Goal: Task Accomplishment & Management: Use online tool/utility

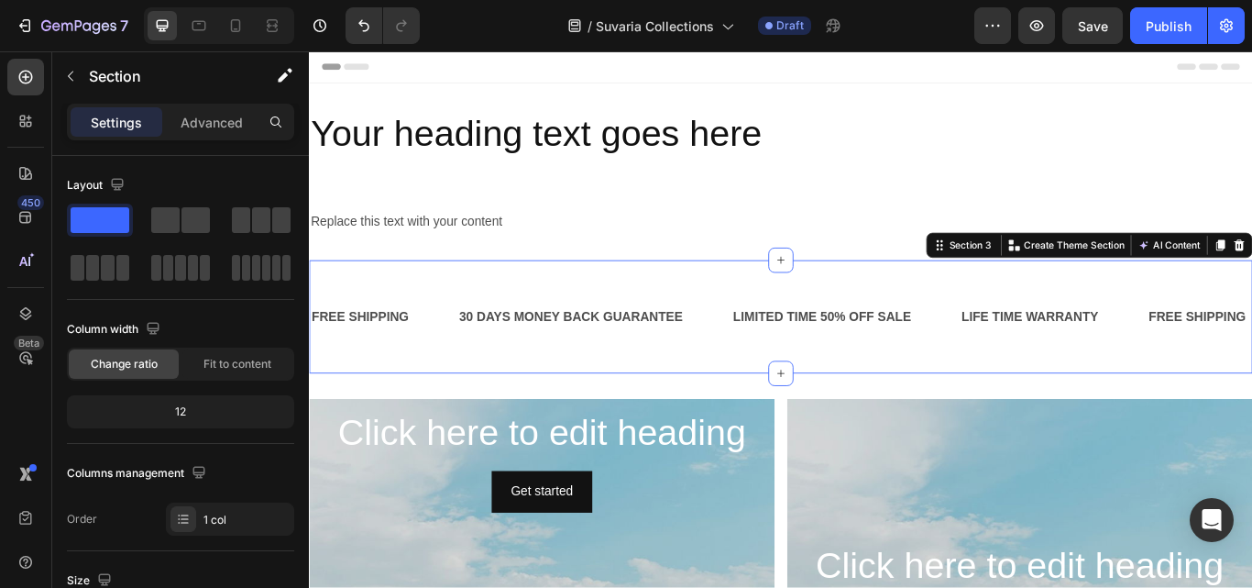
click at [1005, 385] on div "FREE SHIPPING Text Block 30 DAYS MONEY BACK GUARANTEE Text Block LIMITED TIME 5…" at bounding box center [859, 362] width 1100 height 74
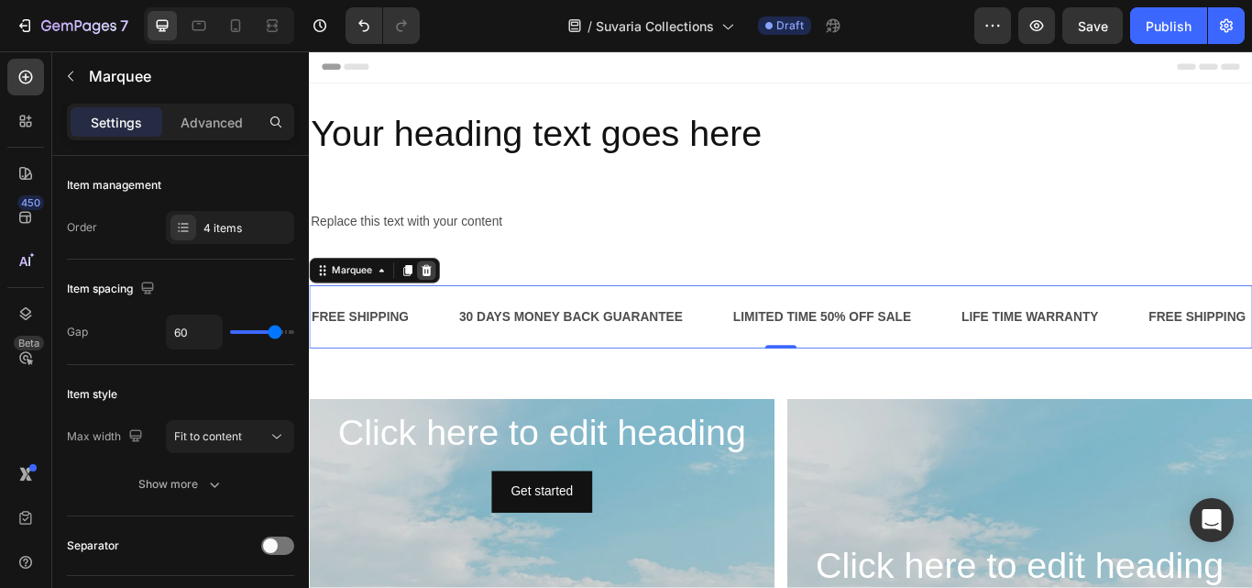
click at [443, 305] on icon at bounding box center [445, 307] width 15 height 15
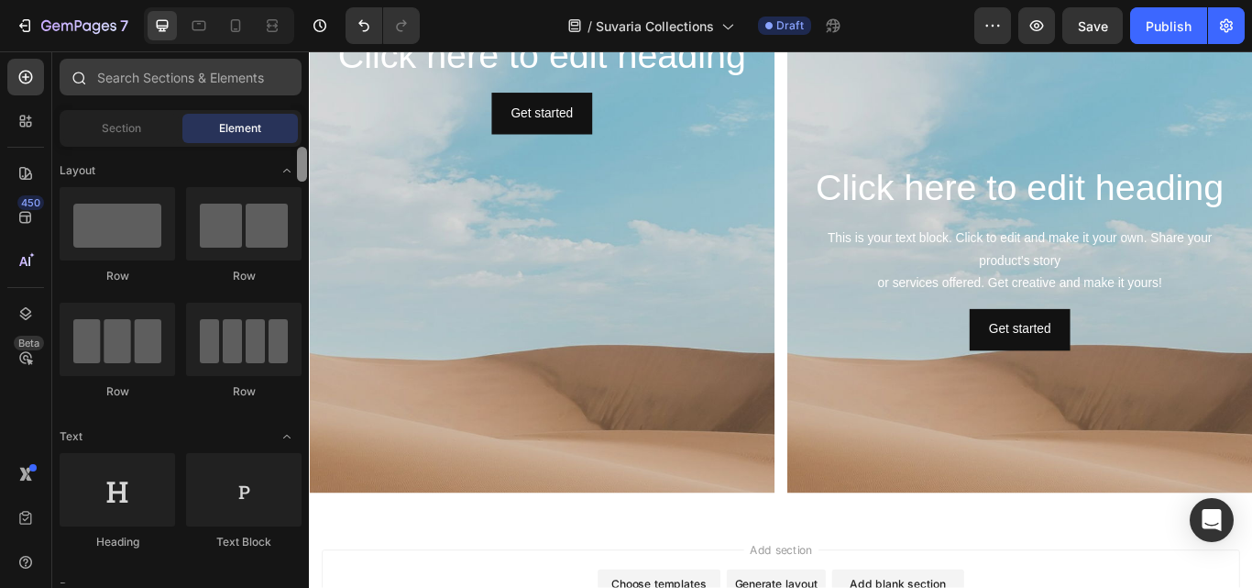
drag, startPoint x: 302, startPoint y: 326, endPoint x: 299, endPoint y: 85, distance: 241.1
click at [299, 85] on div "Sections(18) Elements(83) Section Element Hero Section Product Detail Brands Tr…" at bounding box center [180, 321] width 257 height 524
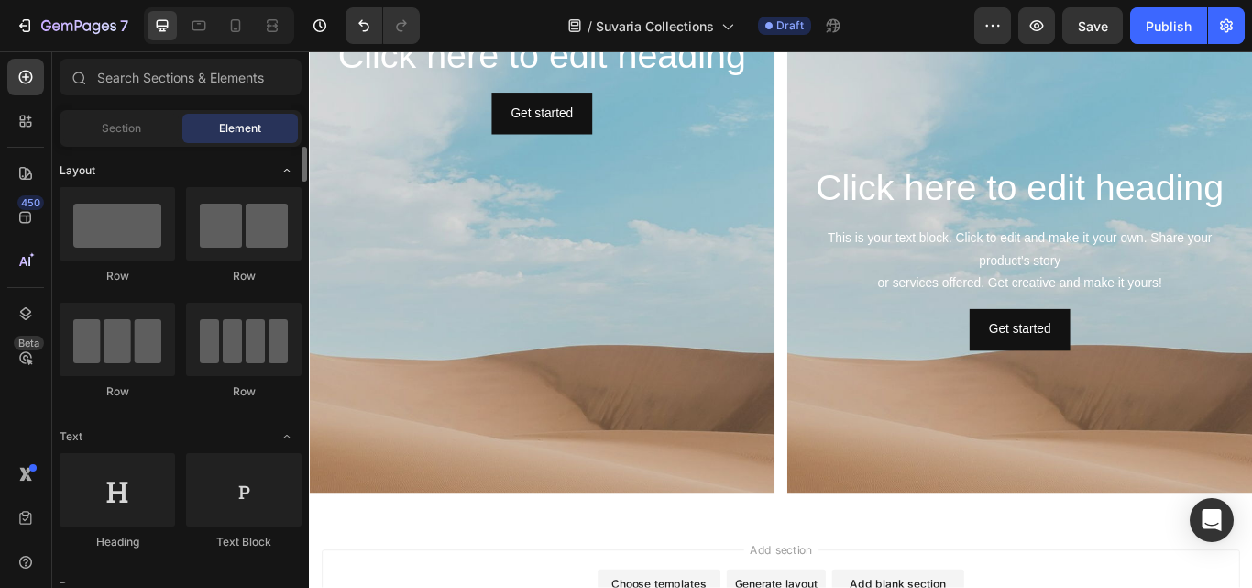
click at [148, 427] on div "Layout" at bounding box center [181, 436] width 242 height 18
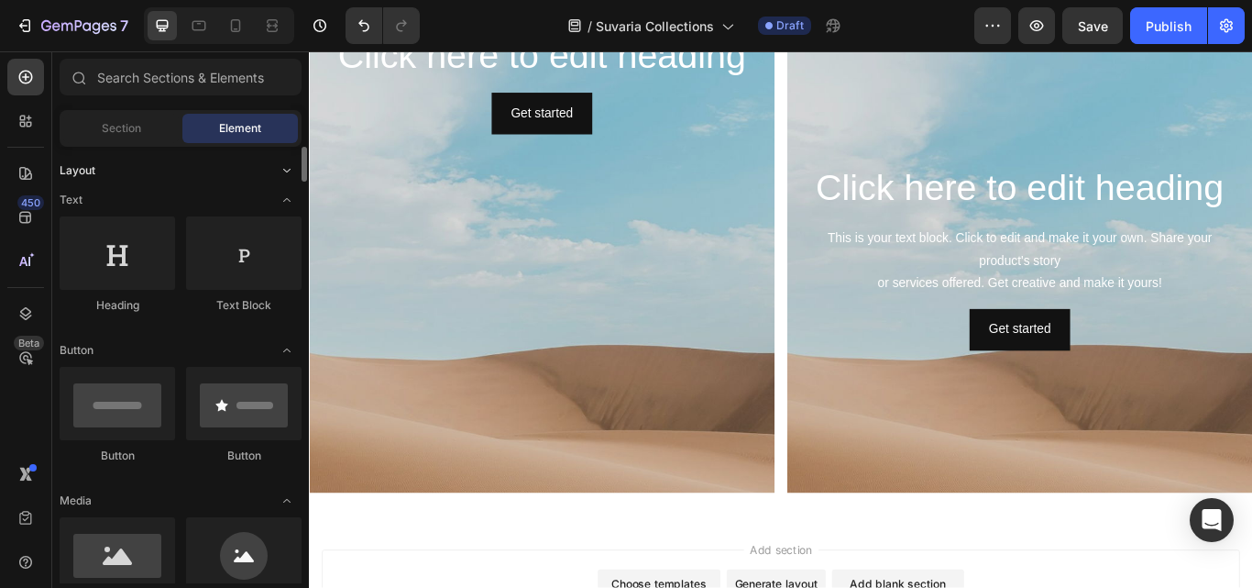
click at [148, 162] on div "Layout" at bounding box center [181, 170] width 242 height 18
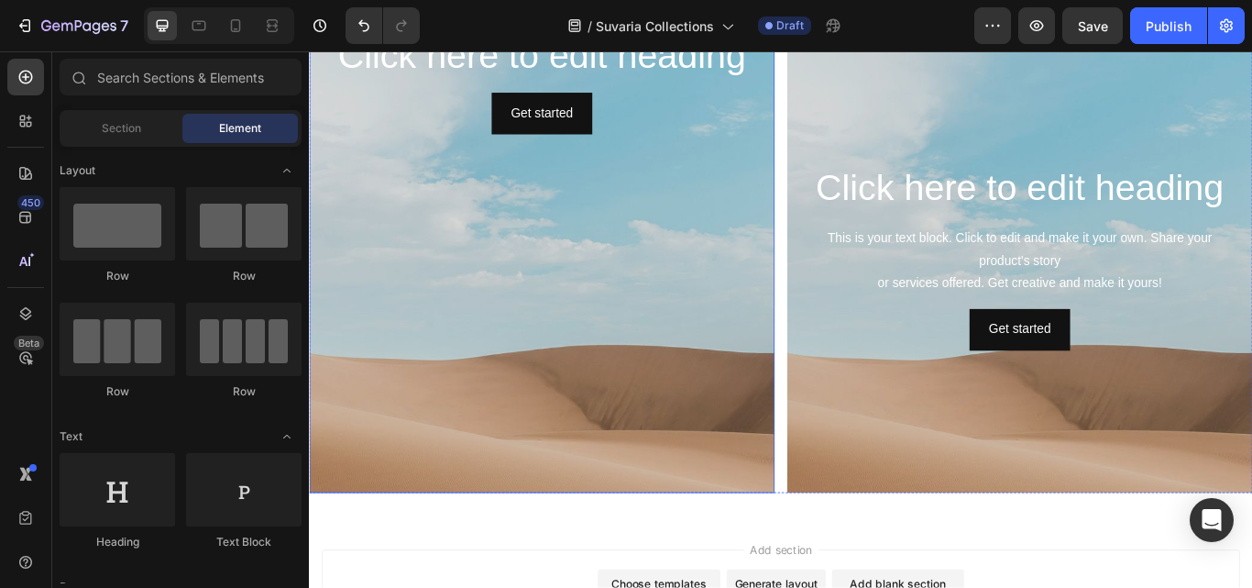
click at [784, 355] on div "Background Image" at bounding box center [580, 422] width 543 height 825
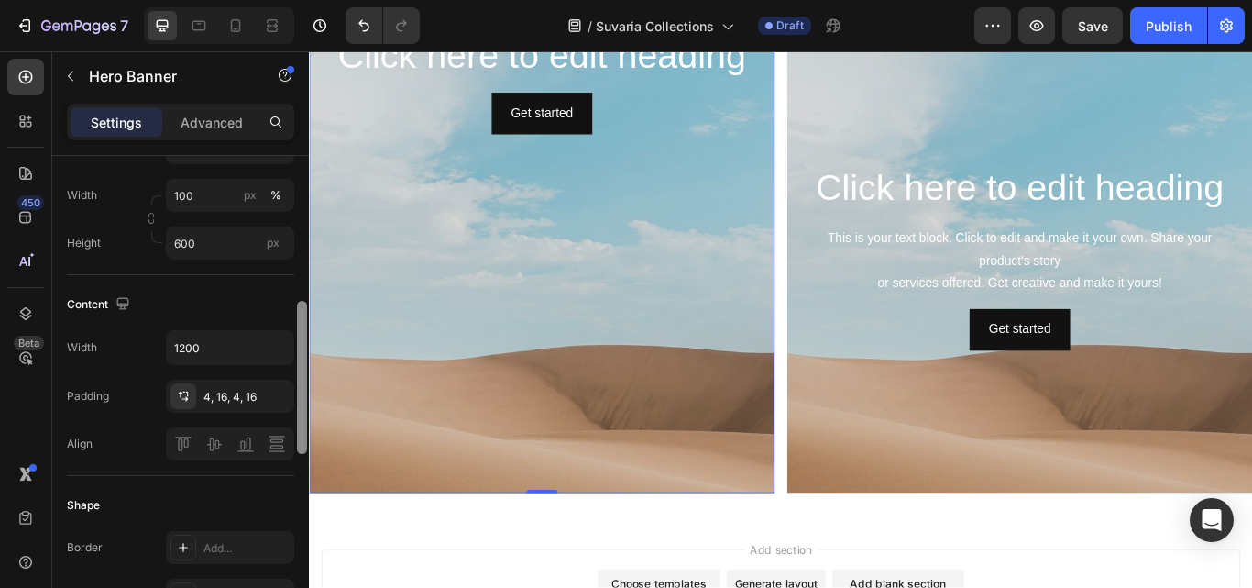
scroll to position [476, 0]
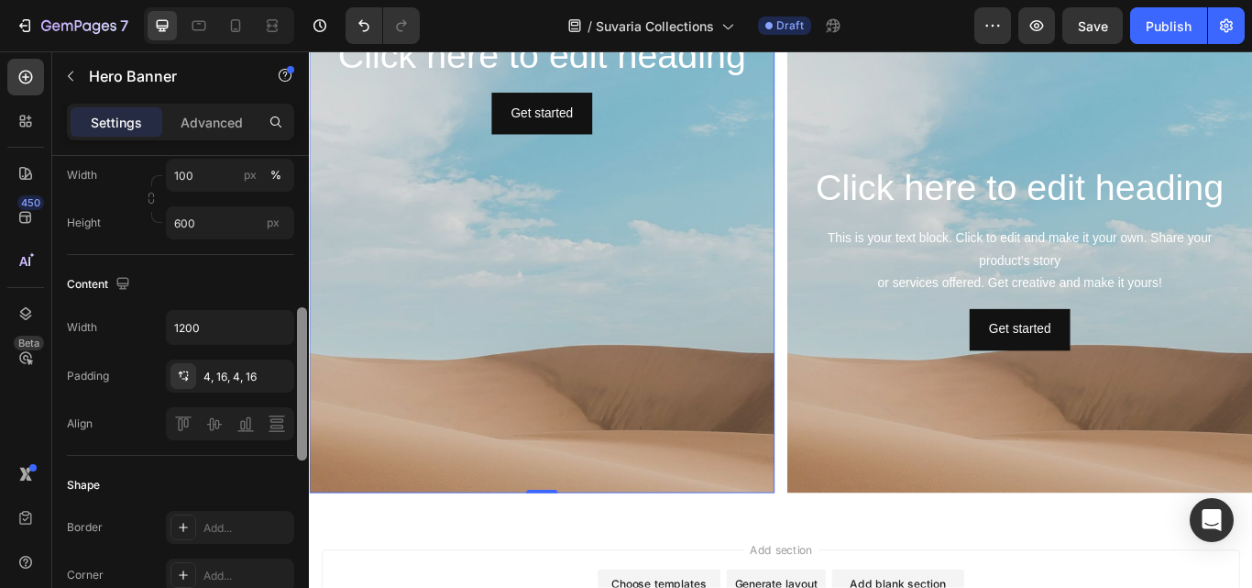
drag, startPoint x: 303, startPoint y: 378, endPoint x: 303, endPoint y: 413, distance: 34.8
click at [303, 413] on div at bounding box center [302, 383] width 10 height 153
click at [240, 329] on input "1200" at bounding box center [230, 327] width 127 height 33
click at [276, 327] on icon "button" at bounding box center [277, 327] width 18 height 18
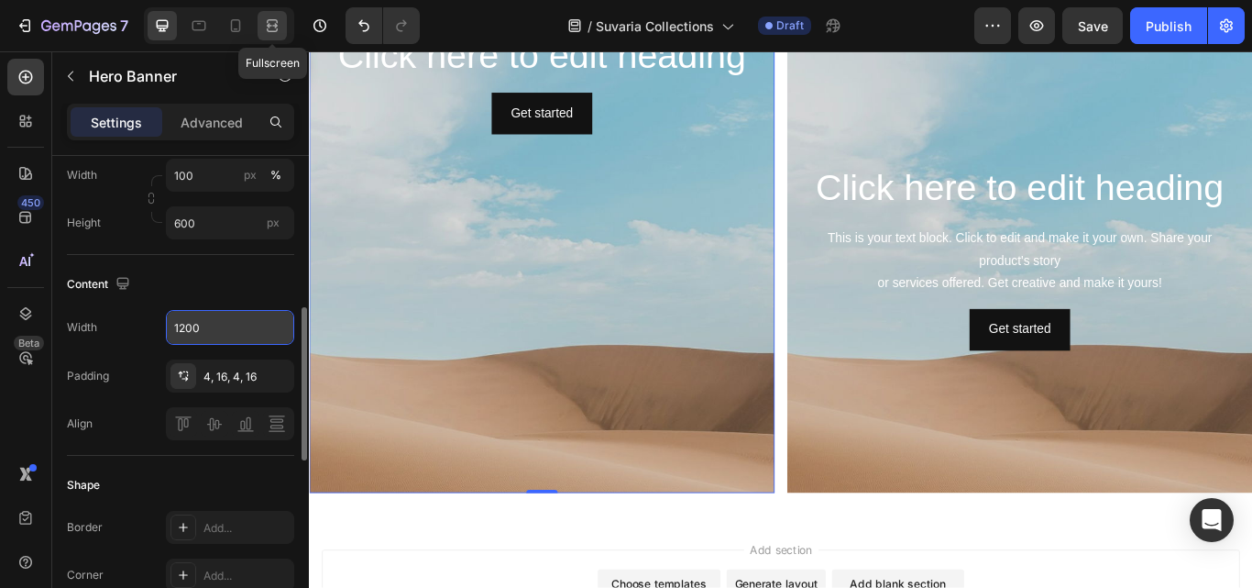
click at [274, 30] on icon at bounding box center [272, 26] width 18 height 18
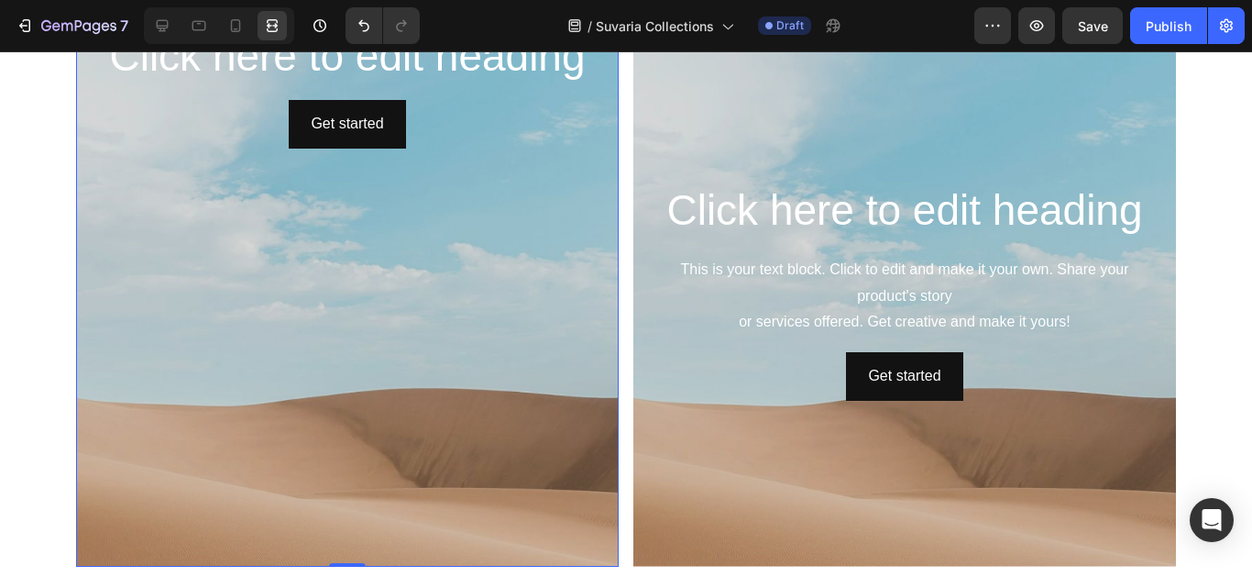
click at [380, 269] on div "Background Image" at bounding box center [347, 417] width 543 height 825
click at [164, 28] on icon at bounding box center [163, 26] width 12 height 12
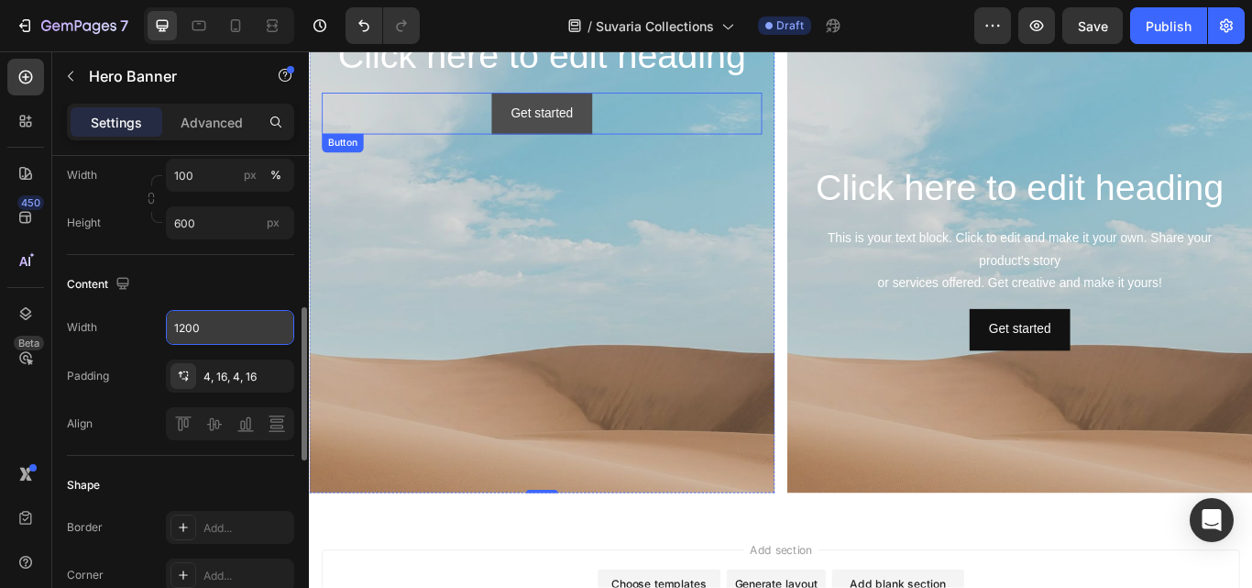
click at [634, 136] on button "Get started" at bounding box center [580, 124] width 116 height 49
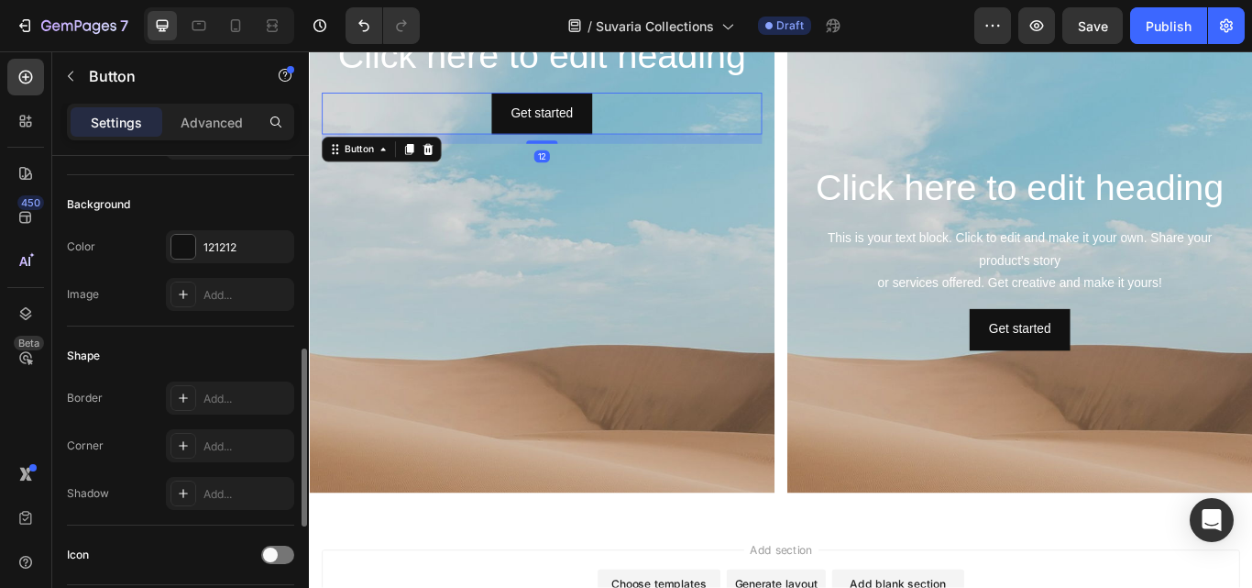
scroll to position [275, 0]
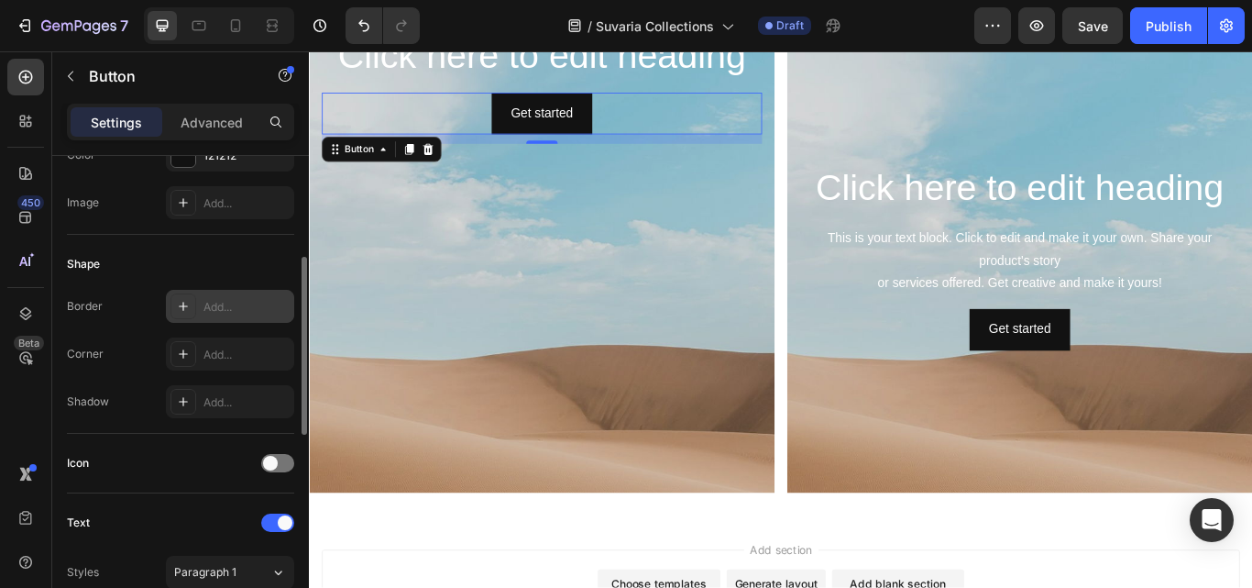
click at [218, 304] on div "Add..." at bounding box center [247, 307] width 86 height 17
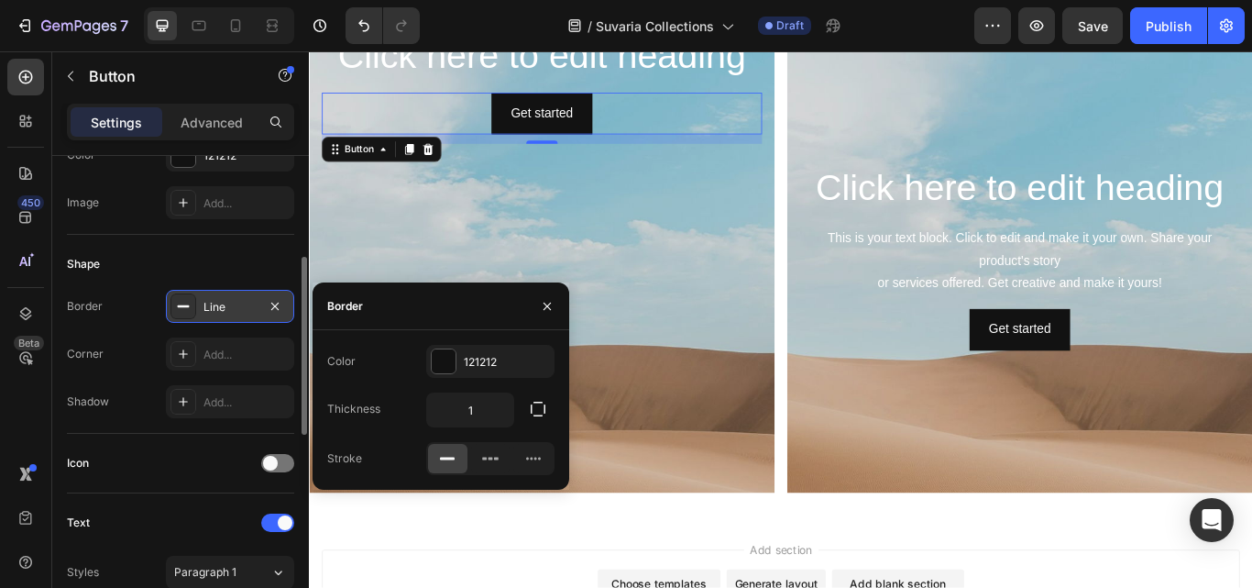
click at [184, 313] on icon at bounding box center [183, 306] width 15 height 15
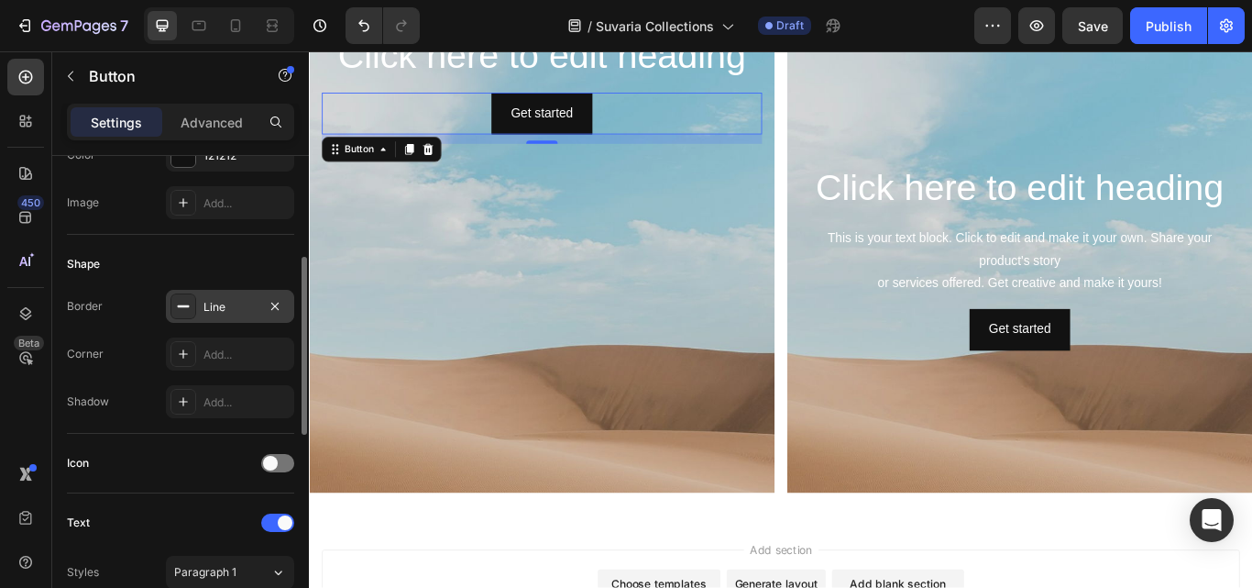
click at [188, 308] on icon at bounding box center [183, 306] width 15 height 15
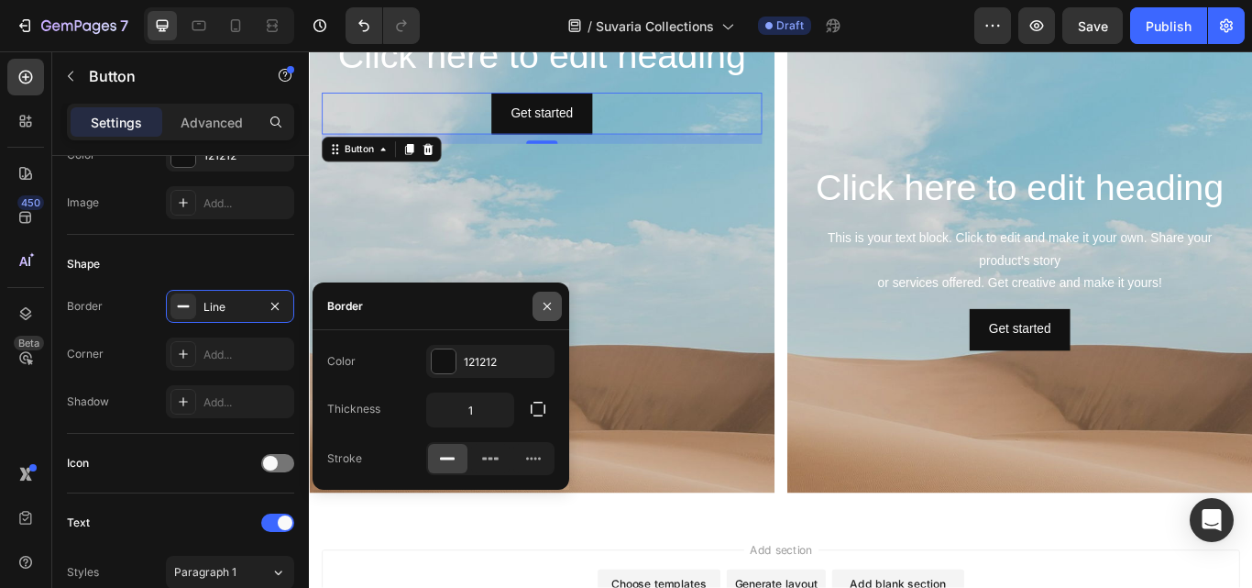
click at [550, 305] on icon "button" at bounding box center [547, 306] width 15 height 15
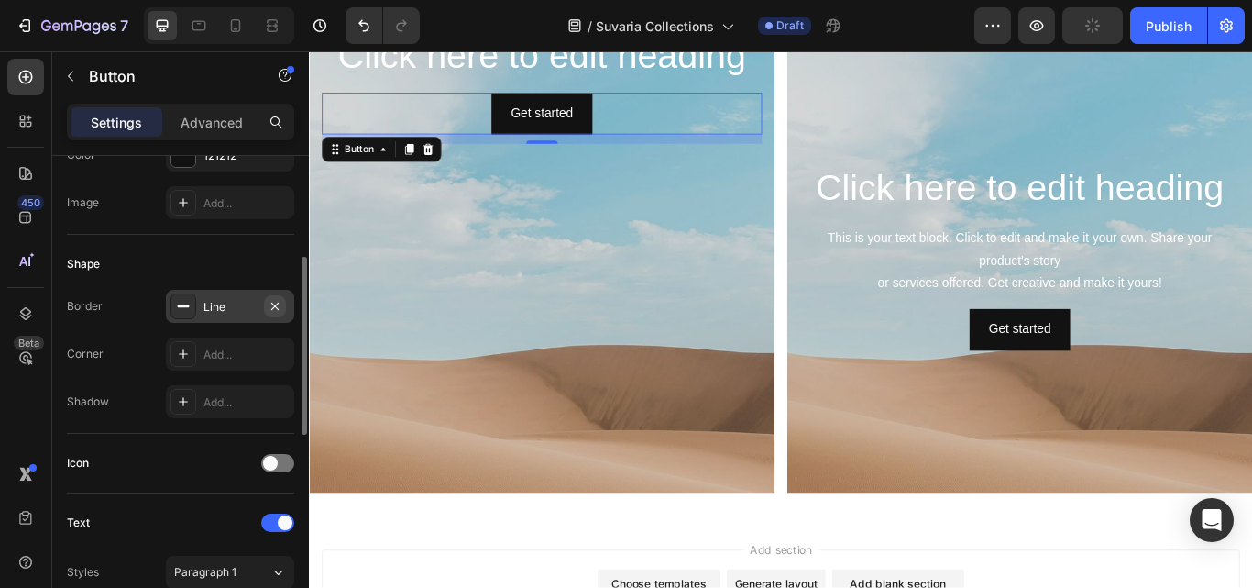
click at [274, 304] on icon "button" at bounding box center [274, 305] width 7 height 7
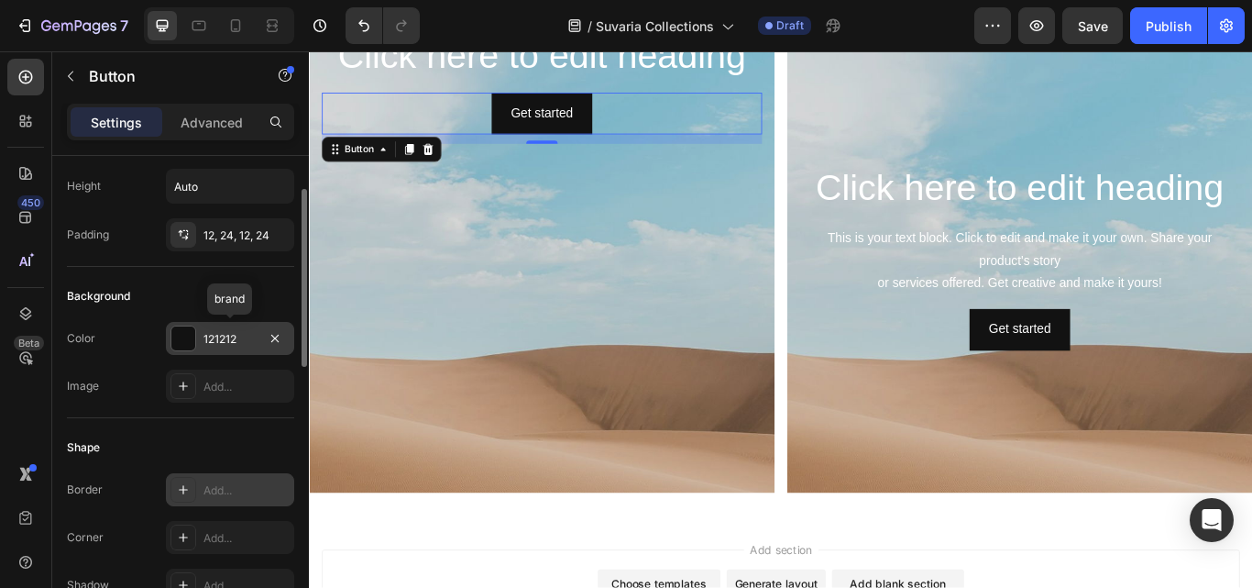
click at [182, 340] on div at bounding box center [183, 338] width 24 height 24
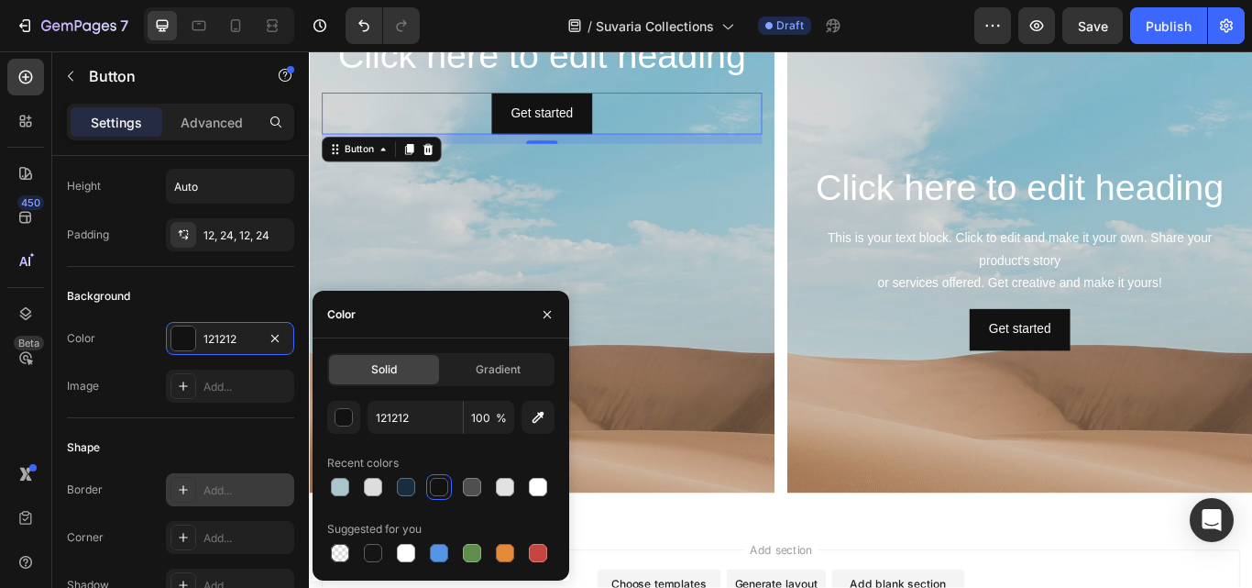
click at [503, 415] on span "%" at bounding box center [501, 418] width 11 height 17
click at [484, 414] on input "100" at bounding box center [489, 417] width 50 height 33
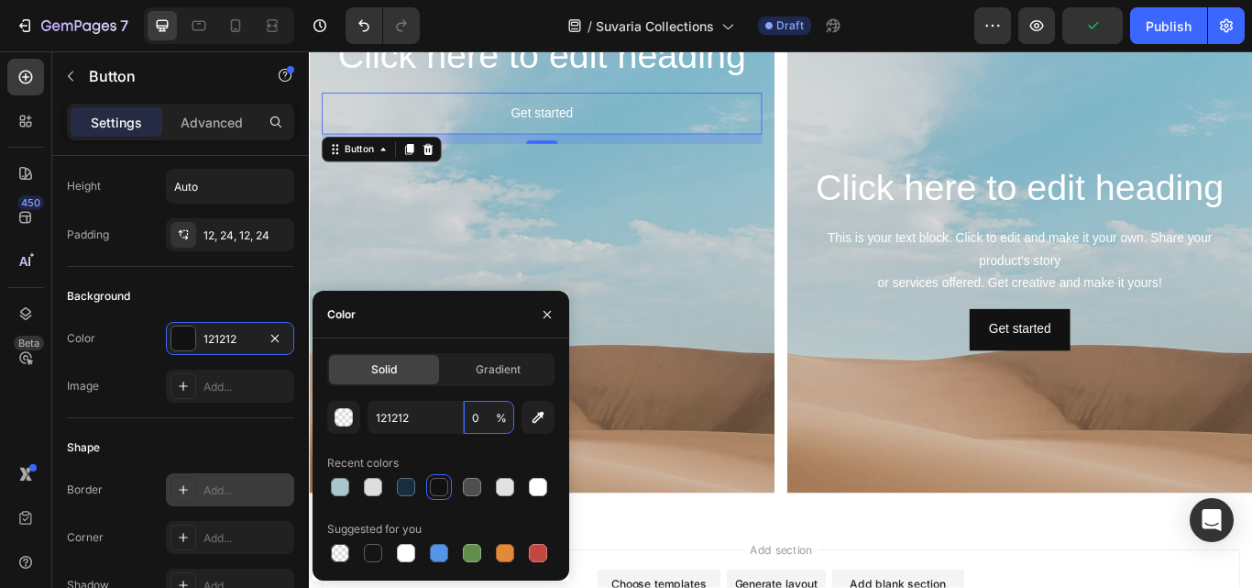
type input "0"
click at [500, 451] on div "Recent colors" at bounding box center [440, 462] width 227 height 29
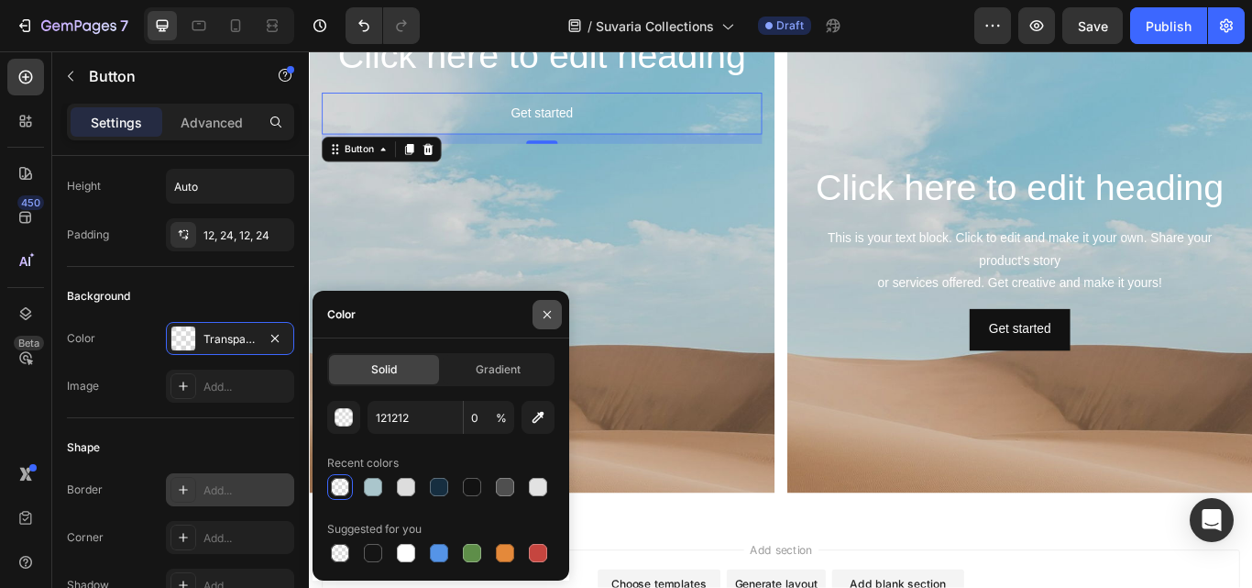
click at [543, 314] on icon "button" at bounding box center [547, 314] width 15 height 15
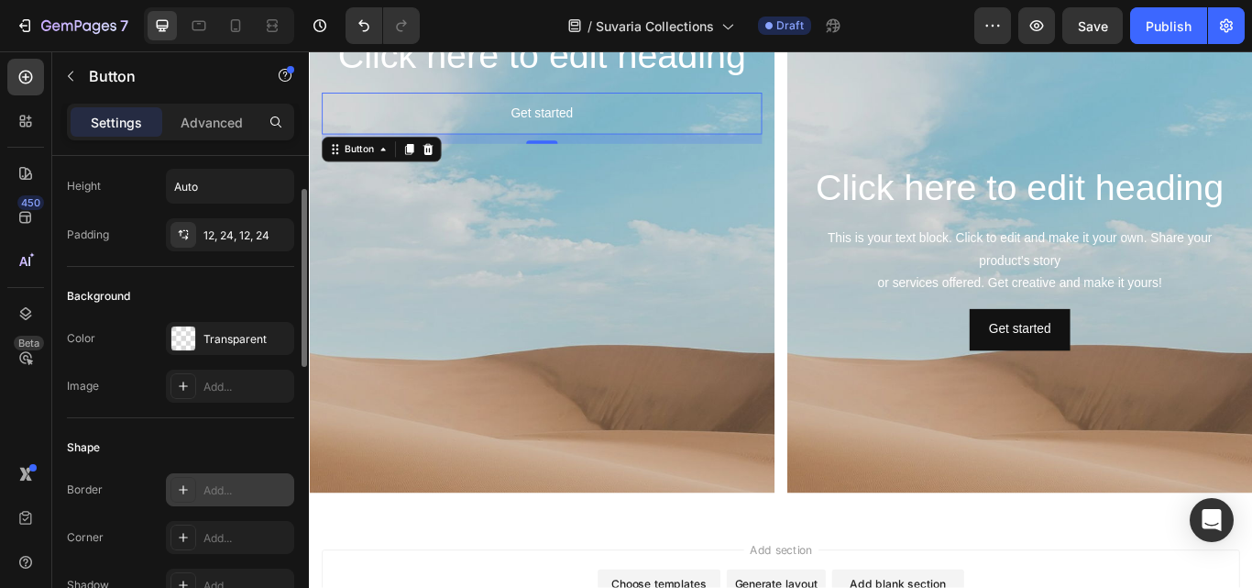
scroll to position [183, 0]
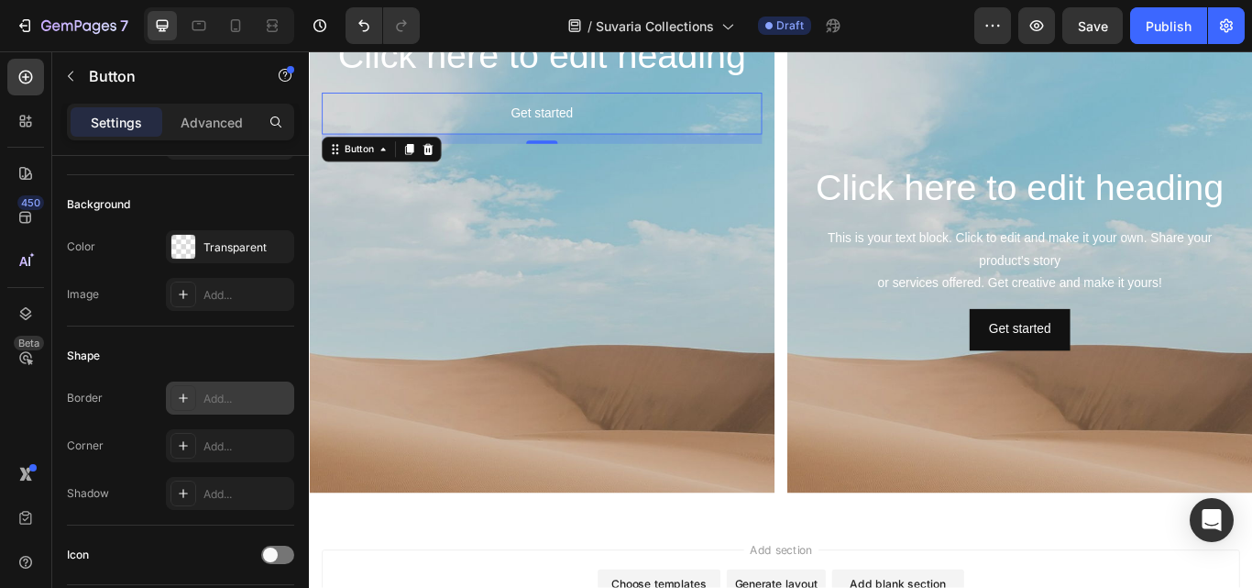
click at [228, 403] on div "Add..." at bounding box center [247, 399] width 86 height 17
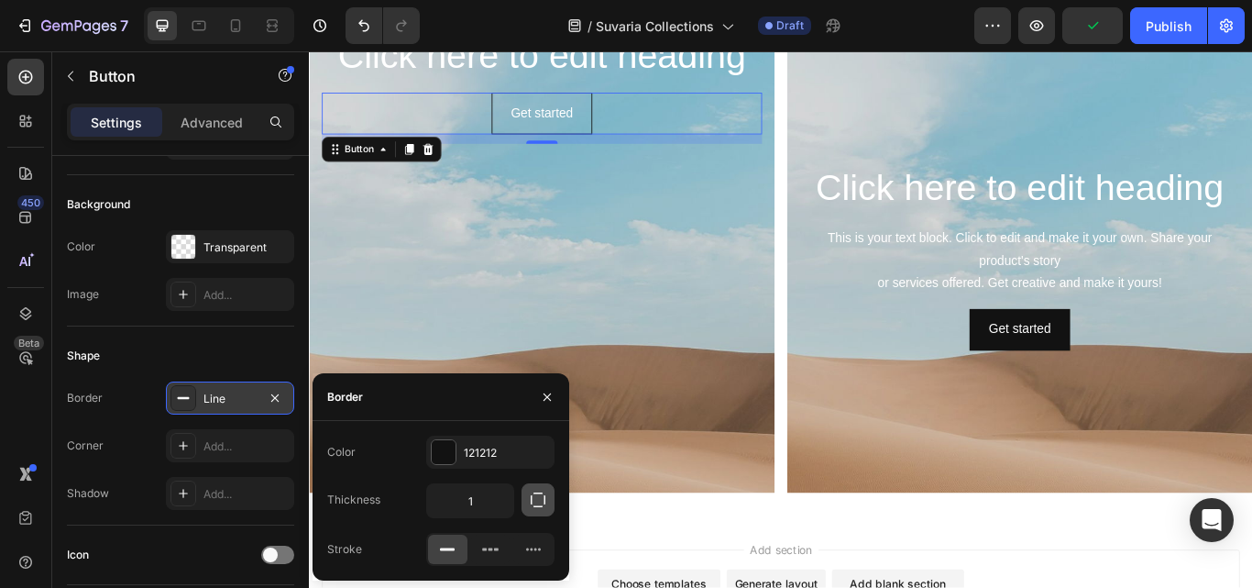
click at [538, 507] on icon "button" at bounding box center [538, 499] width 15 height 15
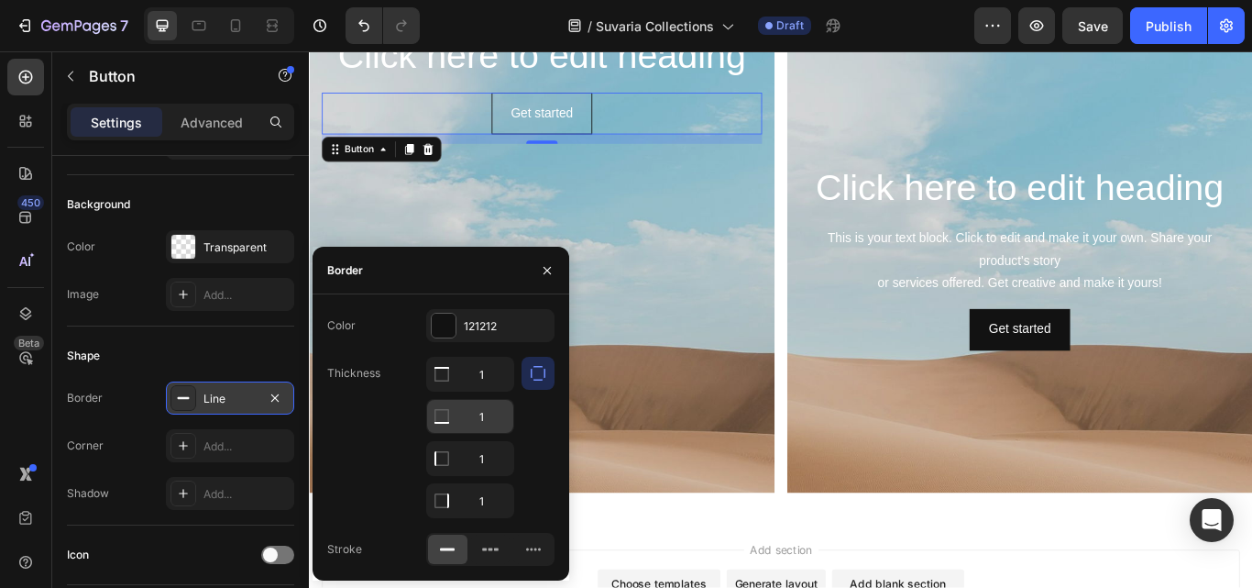
click at [443, 391] on div at bounding box center [441, 374] width 29 height 33
click at [442, 383] on icon at bounding box center [442, 374] width 18 height 18
click at [498, 419] on input "1" at bounding box center [470, 416] width 86 height 33
type input "0"
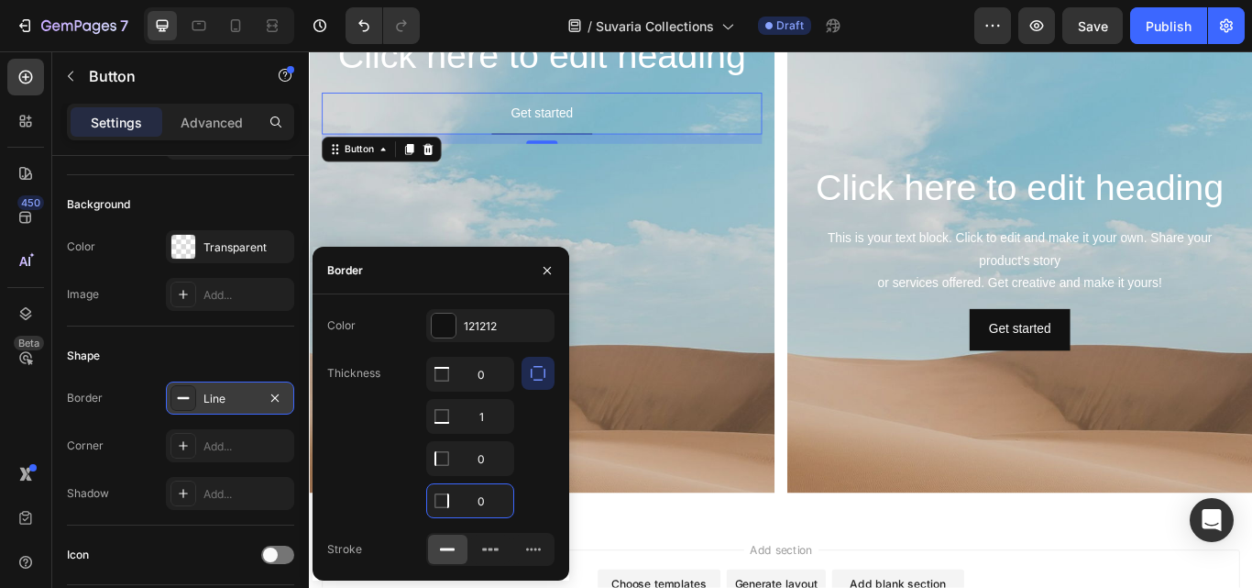
type input "0"
click at [546, 445] on div at bounding box center [538, 437] width 33 height 161
click at [474, 328] on div "121212" at bounding box center [490, 326] width 53 height 17
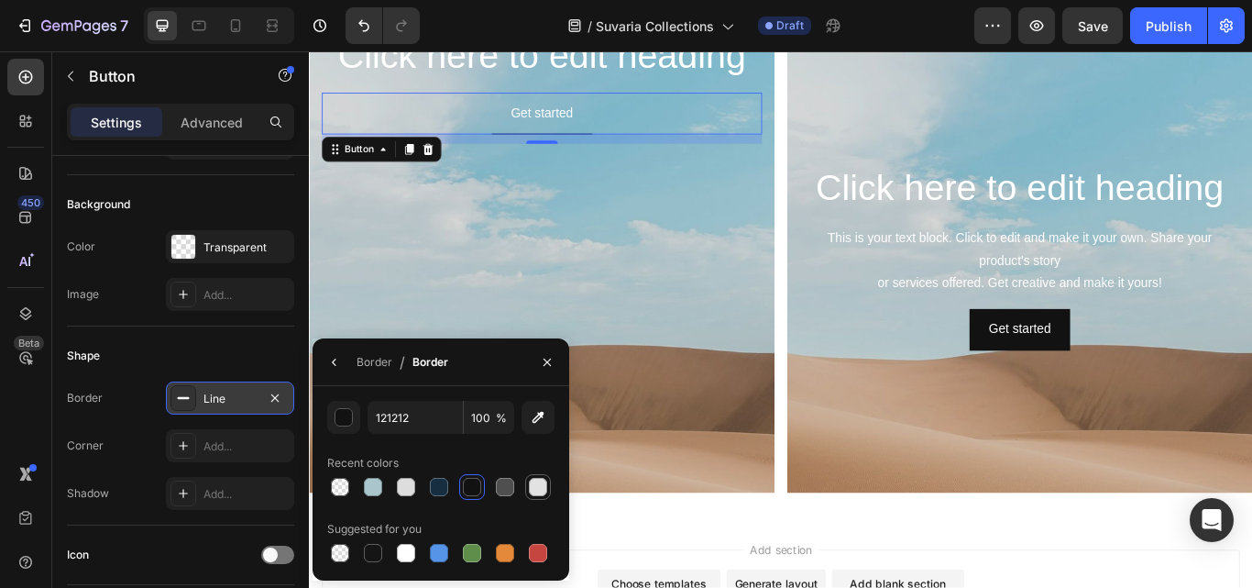
click at [538, 487] on div at bounding box center [538, 487] width 18 height 18
type input "E2E2E2"
click at [642, 299] on div "Background Image" at bounding box center [580, 422] width 543 height 825
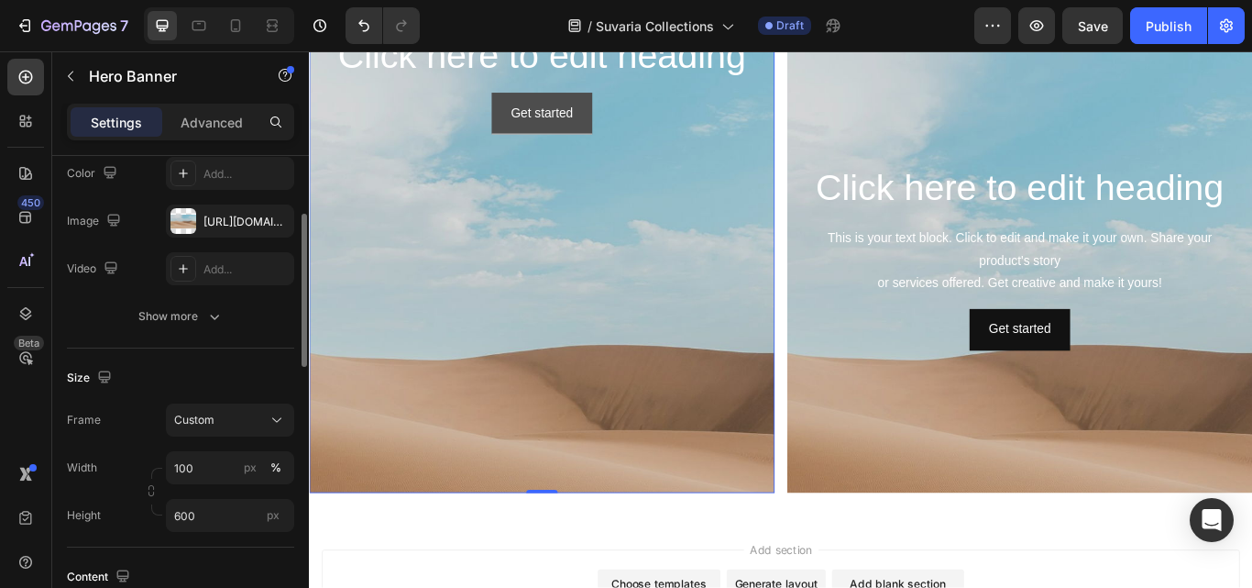
click at [634, 124] on button "Get started" at bounding box center [580, 124] width 116 height 49
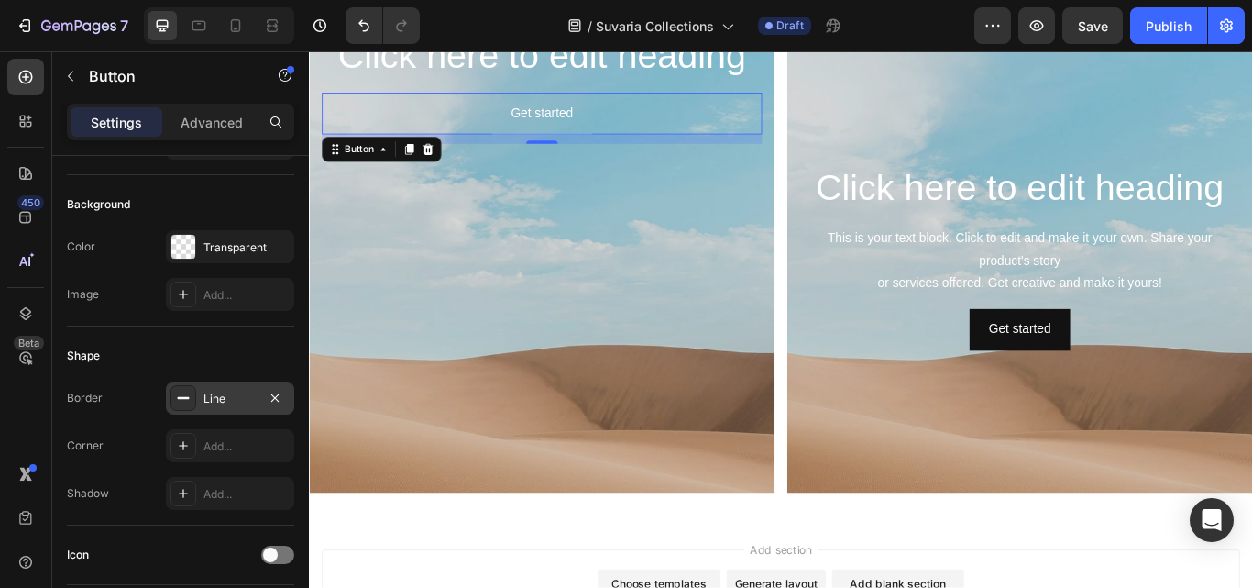
click at [258, 404] on div "Line" at bounding box center [230, 397] width 128 height 33
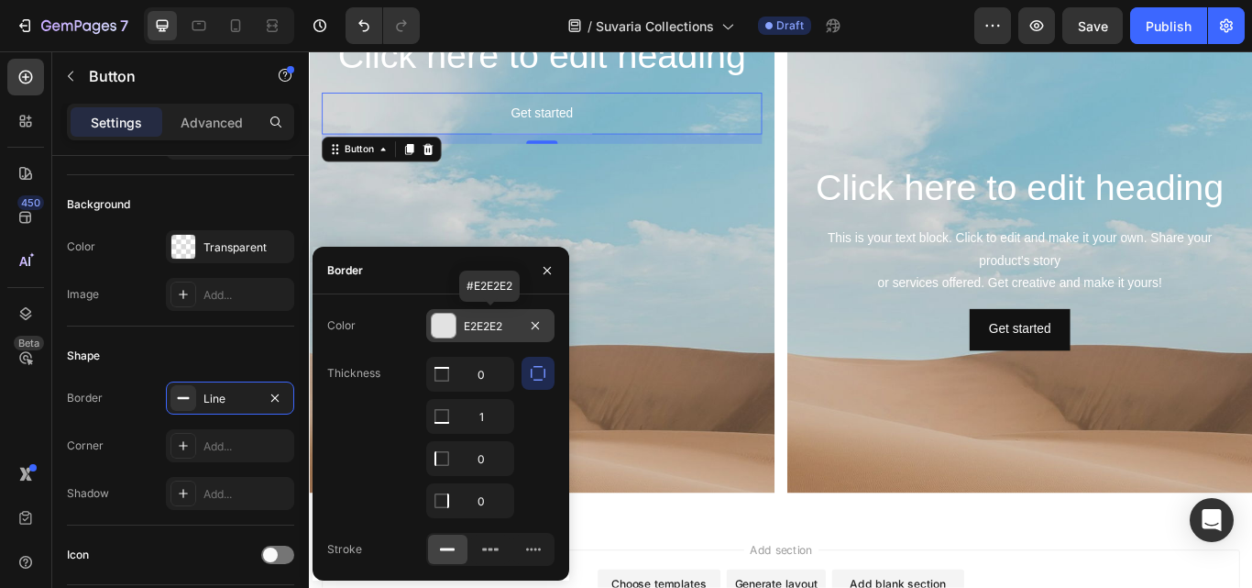
click at [447, 330] on div at bounding box center [444, 326] width 24 height 24
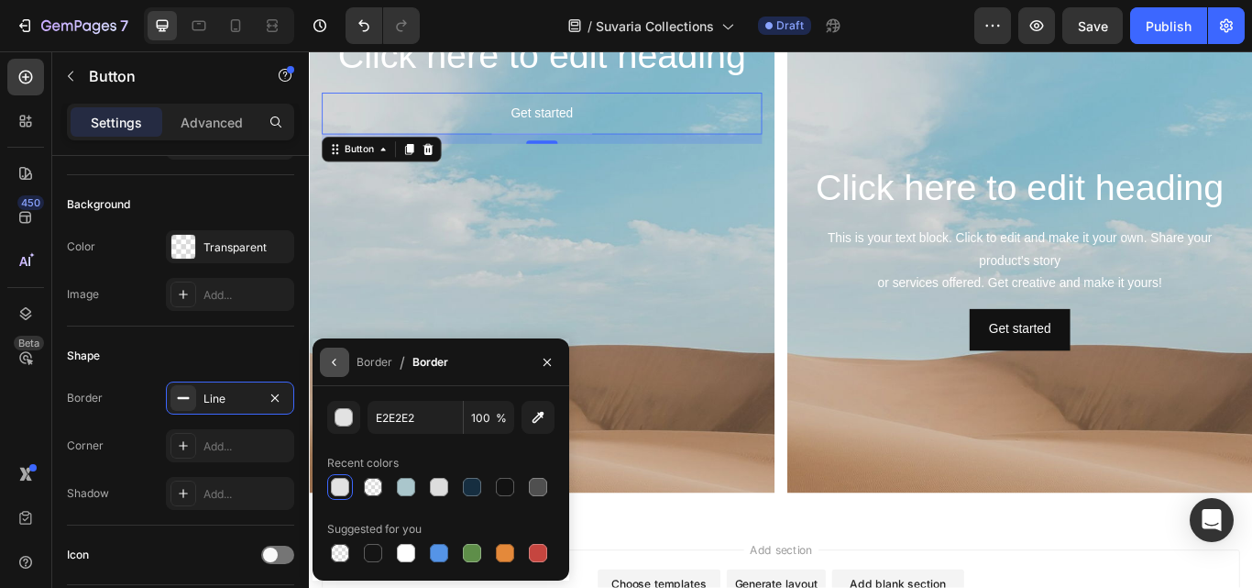
click at [333, 367] on icon "button" at bounding box center [334, 362] width 15 height 15
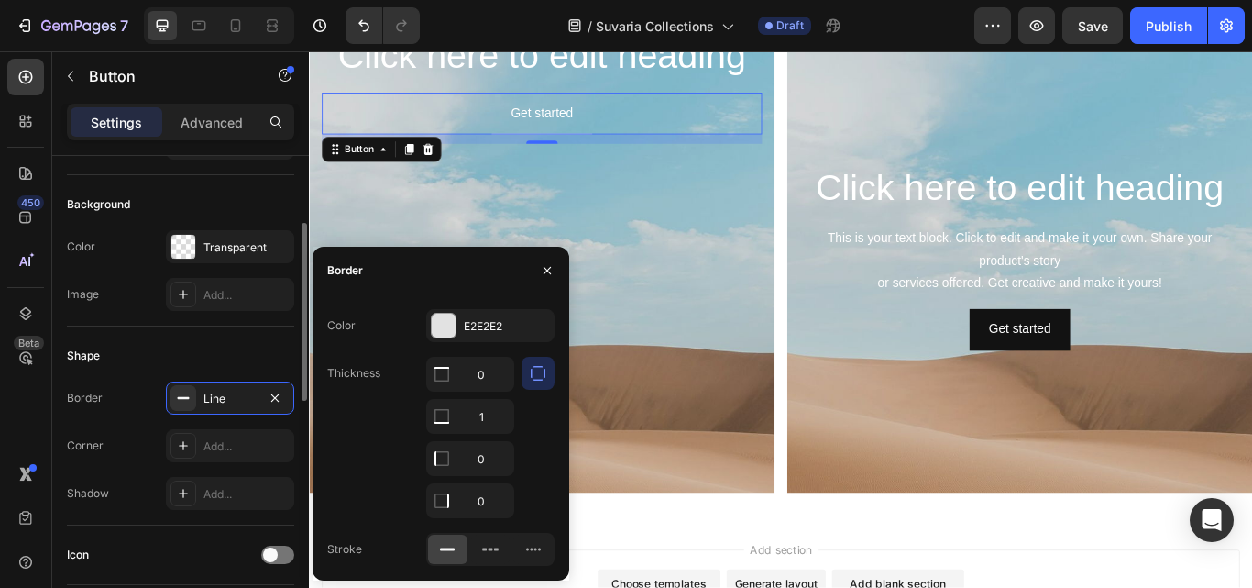
click at [248, 357] on div "Shape" at bounding box center [180, 355] width 227 height 29
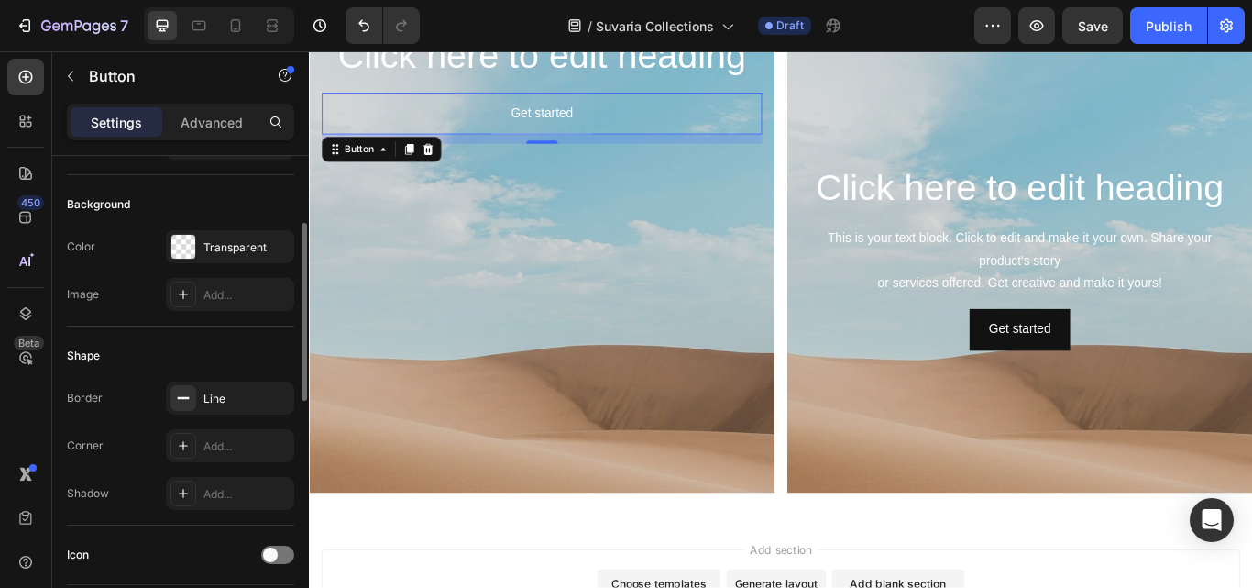
scroll to position [275, 0]
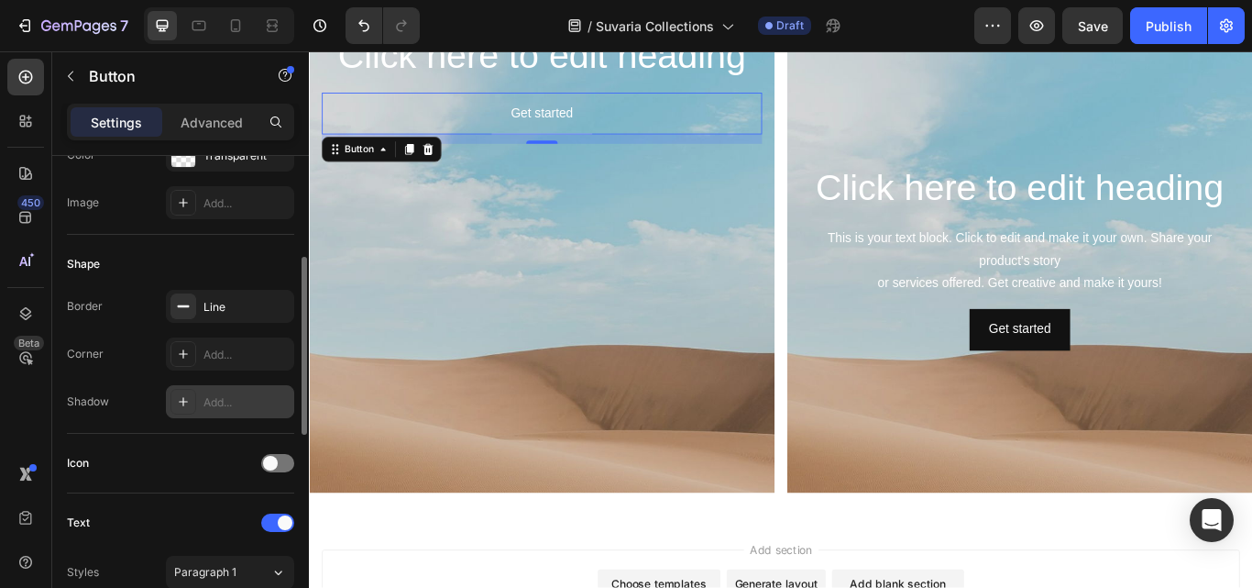
click at [238, 402] on div "Add..." at bounding box center [247, 402] width 86 height 17
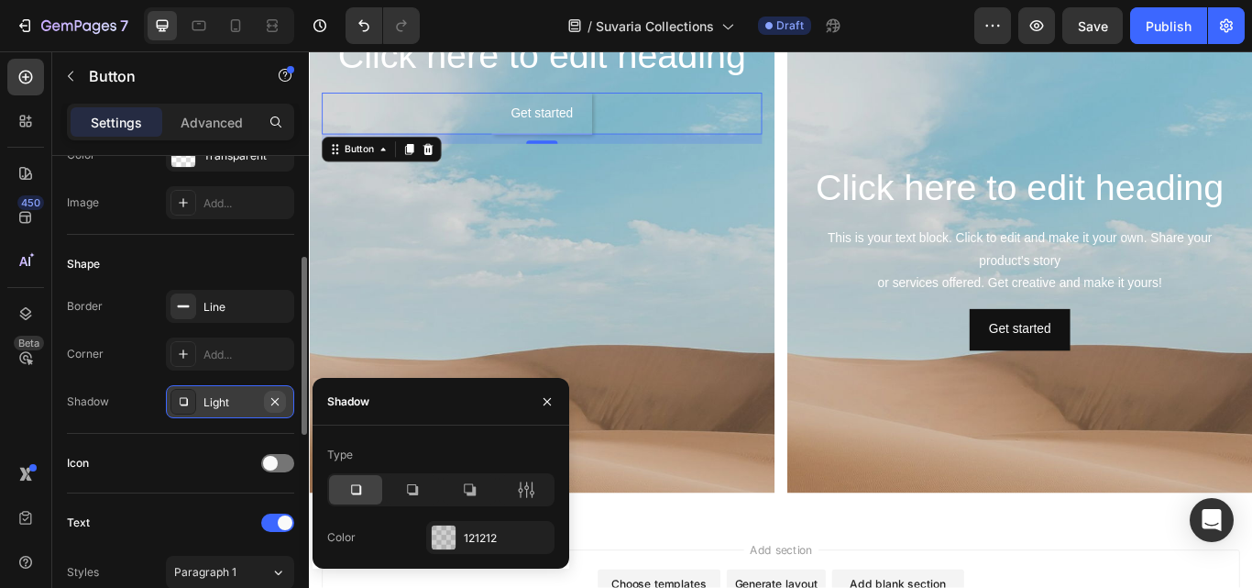
click at [272, 399] on icon "button" at bounding box center [274, 400] width 7 height 7
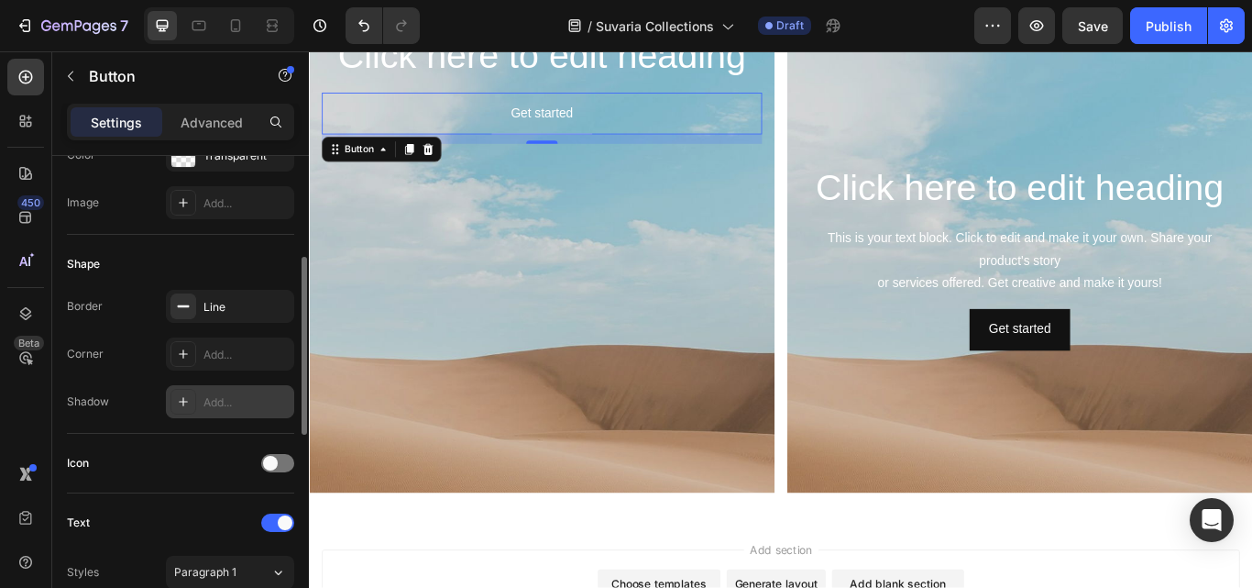
click at [142, 409] on div "Shadow Add..." at bounding box center [180, 401] width 227 height 33
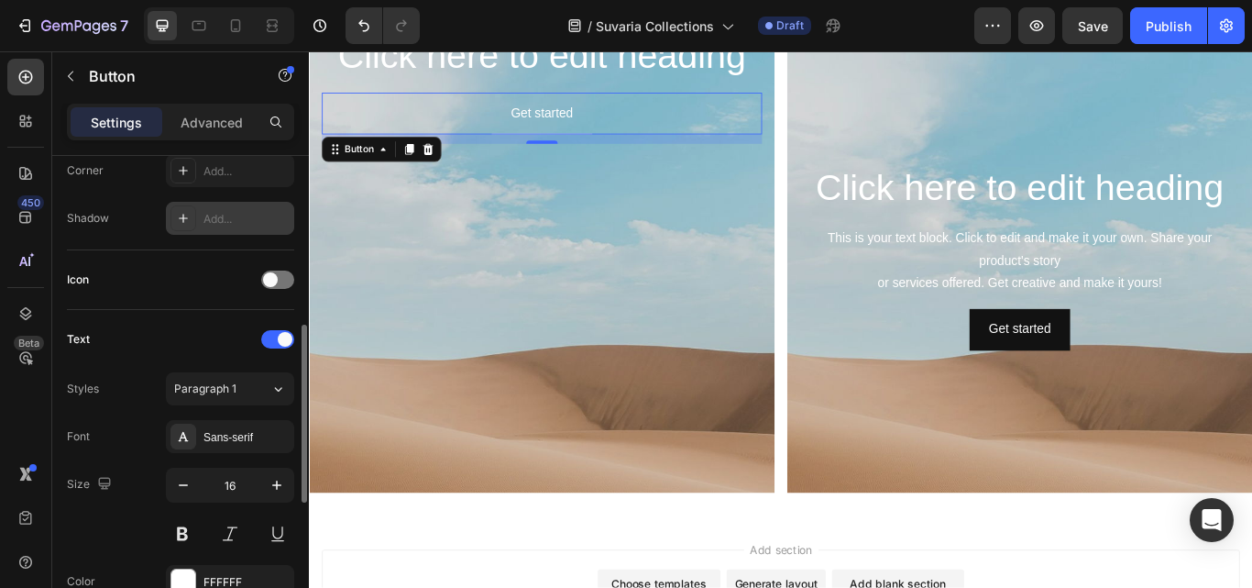
scroll to position [642, 0]
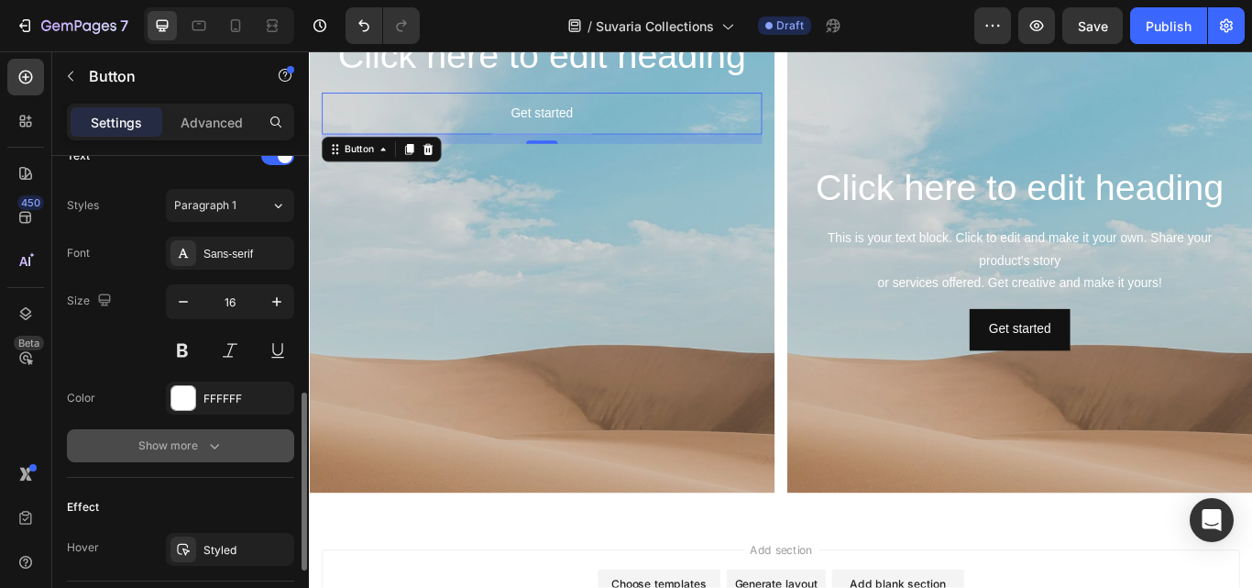
click at [204, 443] on div "Show more" at bounding box center [180, 445] width 85 height 18
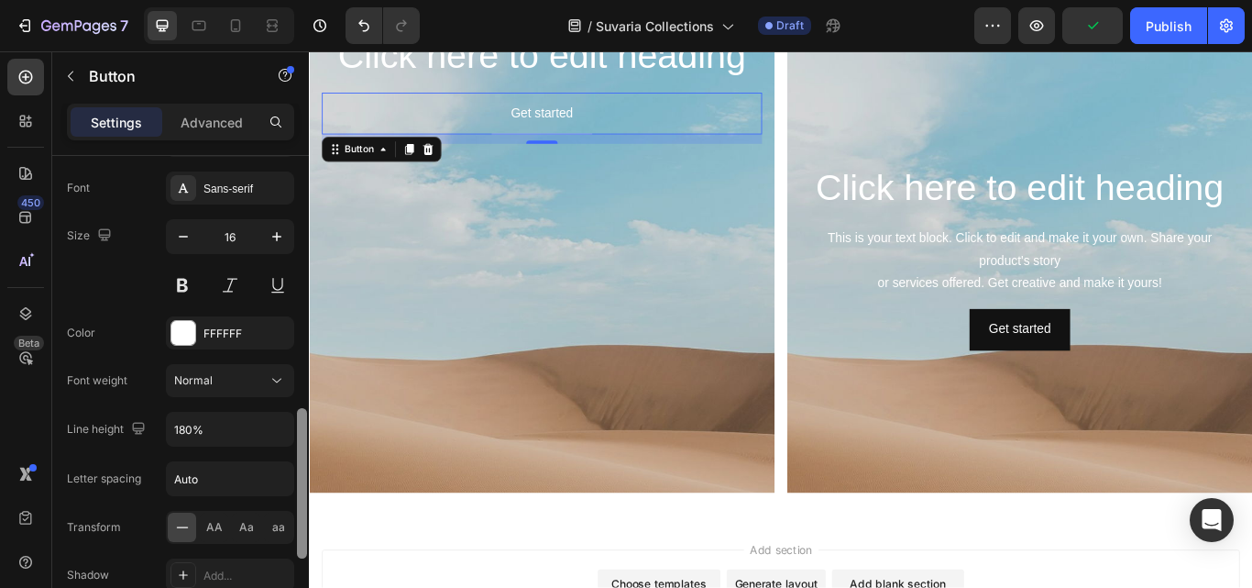
scroll to position [749, 0]
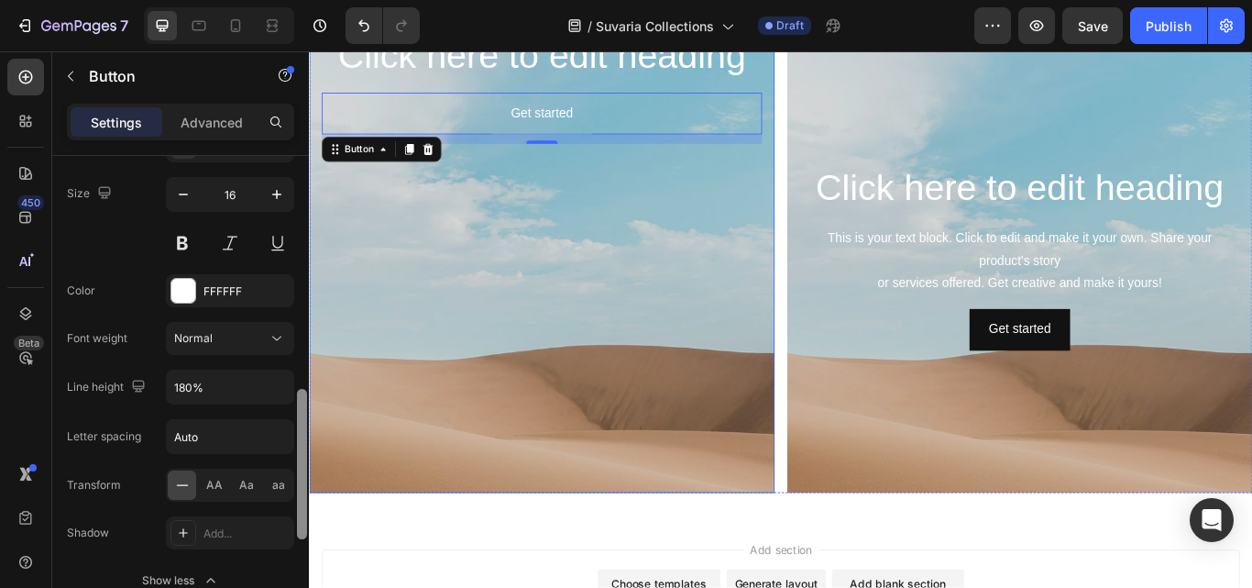
drag, startPoint x: 614, startPoint y: 464, endPoint x: 311, endPoint y: 535, distance: 311.8
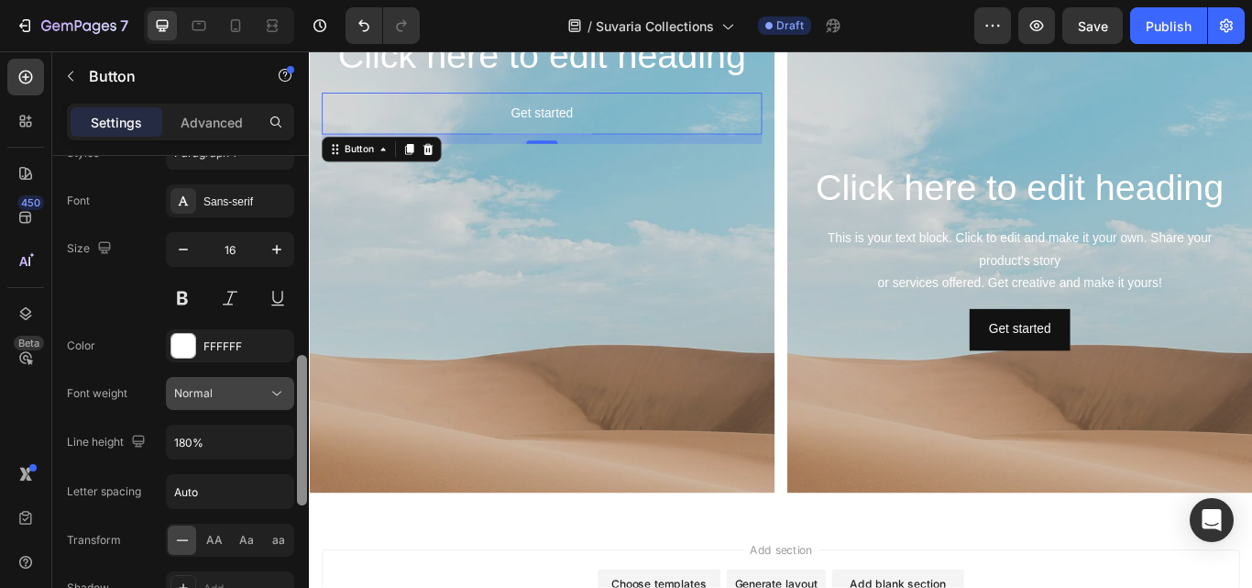
scroll to position [681, 0]
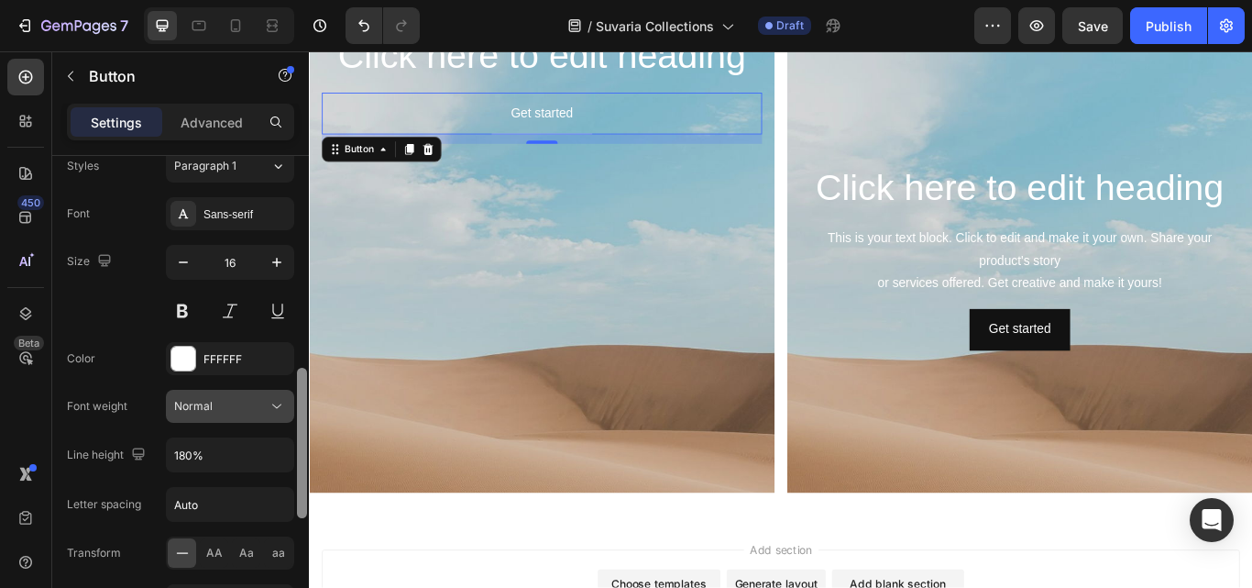
click at [237, 417] on button "Normal" at bounding box center [230, 406] width 128 height 33
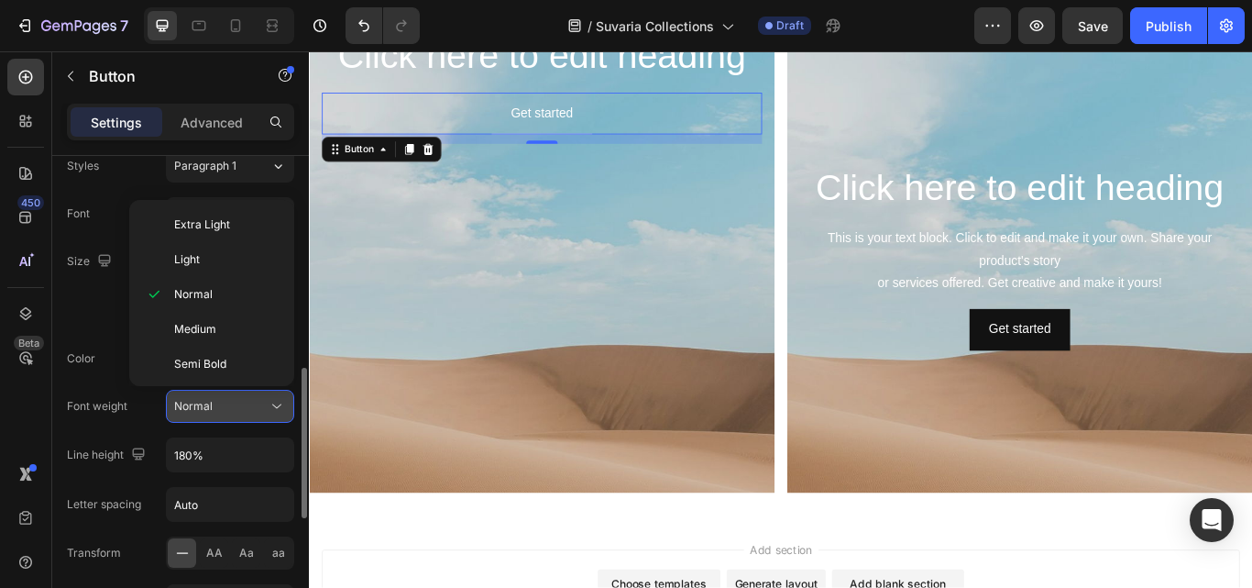
click at [237, 417] on button "Normal" at bounding box center [230, 406] width 128 height 33
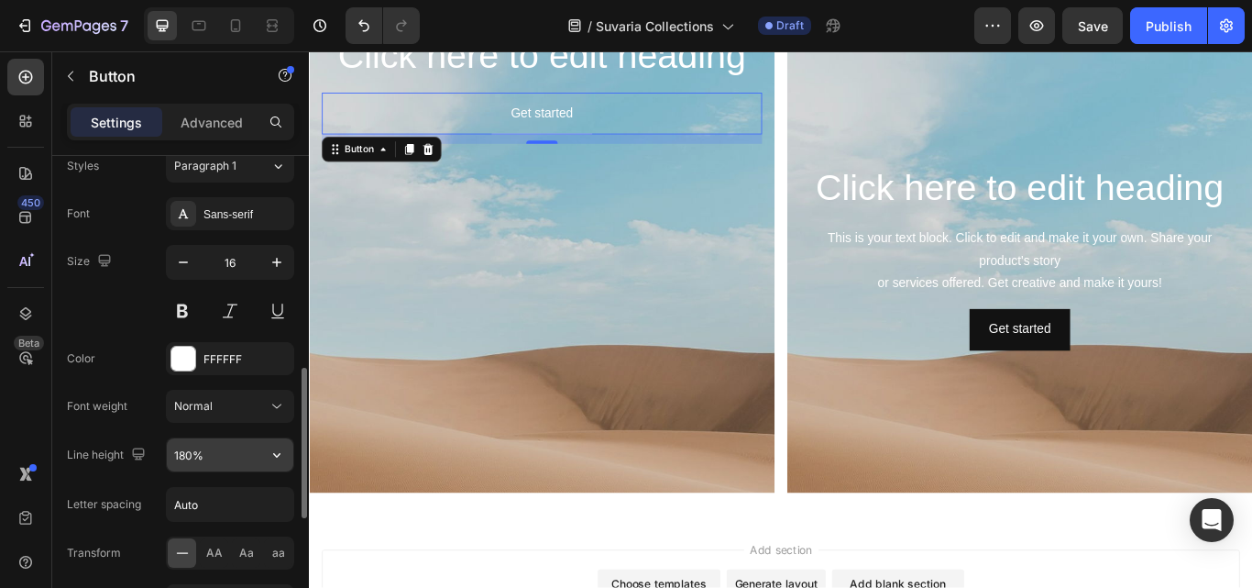
click at [237, 462] on input "180%" at bounding box center [230, 454] width 127 height 33
click at [277, 461] on icon "button" at bounding box center [277, 455] width 18 height 18
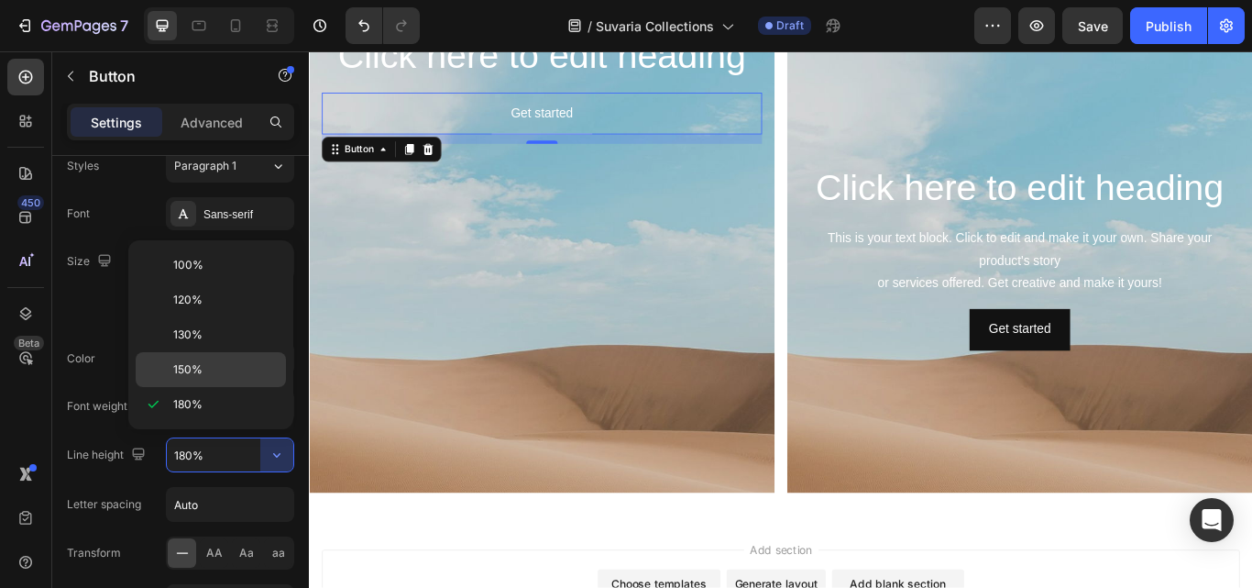
click at [217, 370] on p "150%" at bounding box center [225, 369] width 105 height 17
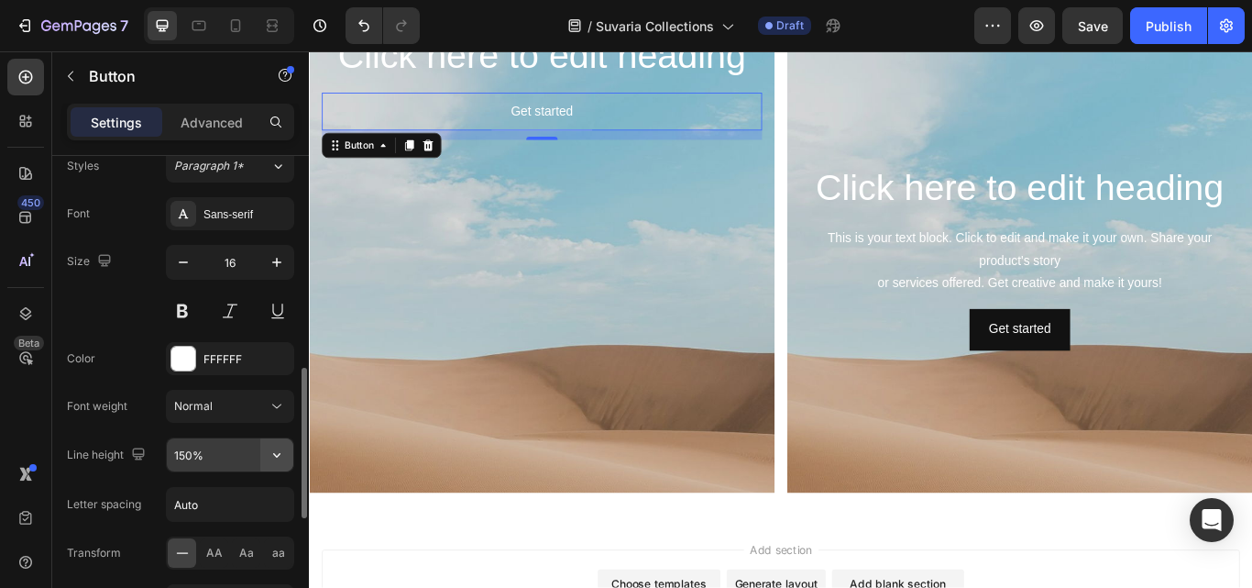
click at [278, 455] on icon "button" at bounding box center [277, 455] width 18 height 18
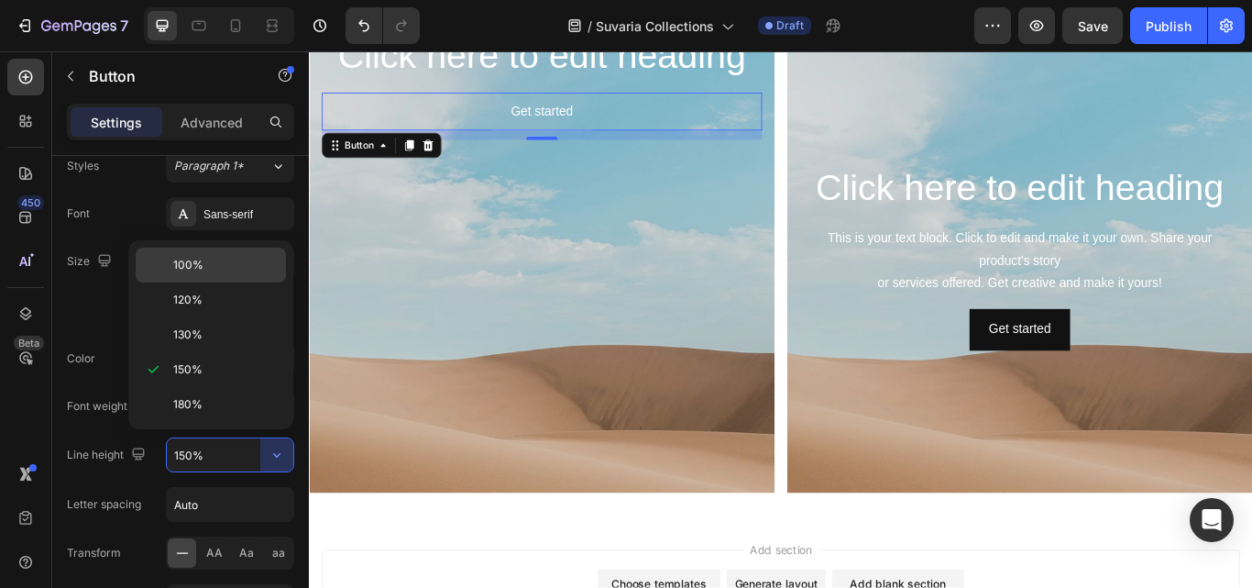
click at [201, 269] on span "100%" at bounding box center [188, 265] width 30 height 17
type input "100%"
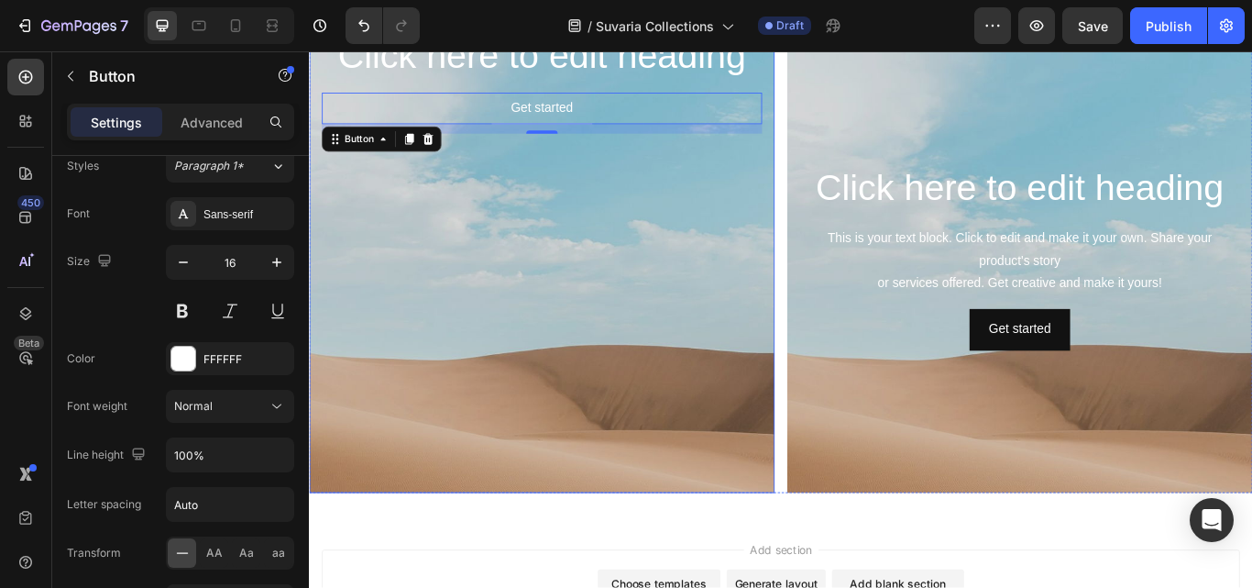
click at [587, 311] on div "Background Image" at bounding box center [580, 422] width 543 height 825
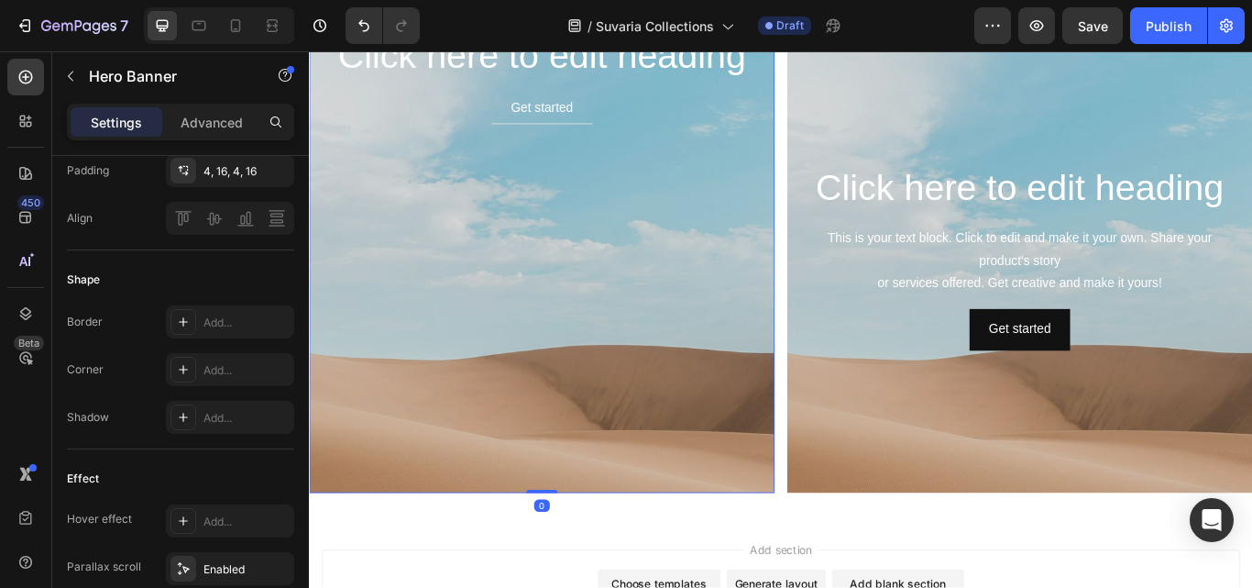
scroll to position [0, 0]
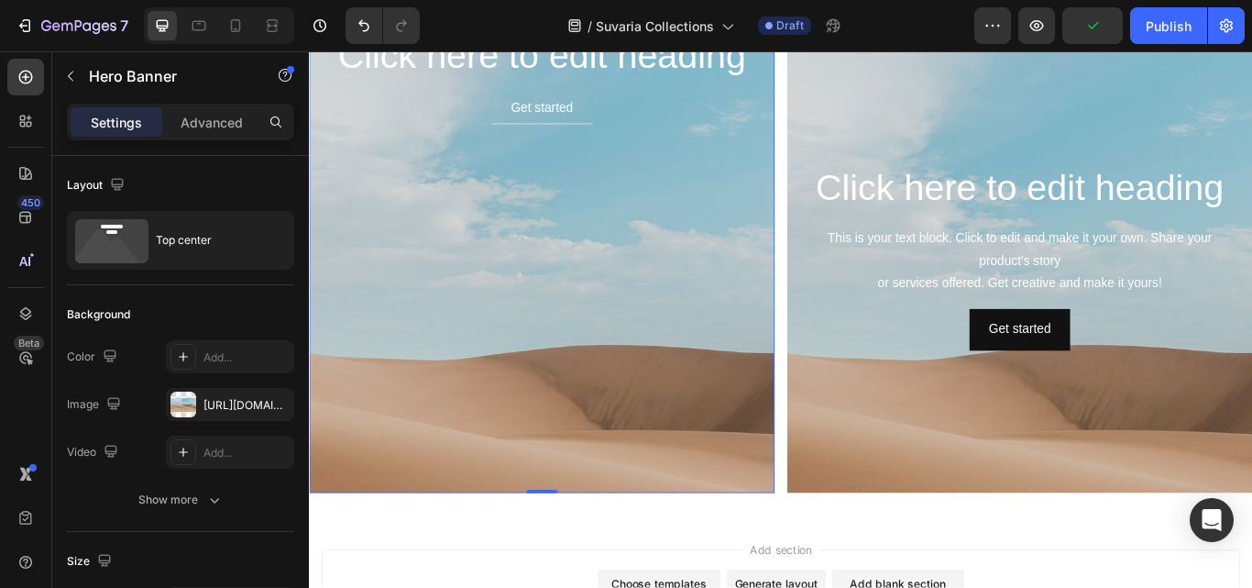
click at [600, 229] on div "Background Image" at bounding box center [580, 422] width 543 height 825
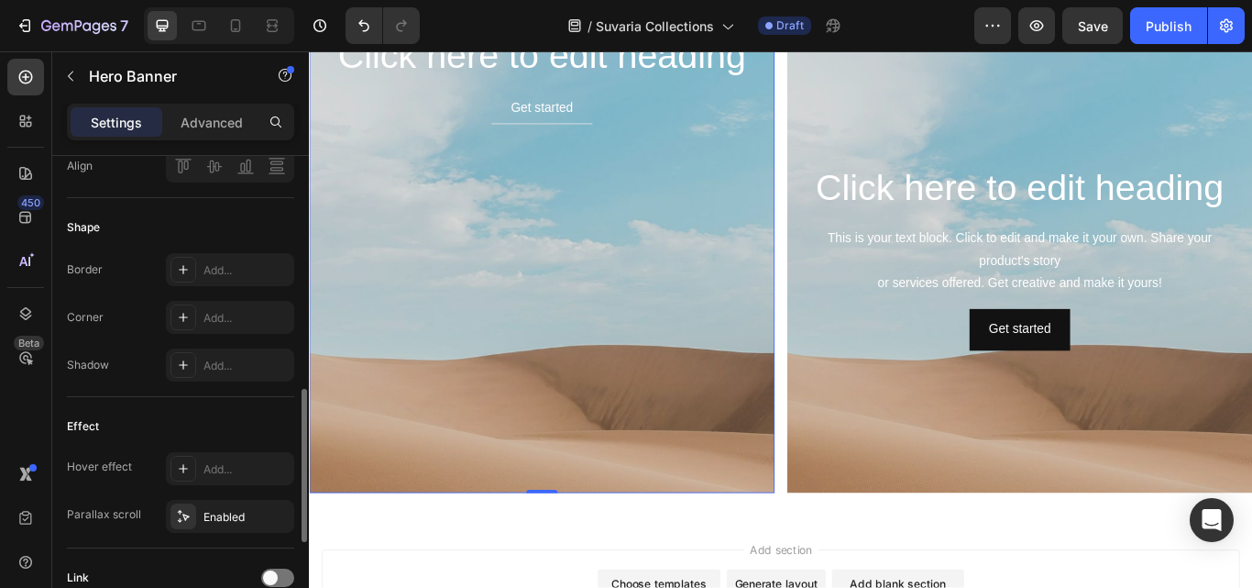
scroll to position [825, 0]
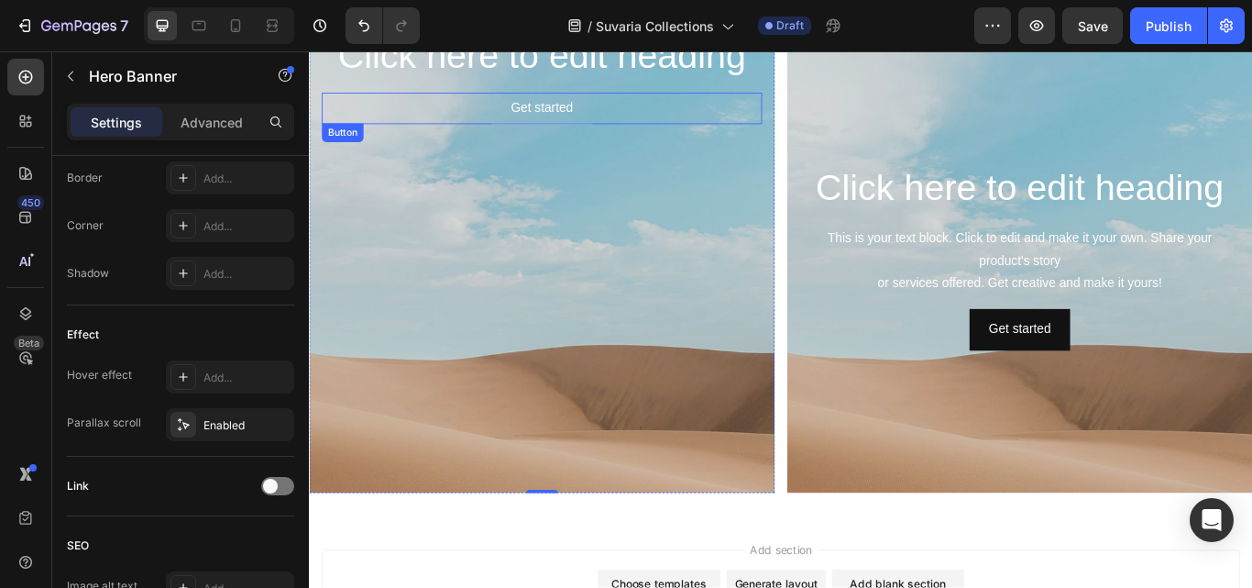
click at [703, 105] on div "Get started Button" at bounding box center [580, 118] width 513 height 37
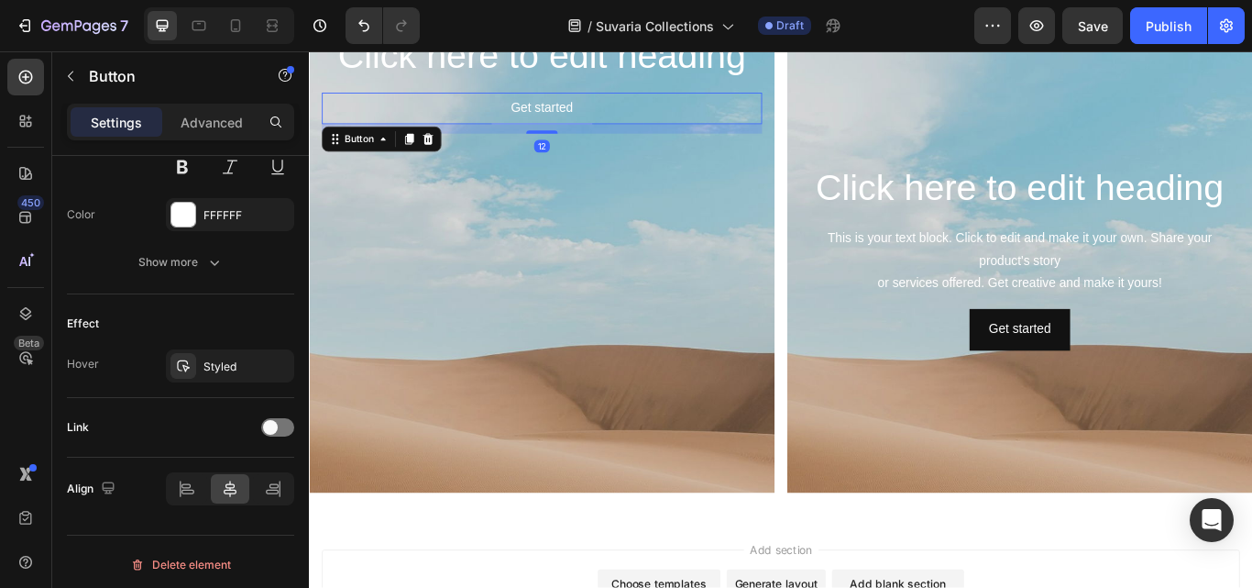
scroll to position [0, 0]
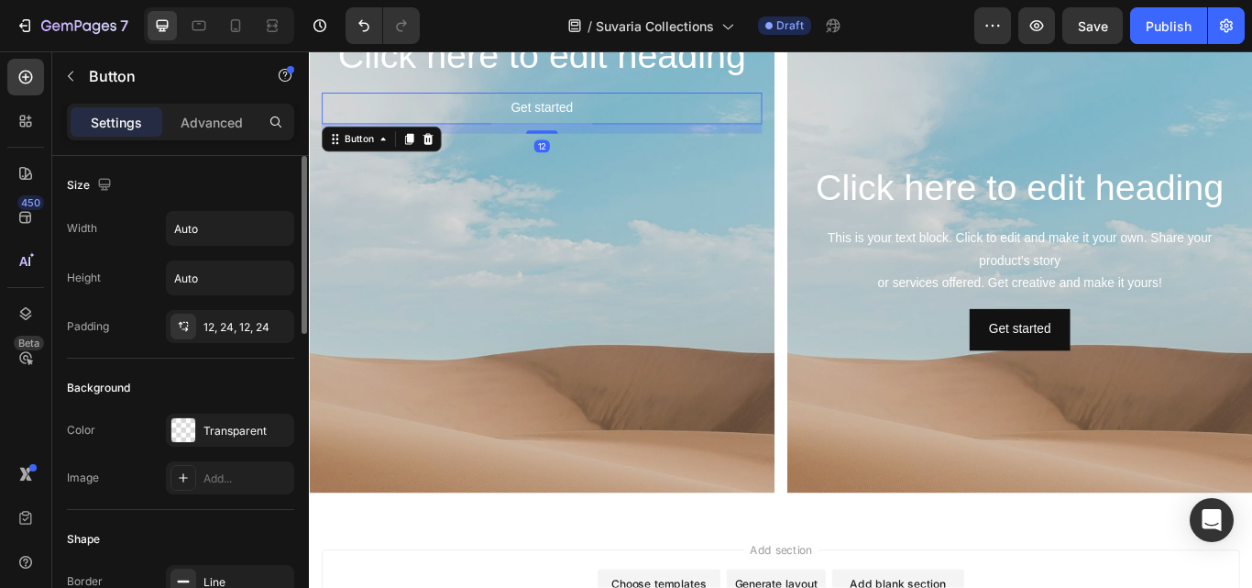
click at [674, 114] on div "Get started Button 12" at bounding box center [580, 118] width 513 height 37
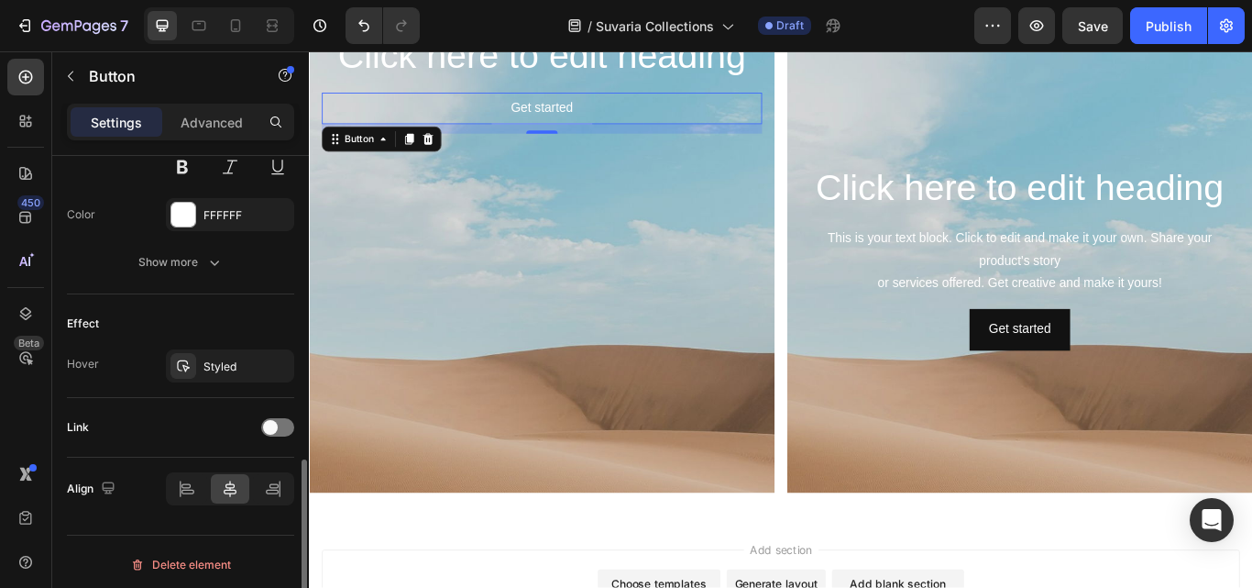
scroll to position [831, 0]
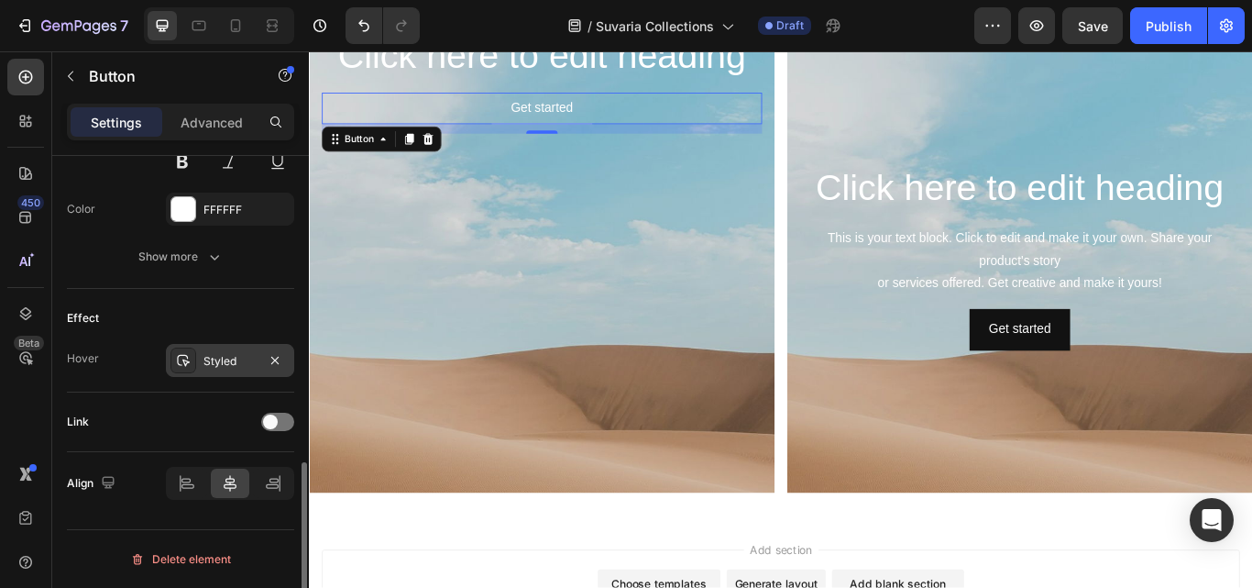
click at [215, 359] on div "Styled" at bounding box center [230, 361] width 53 height 17
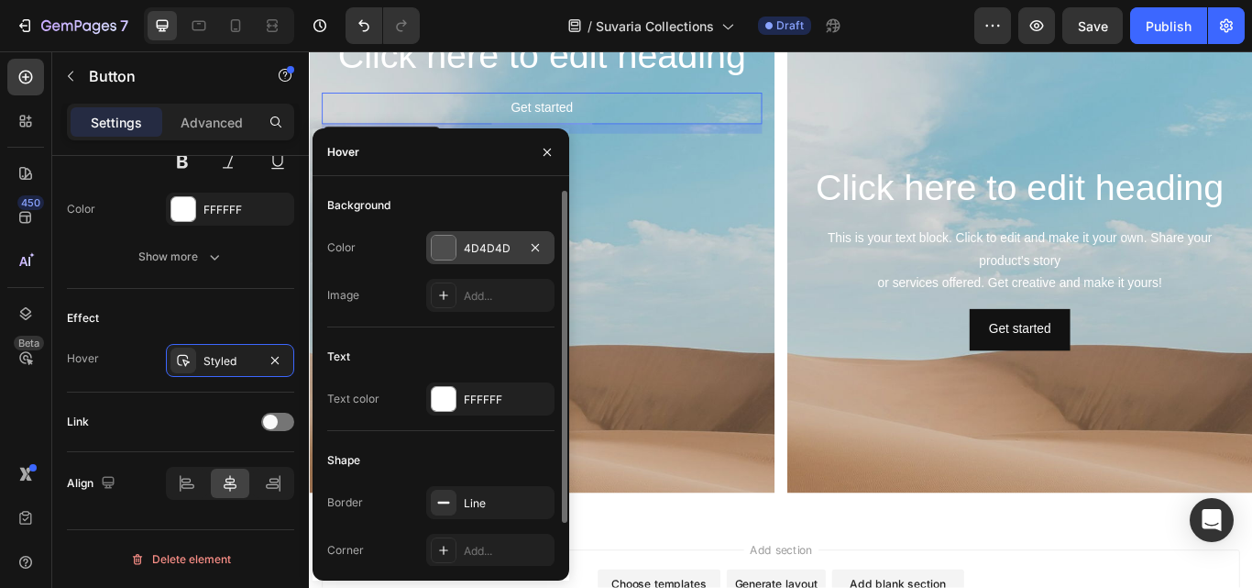
click at [493, 242] on div "4D4D4D" at bounding box center [490, 248] width 53 height 17
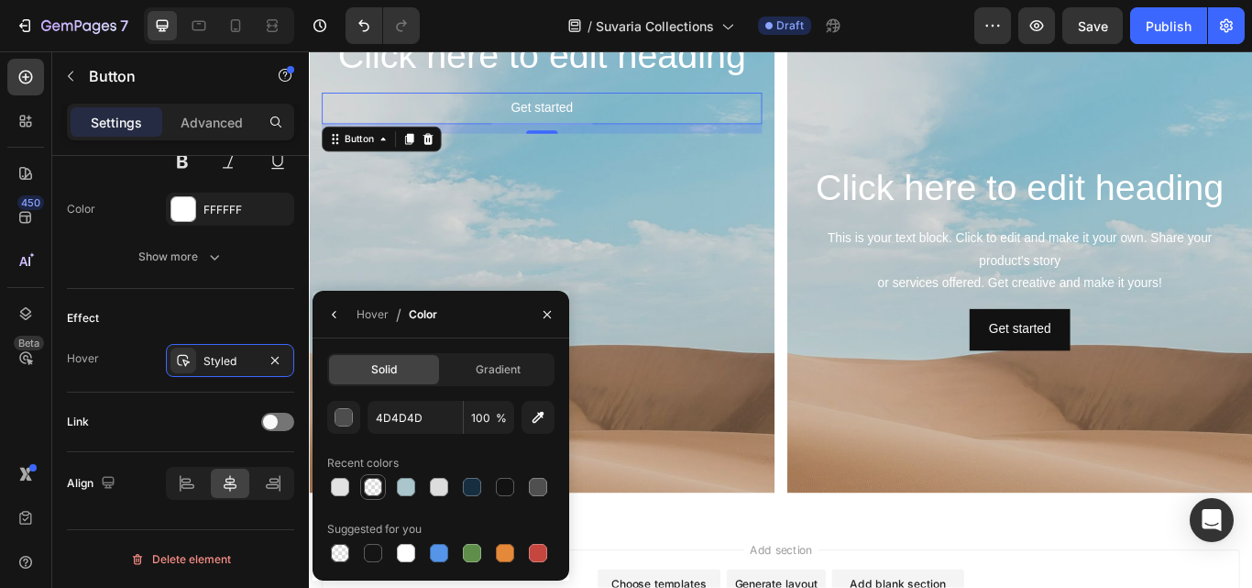
click at [372, 492] on div at bounding box center [373, 487] width 18 height 18
type input "121212"
type input "0"
click at [336, 314] on icon "button" at bounding box center [334, 314] width 15 height 15
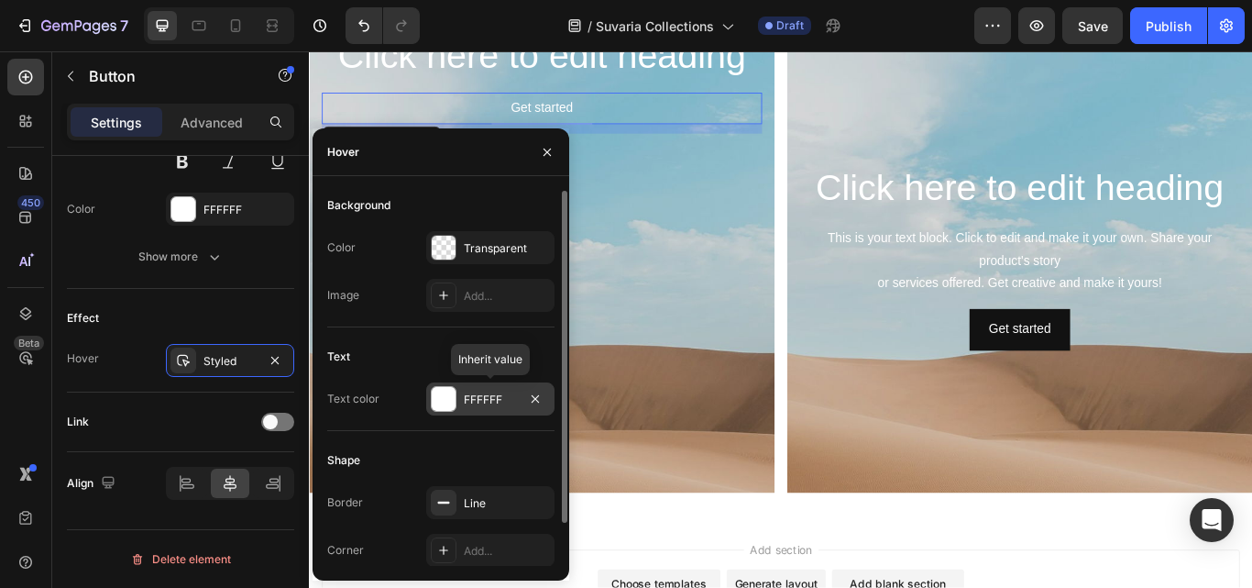
click at [479, 397] on div "FFFFFF" at bounding box center [490, 399] width 53 height 17
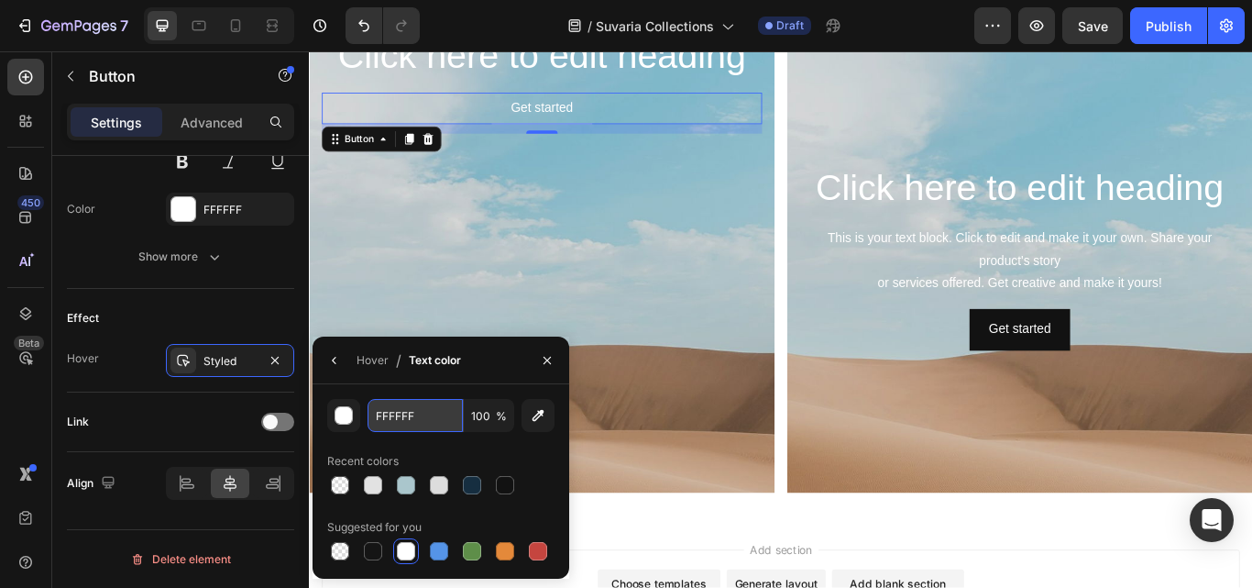
click at [0, 0] on input "FFFFFF" at bounding box center [0, 0] width 0 height 0
click at [537, 288] on div "Background Image" at bounding box center [580, 422] width 543 height 825
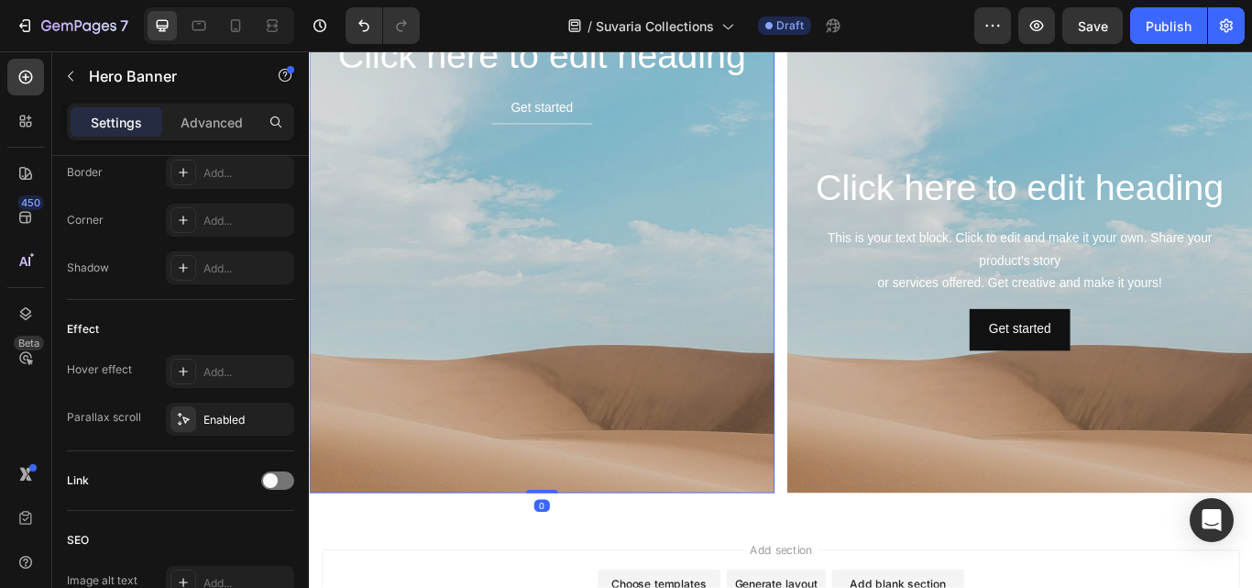
scroll to position [0, 0]
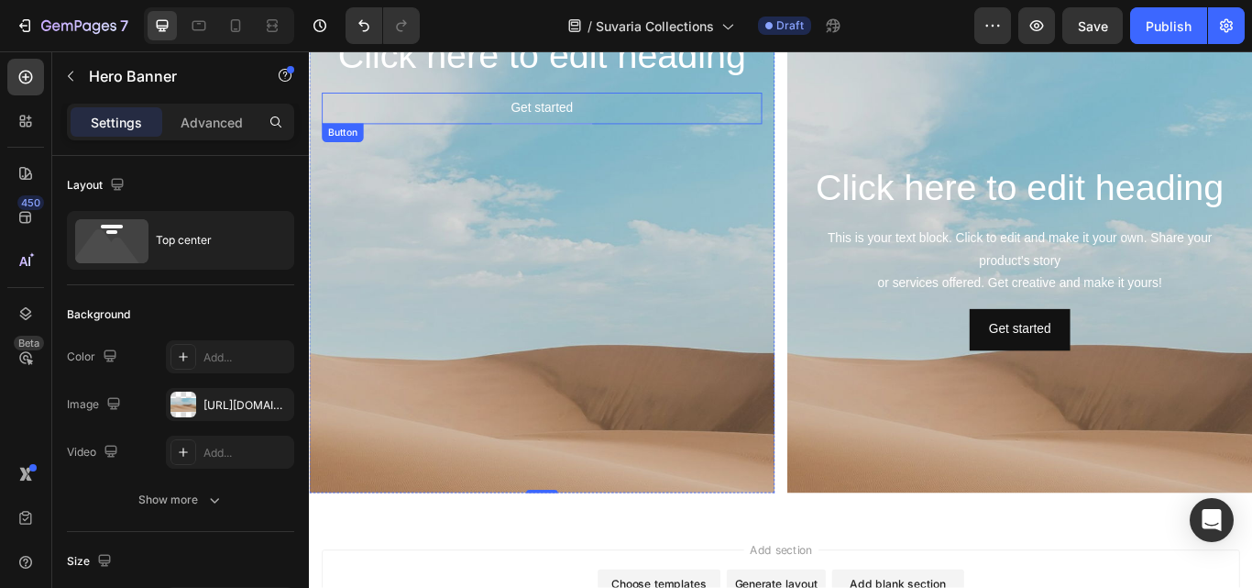
click at [627, 116] on button "Get started" at bounding box center [580, 118] width 116 height 37
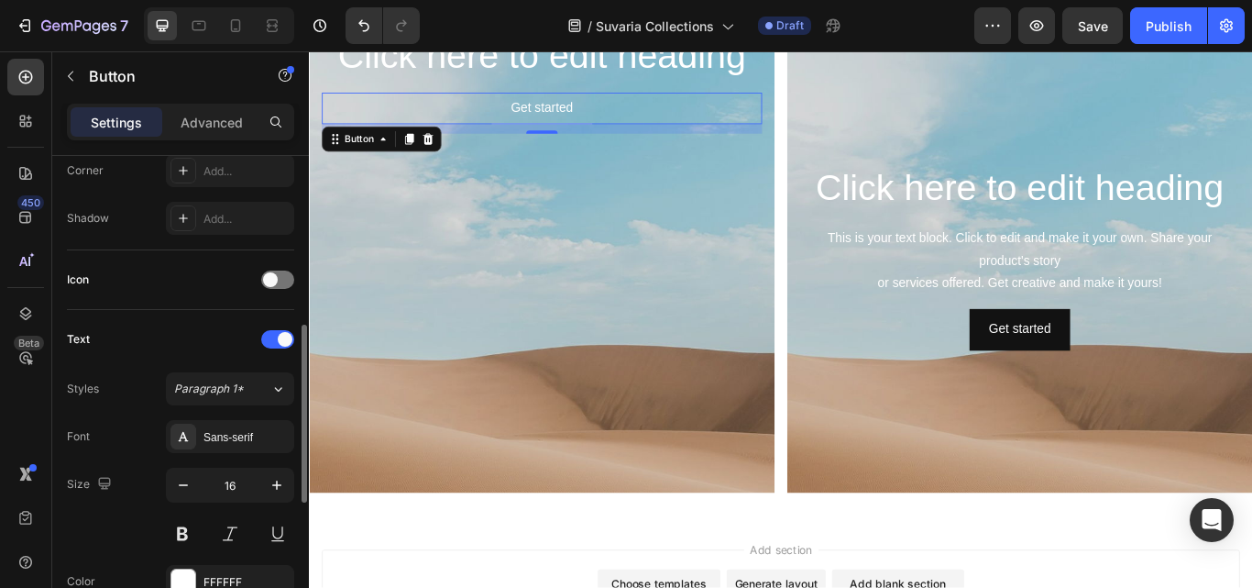
scroll to position [550, 0]
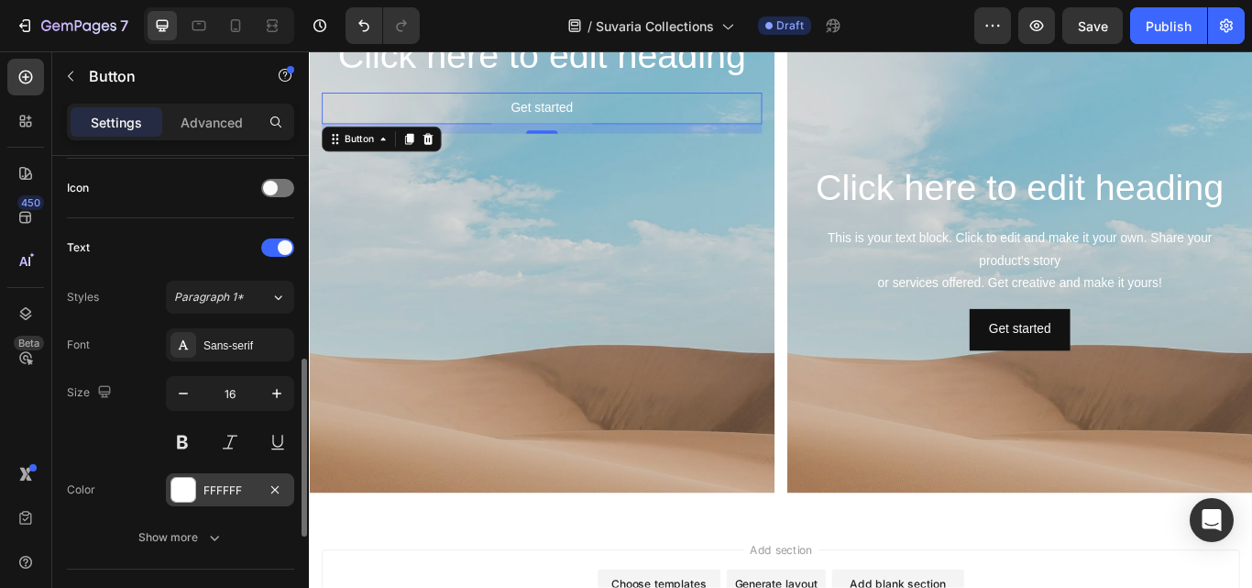
click at [250, 492] on div "FFFFFF" at bounding box center [230, 490] width 53 height 17
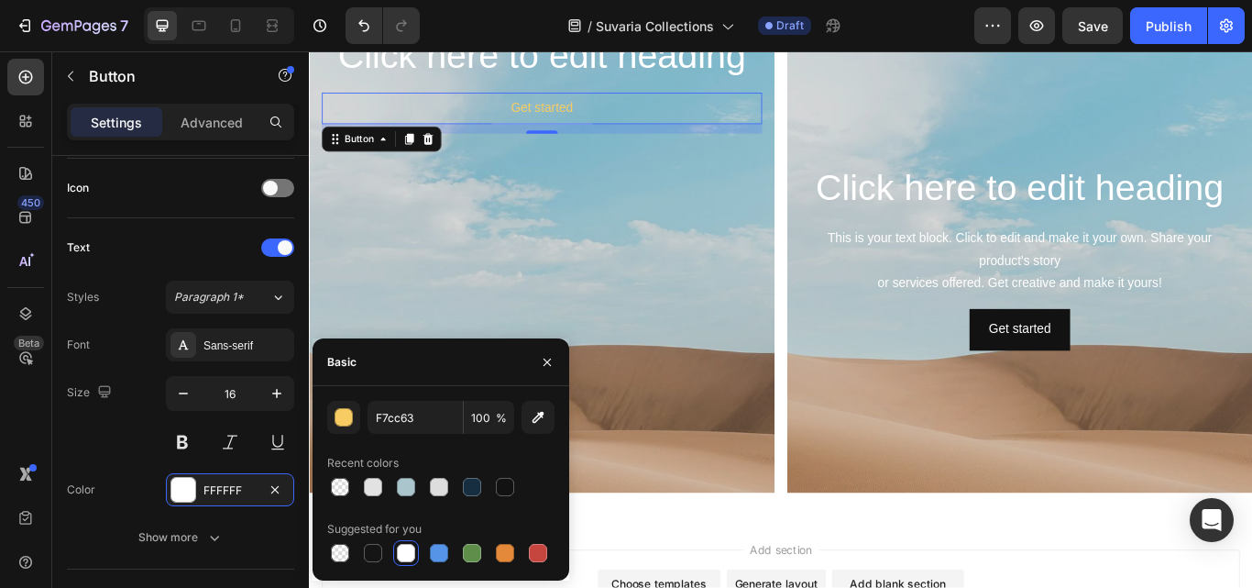
click at [541, 453] on div "Recent colors" at bounding box center [440, 462] width 227 height 29
type input "F7CC63"
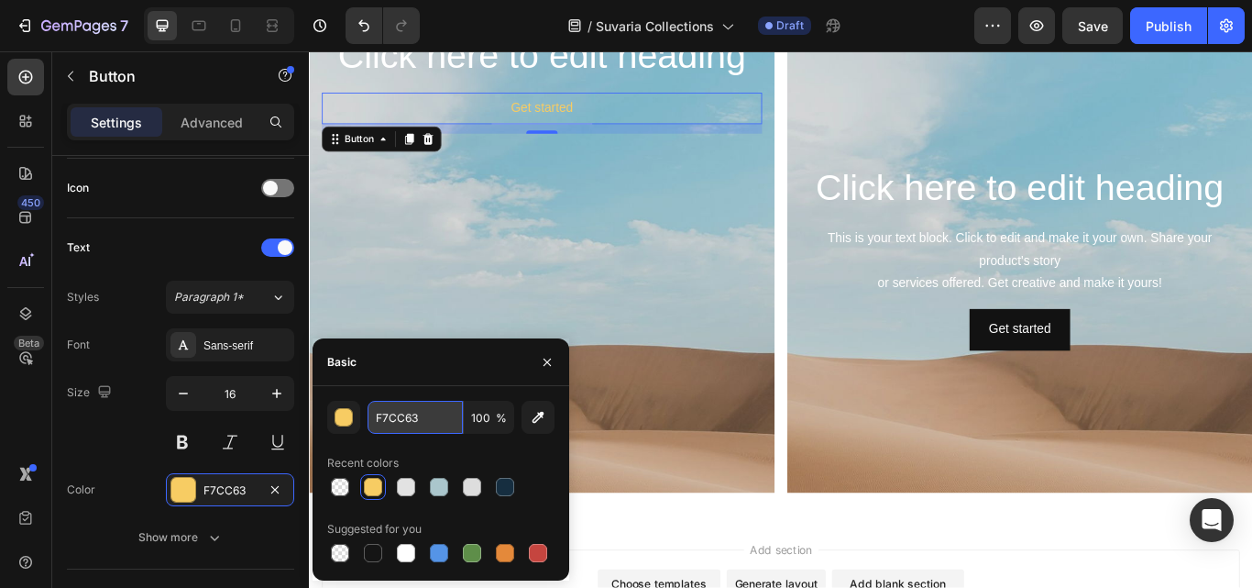
click at [414, 419] on input "F7CC63" at bounding box center [415, 417] width 95 height 33
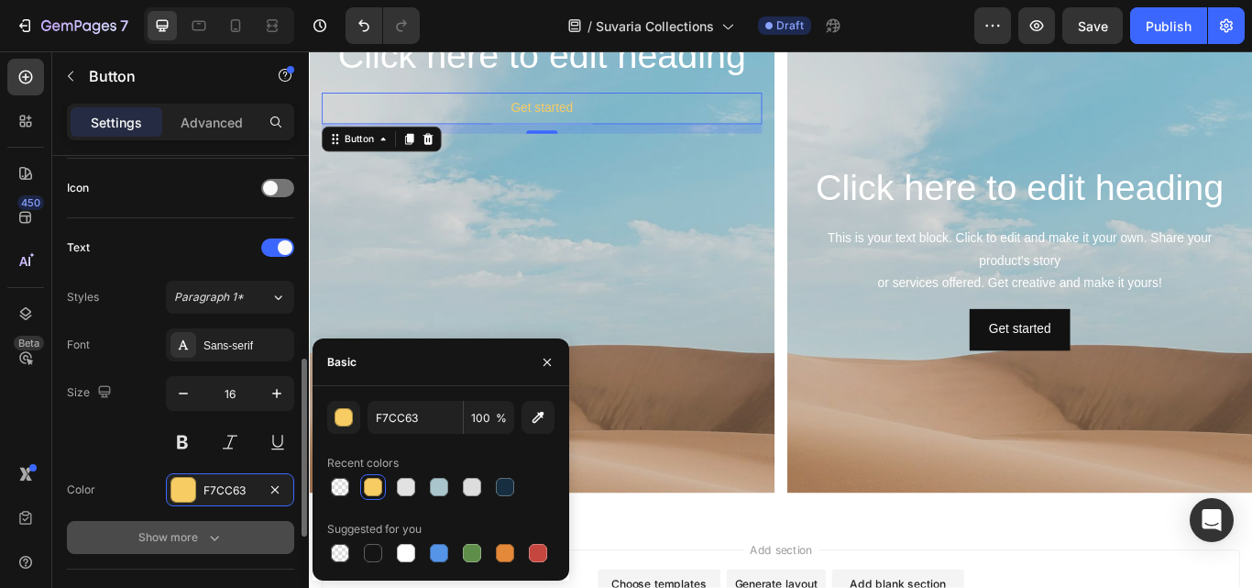
click at [247, 544] on button "Show more" at bounding box center [180, 537] width 227 height 33
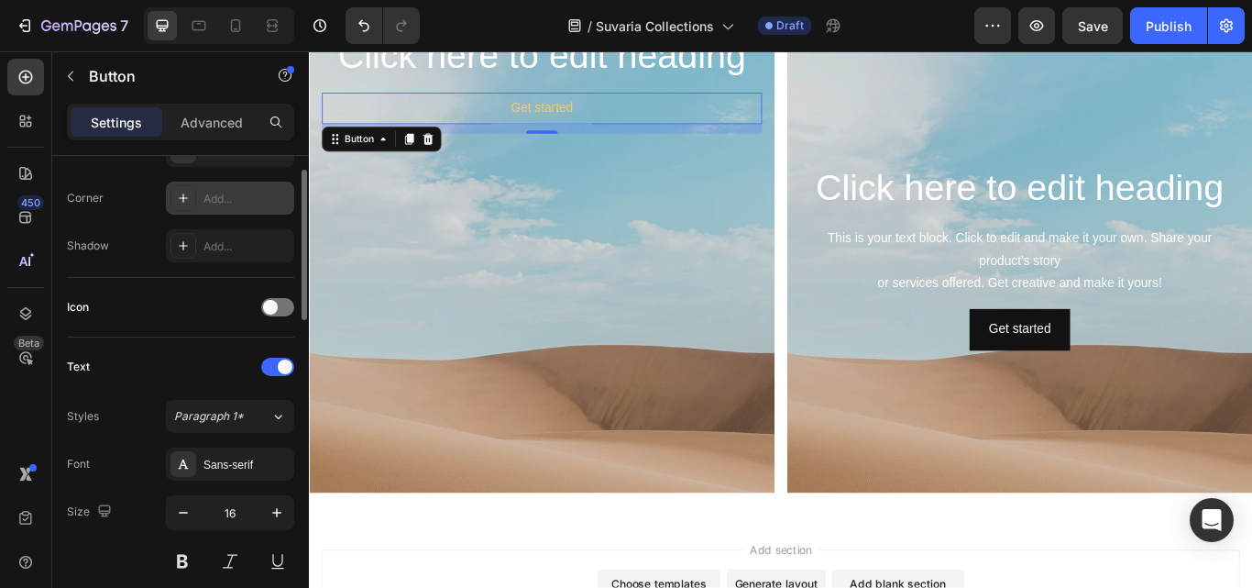
scroll to position [339, 0]
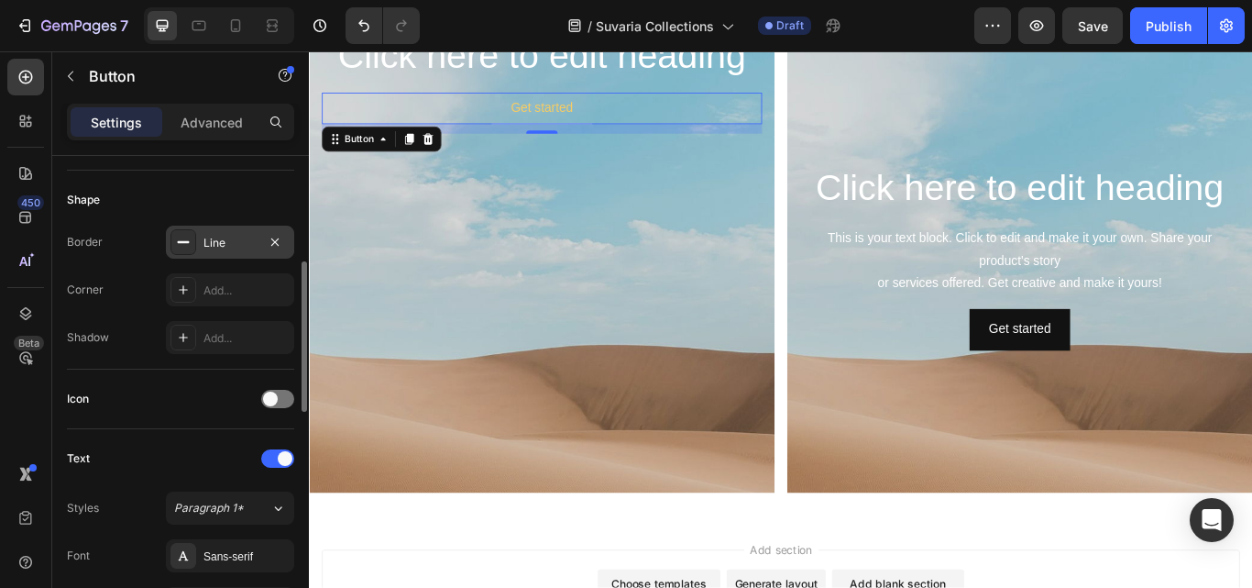
click at [226, 249] on div "Line" at bounding box center [230, 243] width 53 height 17
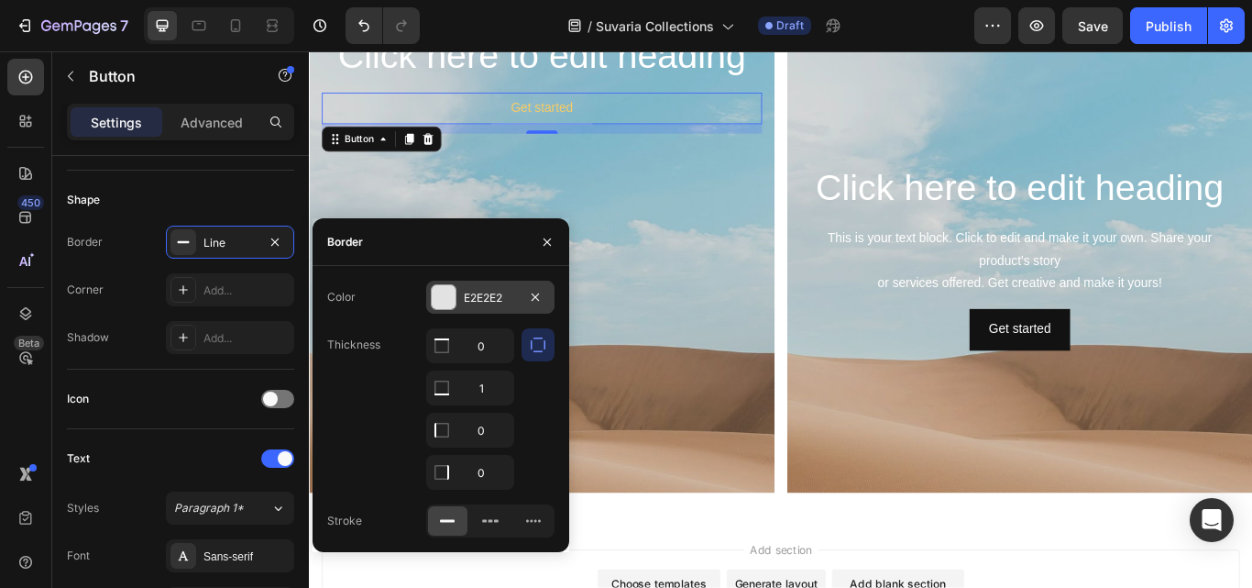
click at [508, 294] on div "E2E2E2" at bounding box center [490, 298] width 53 height 17
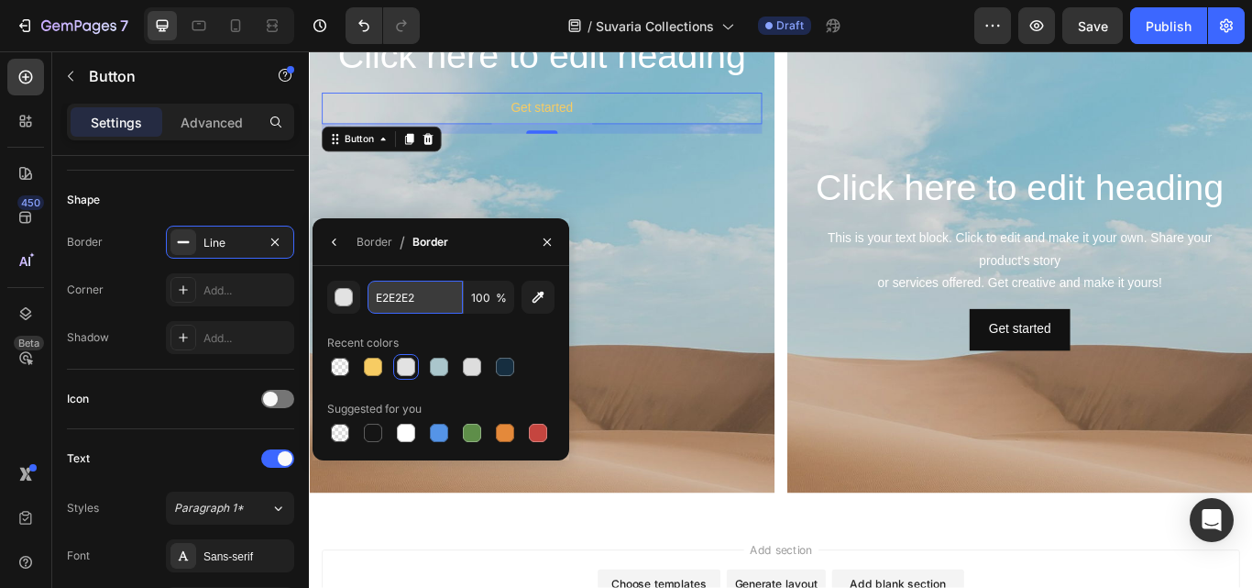
paste input "F7CC63"
type input "F7CC63"
click at [528, 340] on div "Recent colors" at bounding box center [440, 342] width 227 height 29
click at [632, 229] on div "Background Image" at bounding box center [580, 422] width 543 height 825
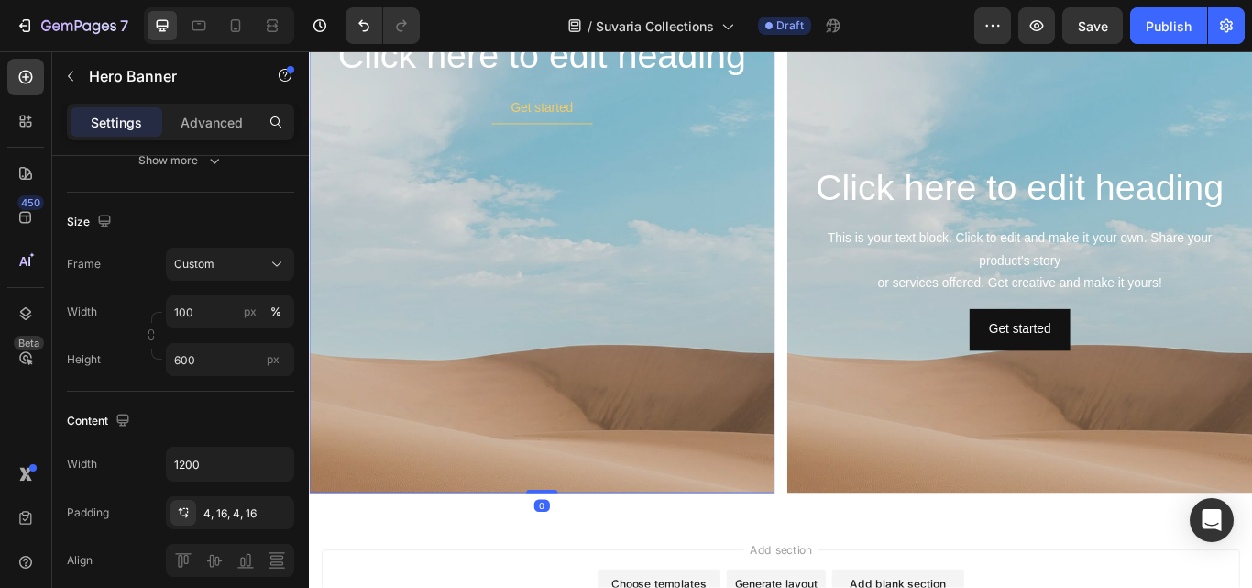
scroll to position [0, 0]
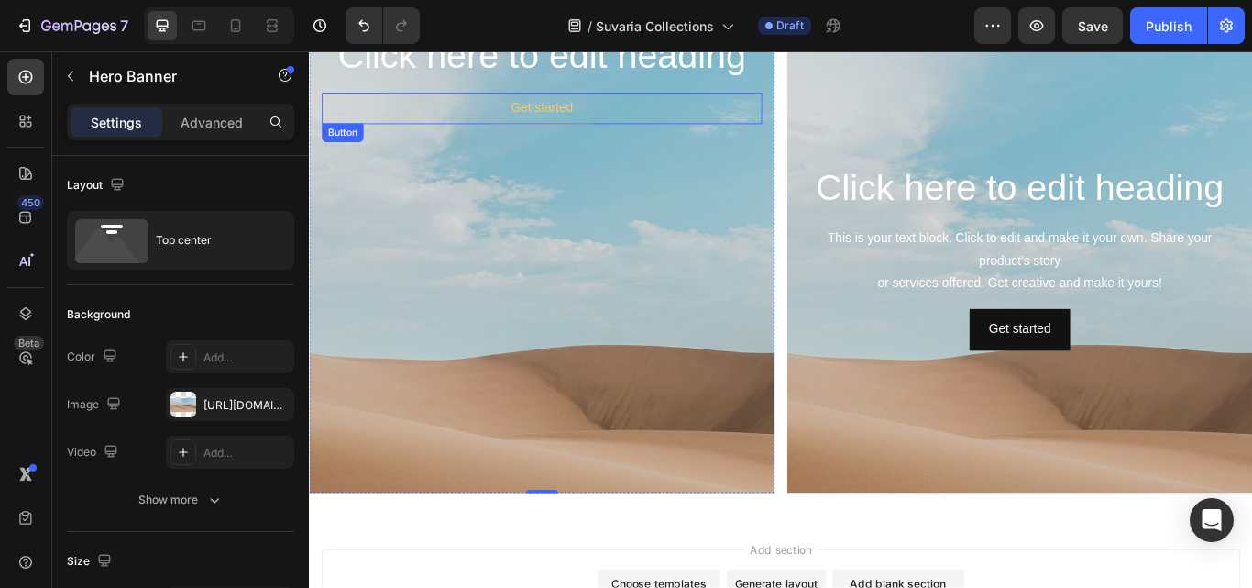
click at [568, 104] on button "Get started" at bounding box center [580, 118] width 116 height 37
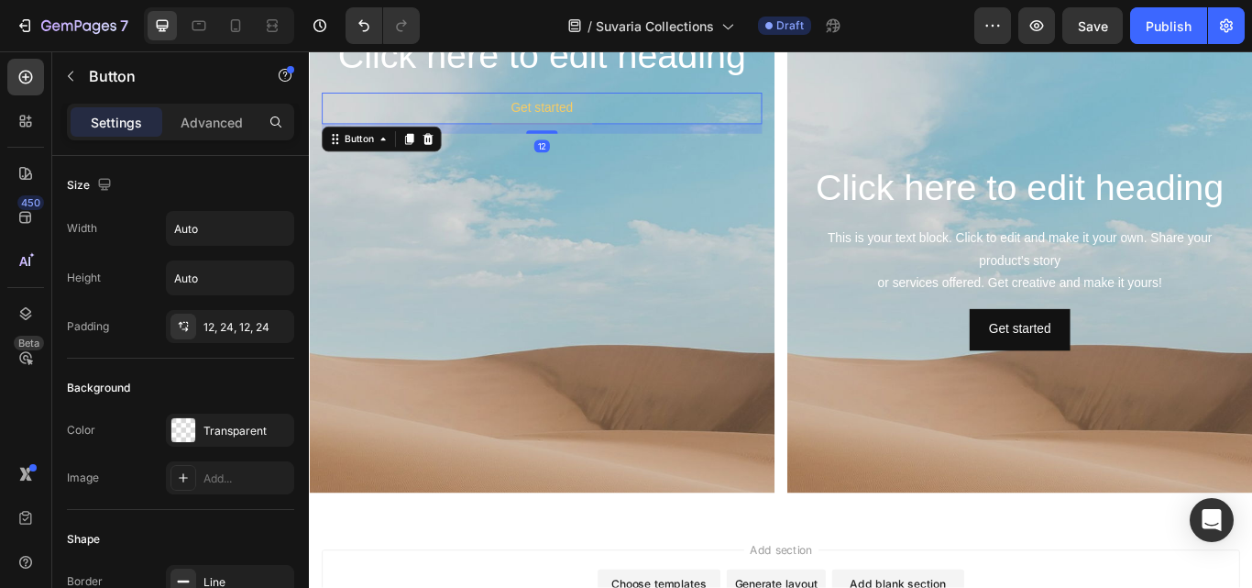
click at [666, 114] on div "Get started Button 12" at bounding box center [580, 118] width 513 height 37
click at [570, 121] on div "Get started" at bounding box center [580, 118] width 72 height 15
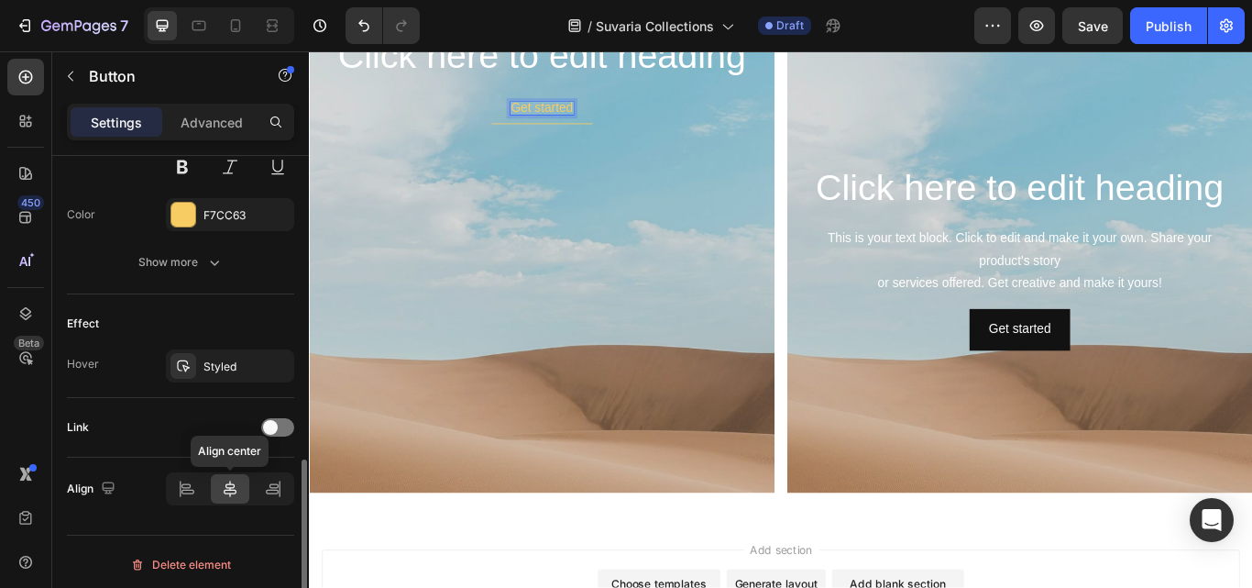
scroll to position [831, 0]
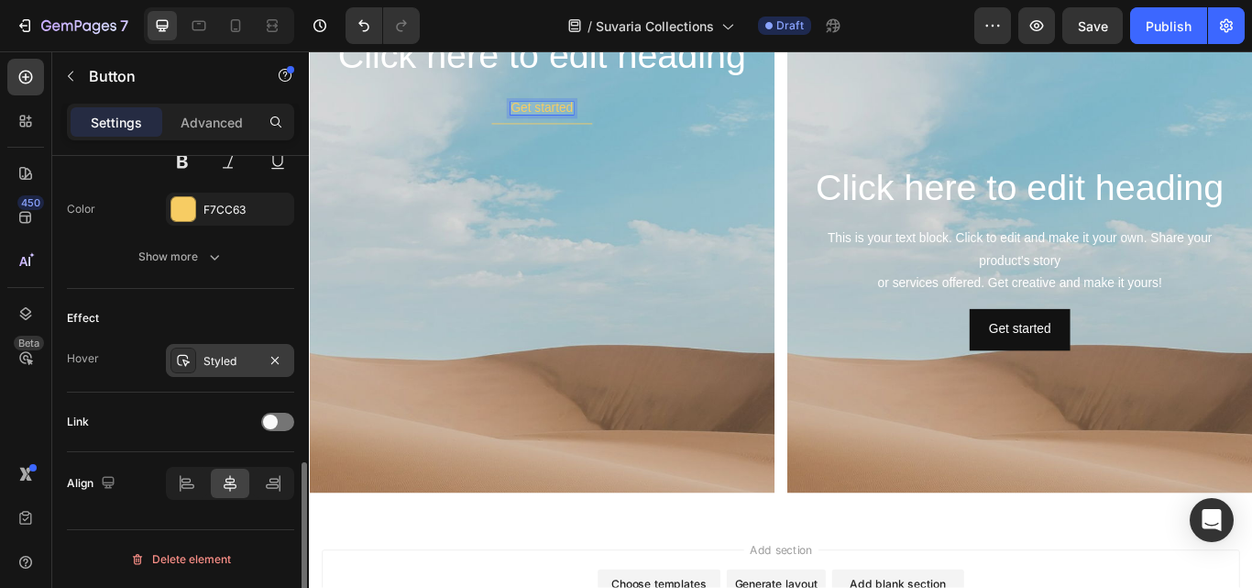
click at [209, 369] on div "Styled" at bounding box center [230, 361] width 53 height 17
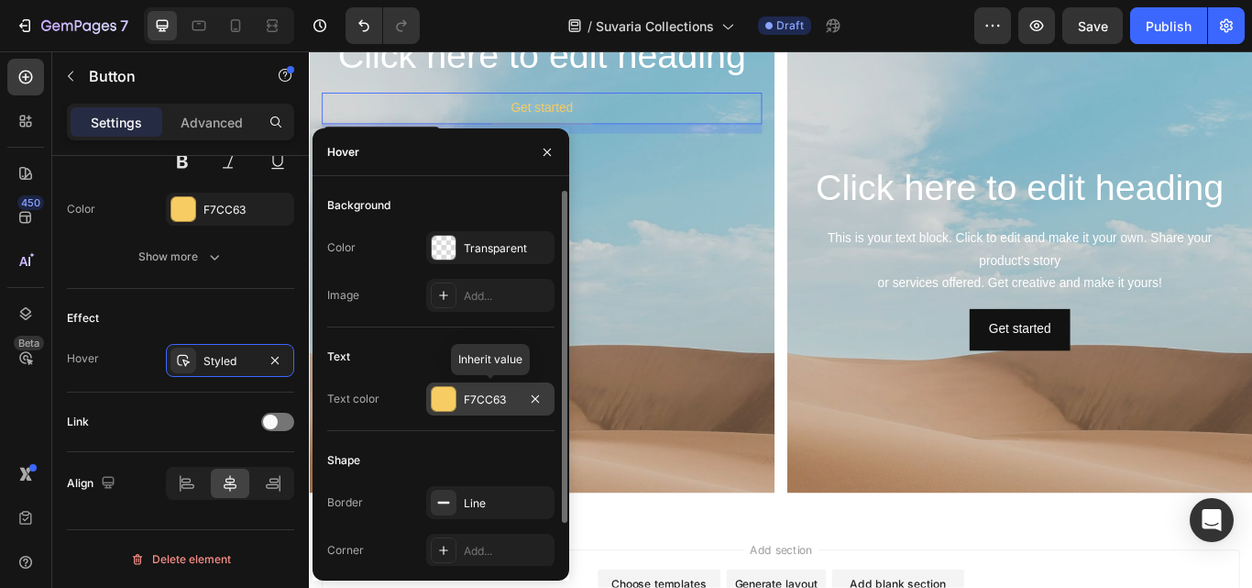
click at [458, 396] on div "F7CC63" at bounding box center [490, 398] width 128 height 33
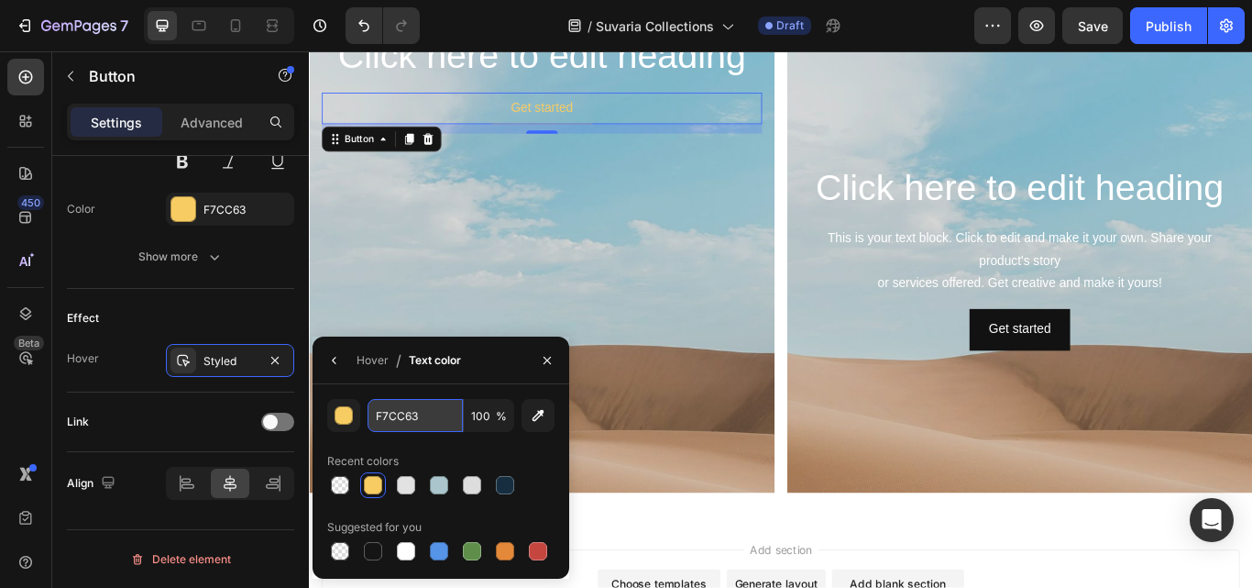
click at [418, 413] on input "F7CC63" at bounding box center [415, 415] width 95 height 33
click at [523, 443] on div "ffffff 100 % Recent colors Suggested for you" at bounding box center [440, 481] width 227 height 165
type input "FFFFFF"
click at [545, 359] on icon "button" at bounding box center [547, 360] width 15 height 15
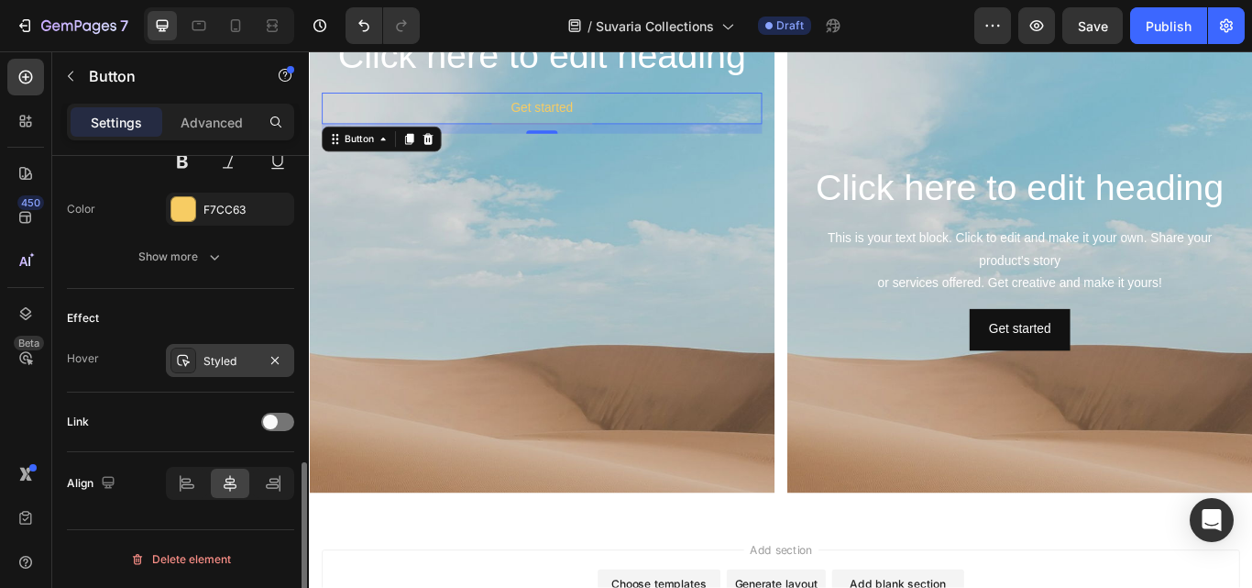
click at [203, 356] on div "Styled" at bounding box center [230, 360] width 128 height 33
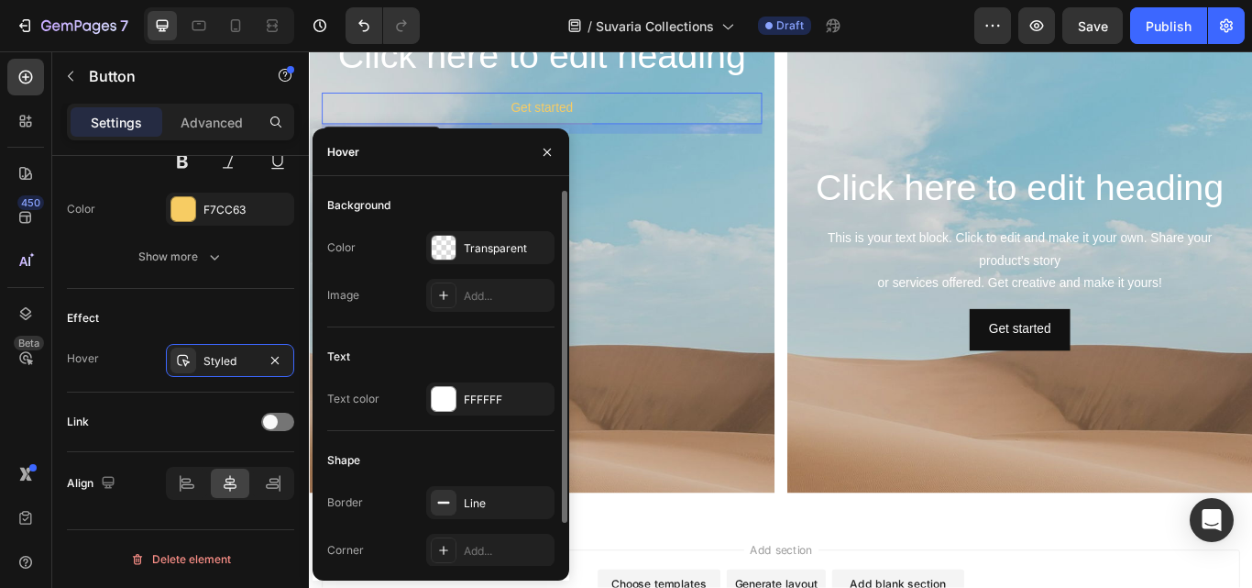
scroll to position [49, 0]
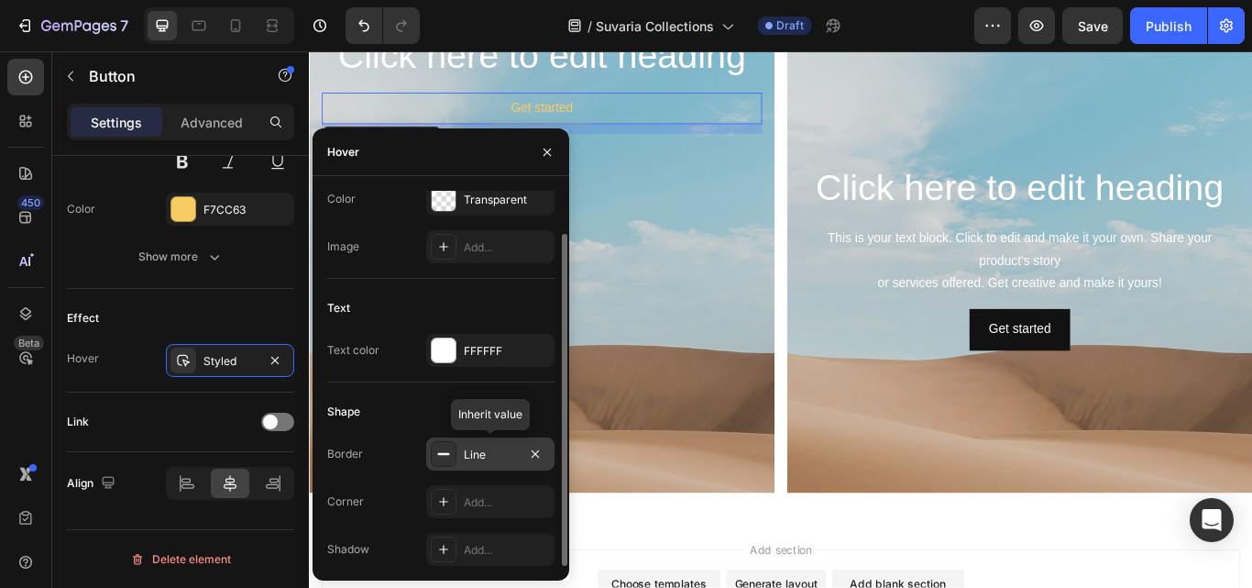
click at [503, 458] on div "Line" at bounding box center [490, 454] width 53 height 17
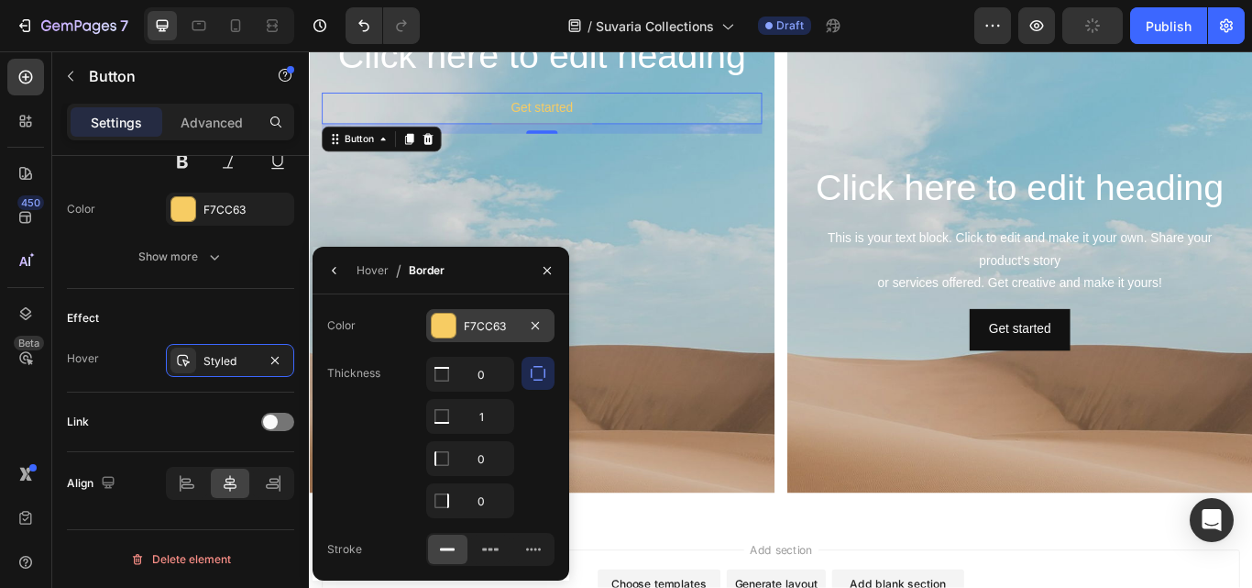
click at [497, 325] on div "F7CC63" at bounding box center [490, 326] width 53 height 17
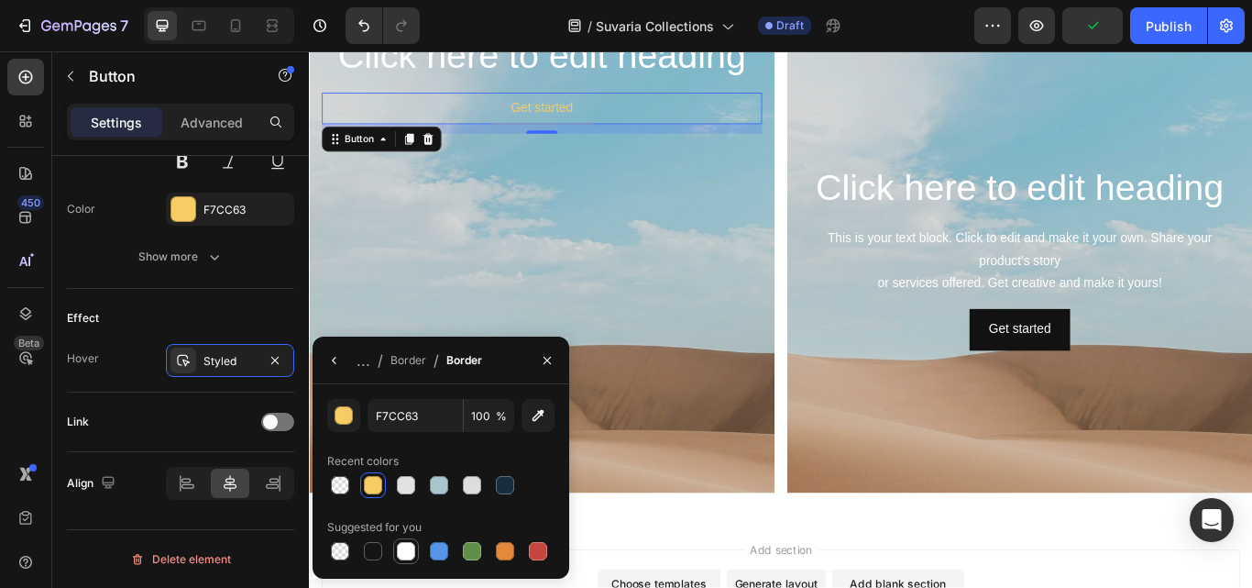
click at [402, 545] on div at bounding box center [406, 551] width 18 height 18
type input "FFFFFF"
click at [496, 438] on div "FFFFFF 100 % Recent colors Suggested for you" at bounding box center [440, 481] width 227 height 165
click at [547, 365] on icon "button" at bounding box center [547, 360] width 15 height 15
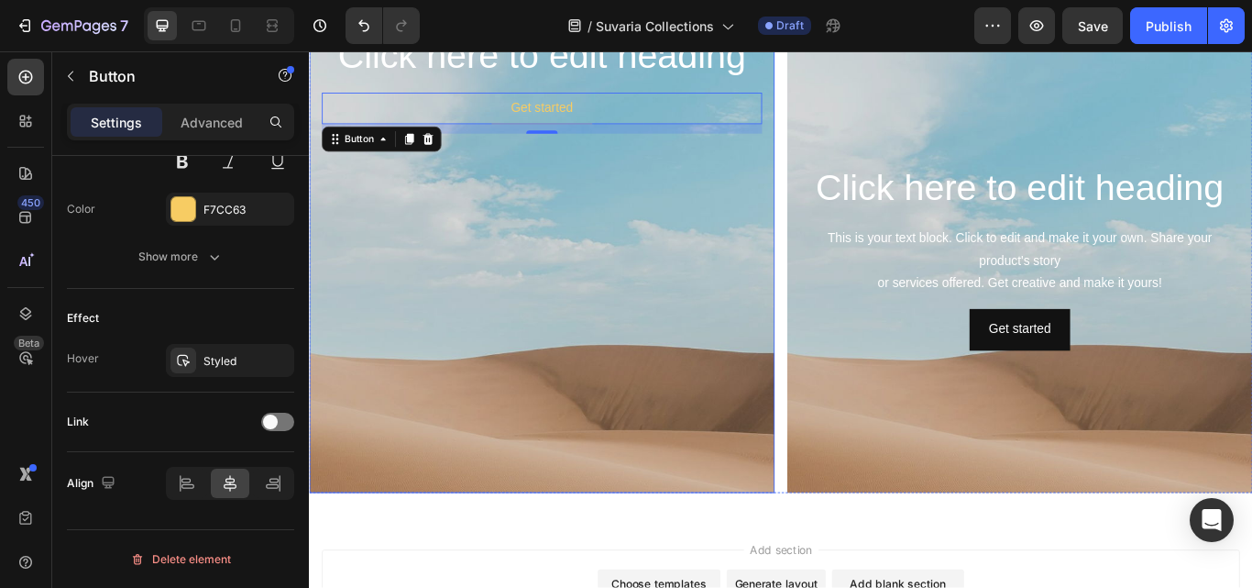
click at [517, 226] on div "Background Image" at bounding box center [580, 422] width 543 height 825
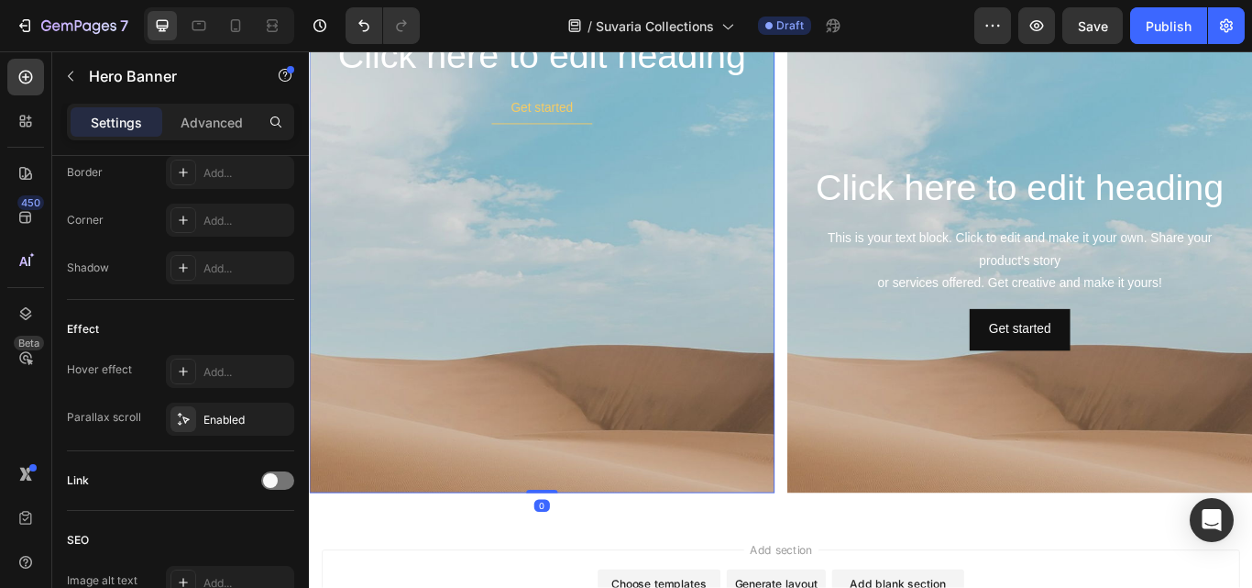
scroll to position [0, 0]
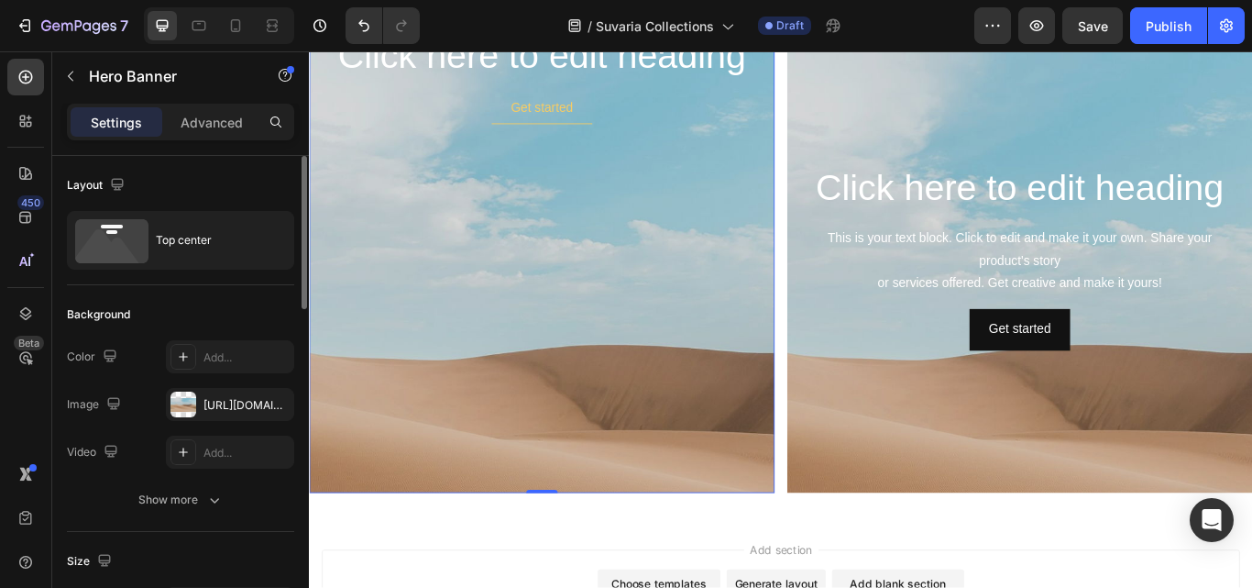
click at [249, 318] on div "Background" at bounding box center [180, 314] width 227 height 29
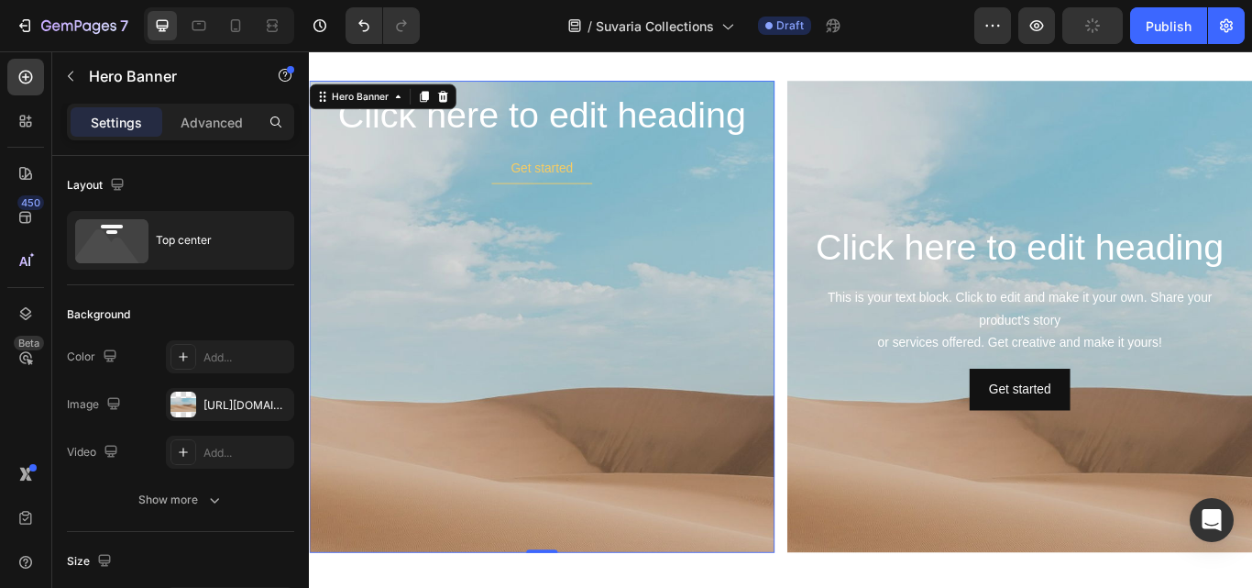
scroll to position [238, 0]
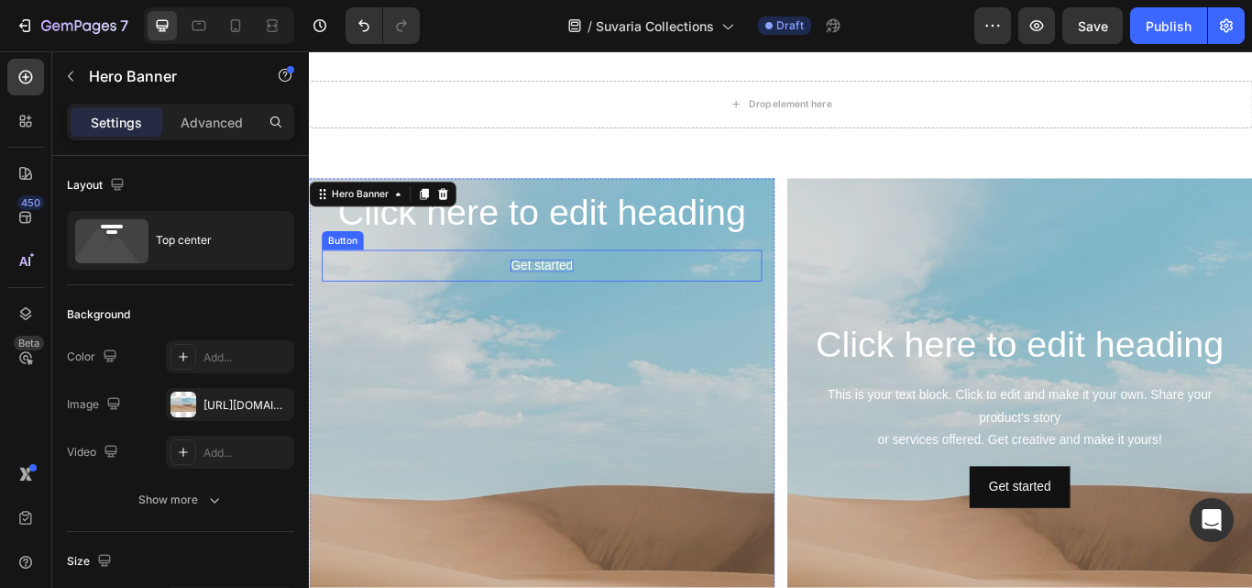
click at [574, 297] on p "Get started" at bounding box center [580, 301] width 72 height 15
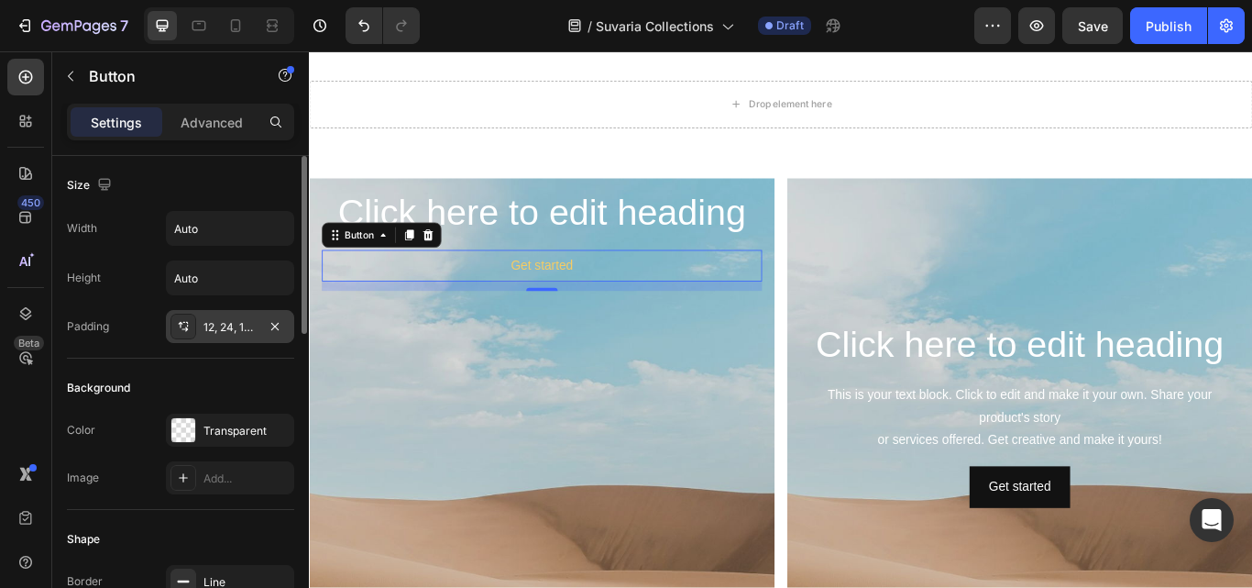
click at [240, 325] on div "12, 24, 12, 24" at bounding box center [230, 327] width 53 height 17
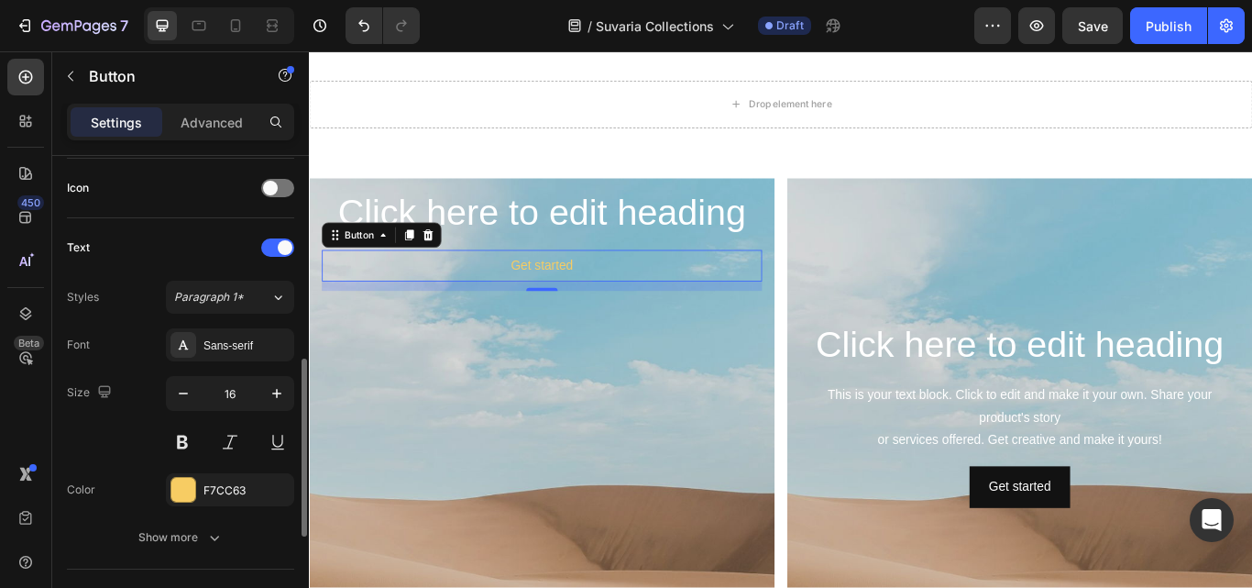
scroll to position [642, 0]
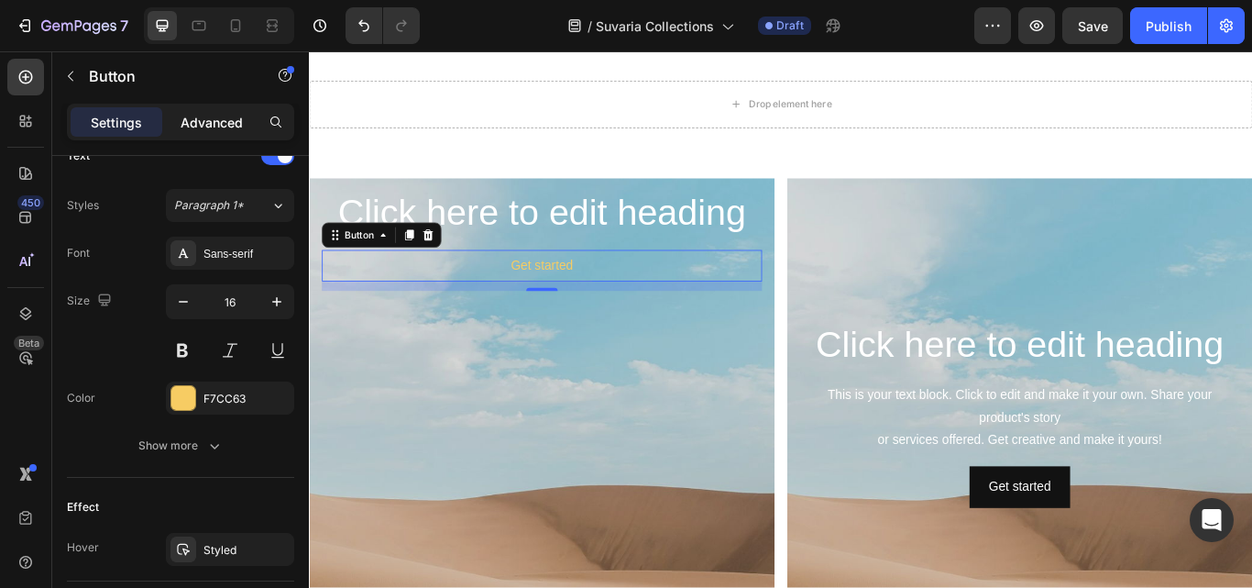
click at [202, 131] on p "Advanced" at bounding box center [212, 122] width 62 height 19
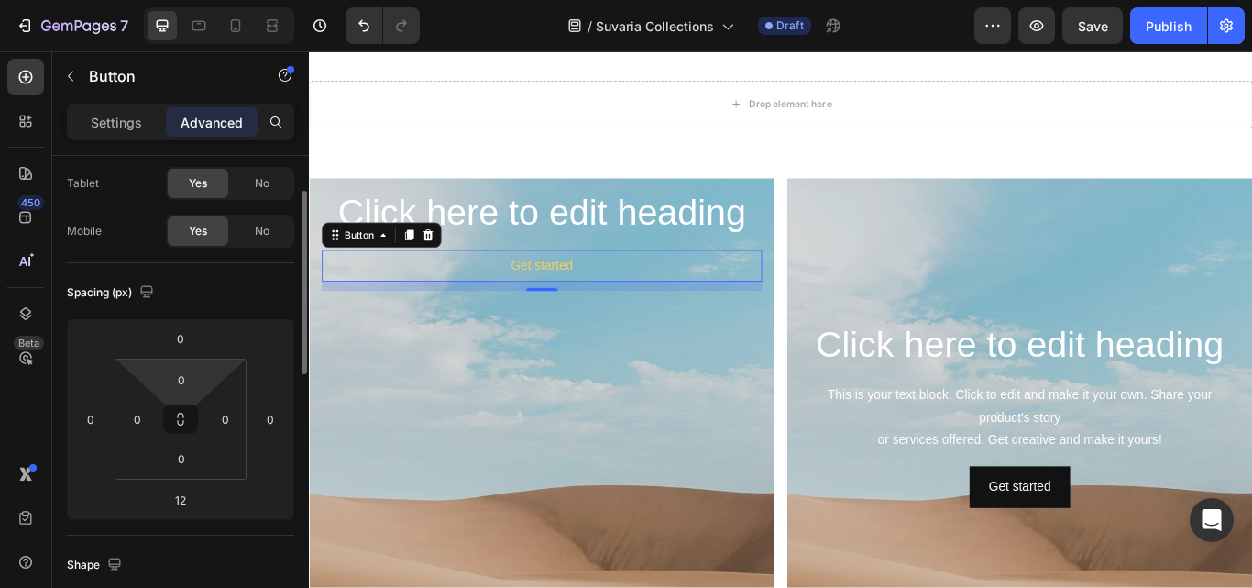
scroll to position [0, 0]
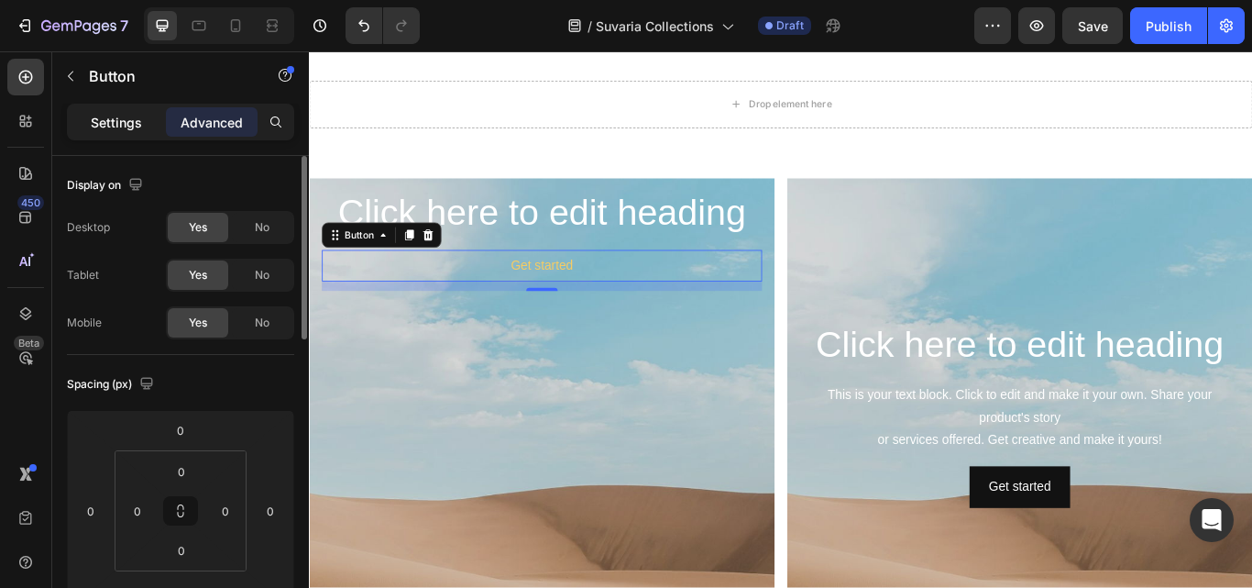
click at [88, 123] on div "Settings" at bounding box center [117, 121] width 92 height 29
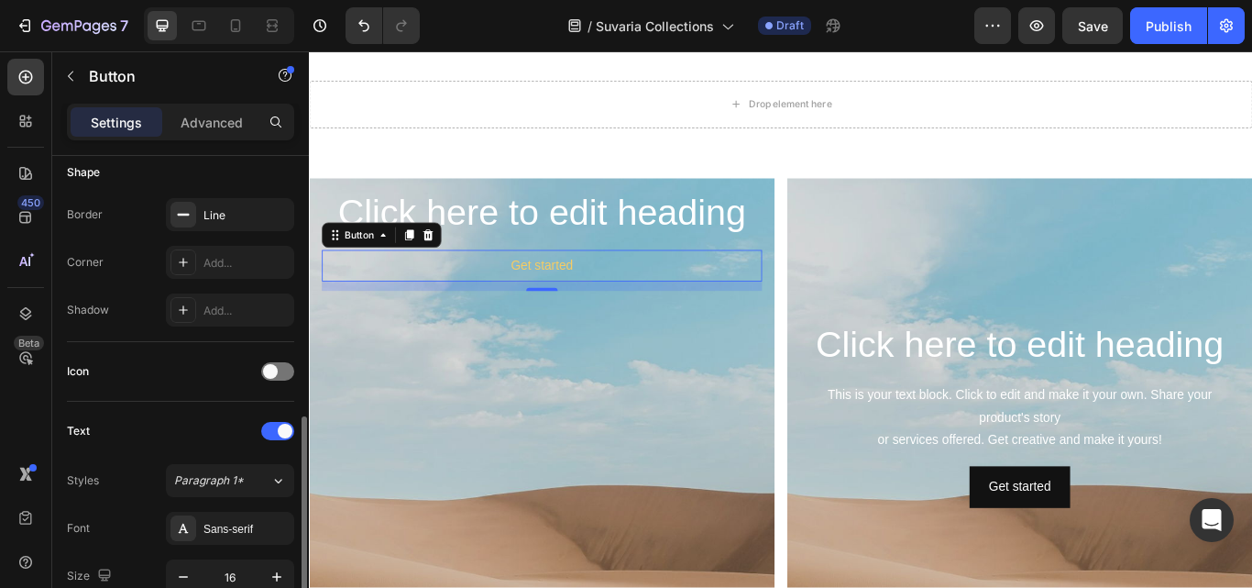
scroll to position [458, 0]
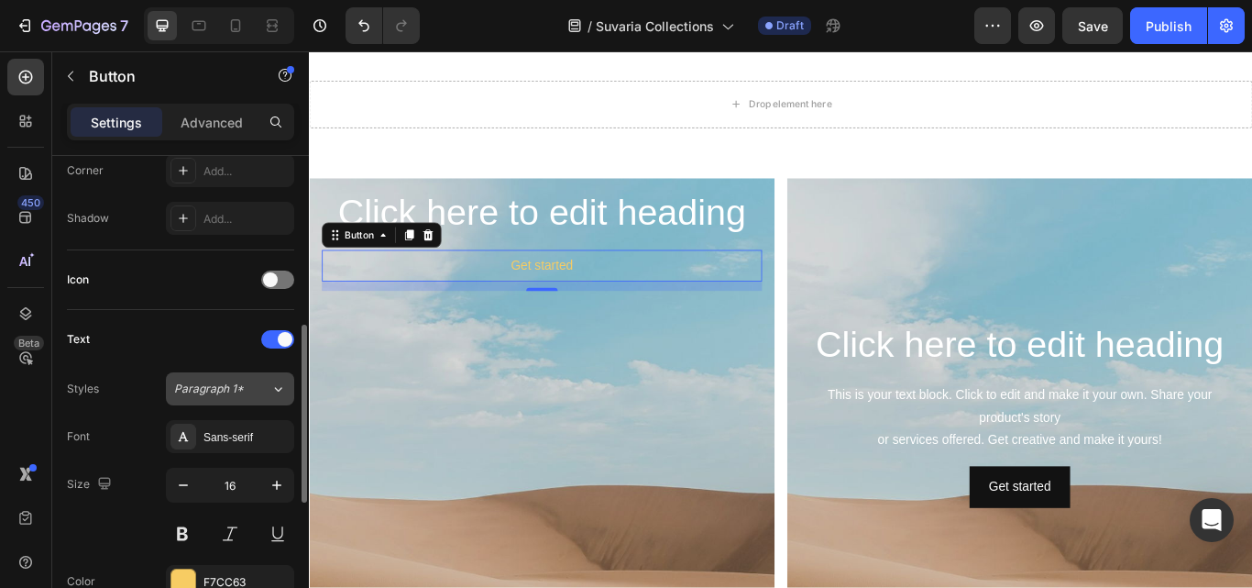
click at [221, 391] on span "Paragraph 1*" at bounding box center [209, 388] width 70 height 17
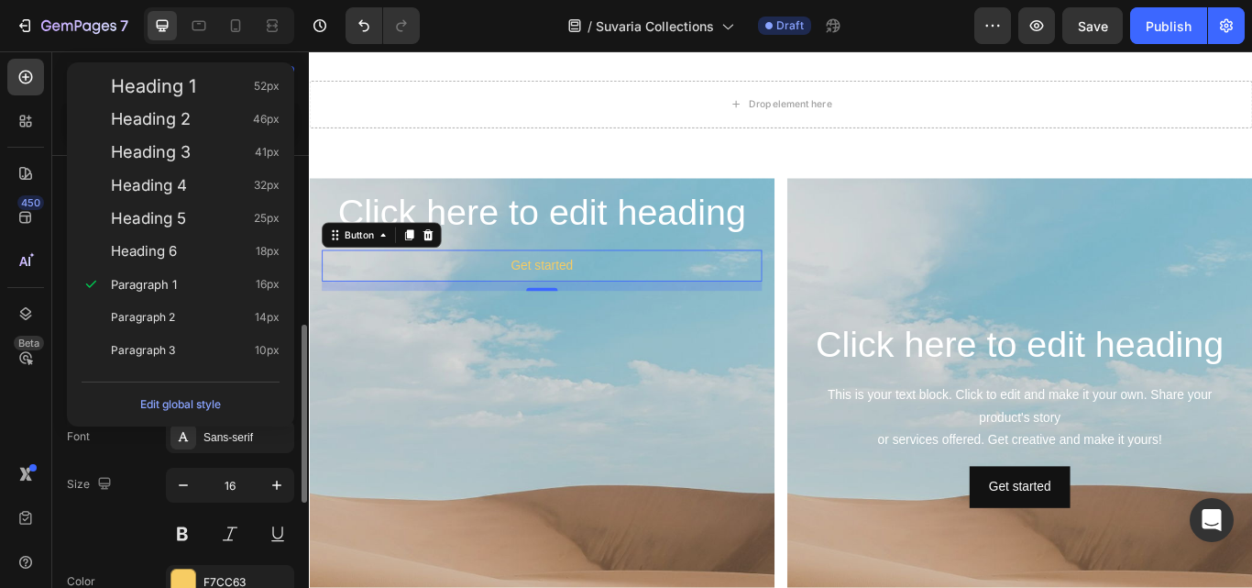
click at [131, 447] on div "Font Sans-serif" at bounding box center [180, 436] width 227 height 33
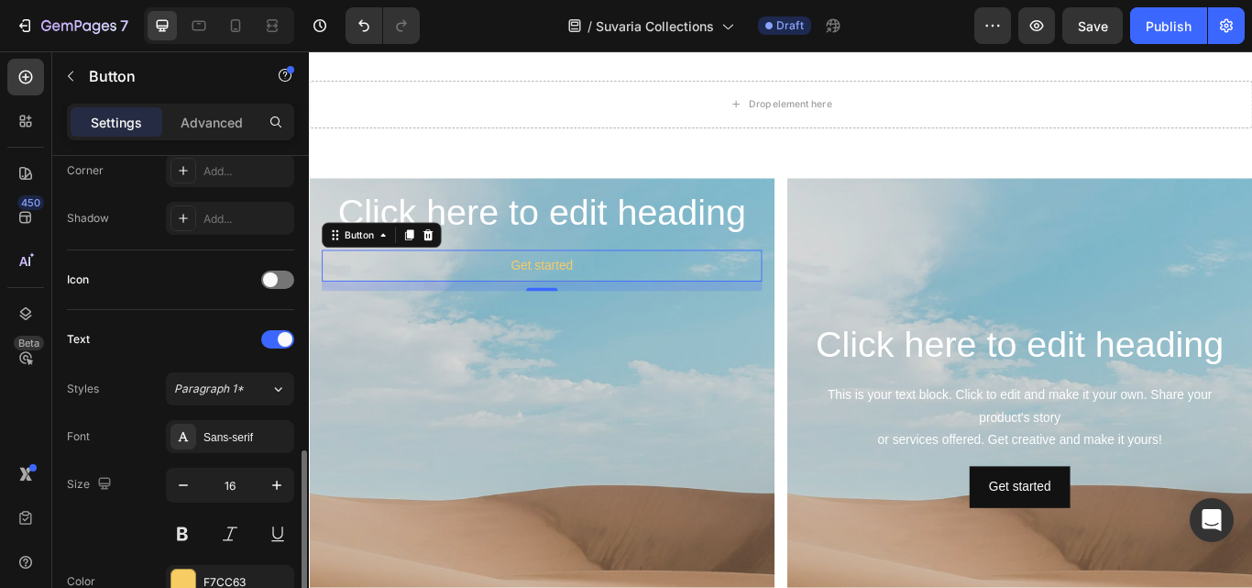
scroll to position [550, 0]
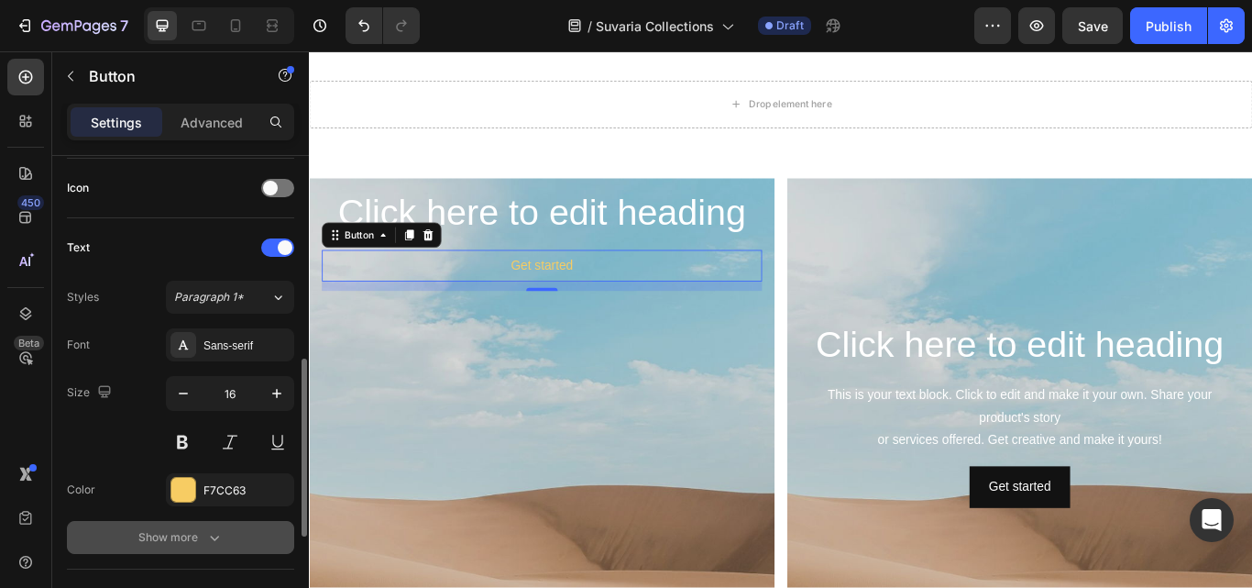
click at [182, 535] on div "Show more" at bounding box center [180, 537] width 85 height 18
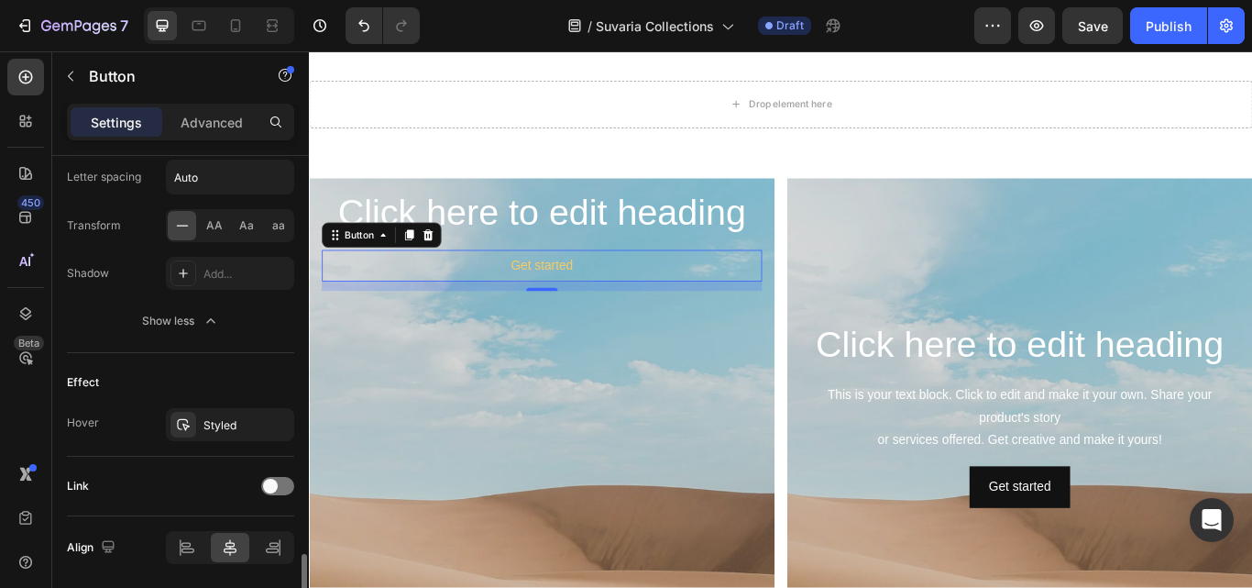
scroll to position [1073, 0]
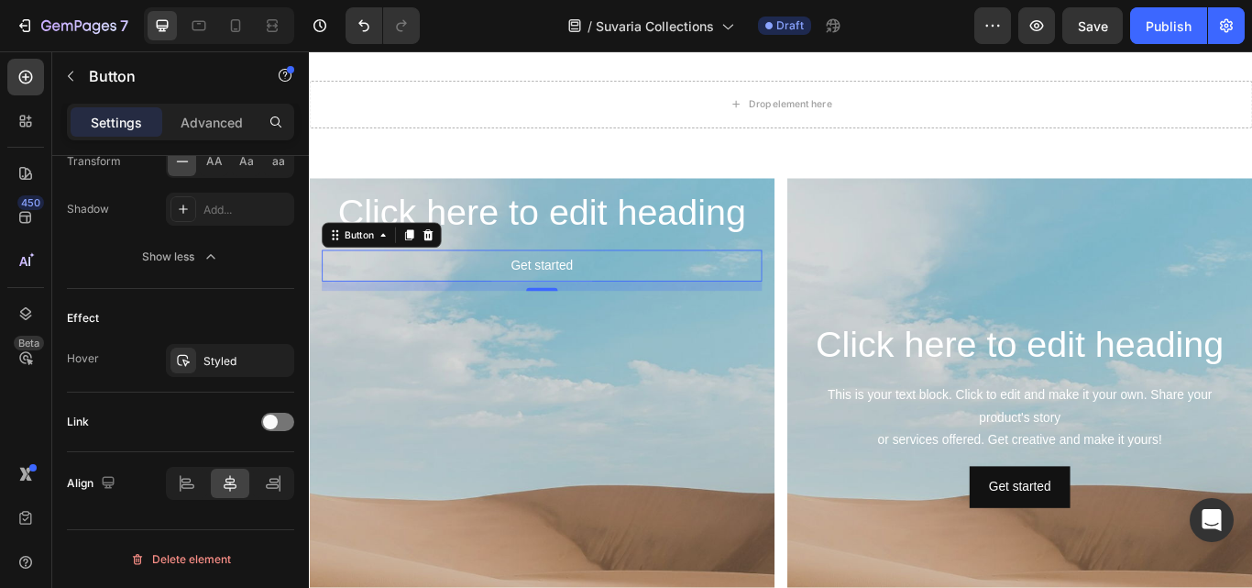
click at [616, 303] on button "Get started" at bounding box center [580, 301] width 116 height 37
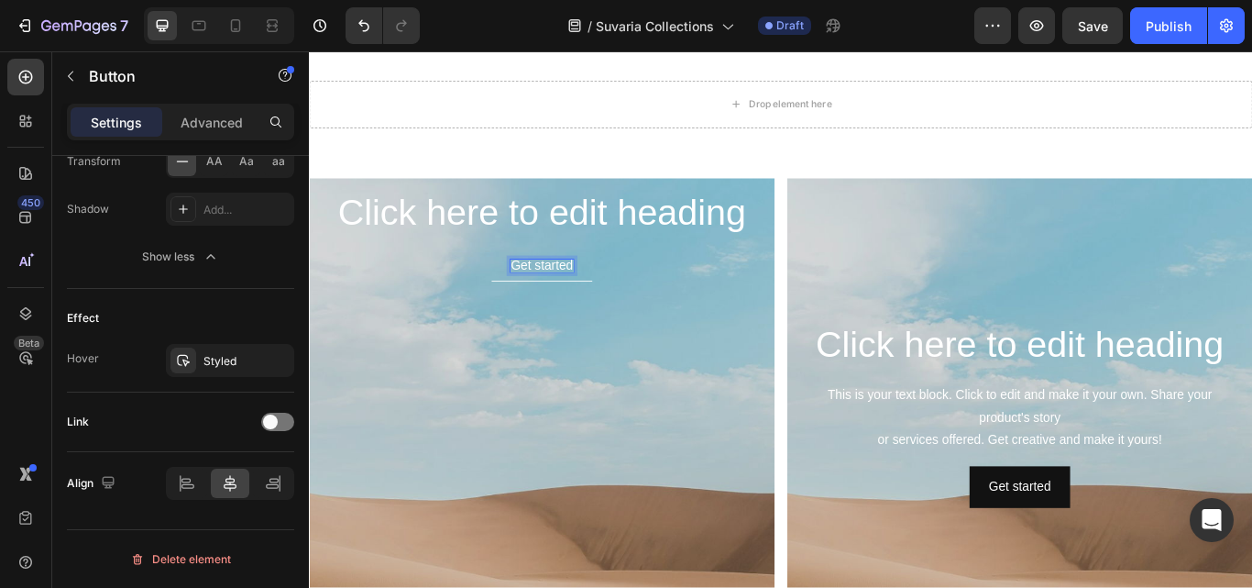
click at [607, 298] on p "Get started" at bounding box center [580, 301] width 72 height 15
click at [534, 283] on button "Explore" at bounding box center [581, 301] width 94 height 37
click at [590, 305] on p "Explore Collection" at bounding box center [581, 301] width 118 height 15
click at [627, 301] on p "Explore Collection" at bounding box center [581, 301] width 118 height 15
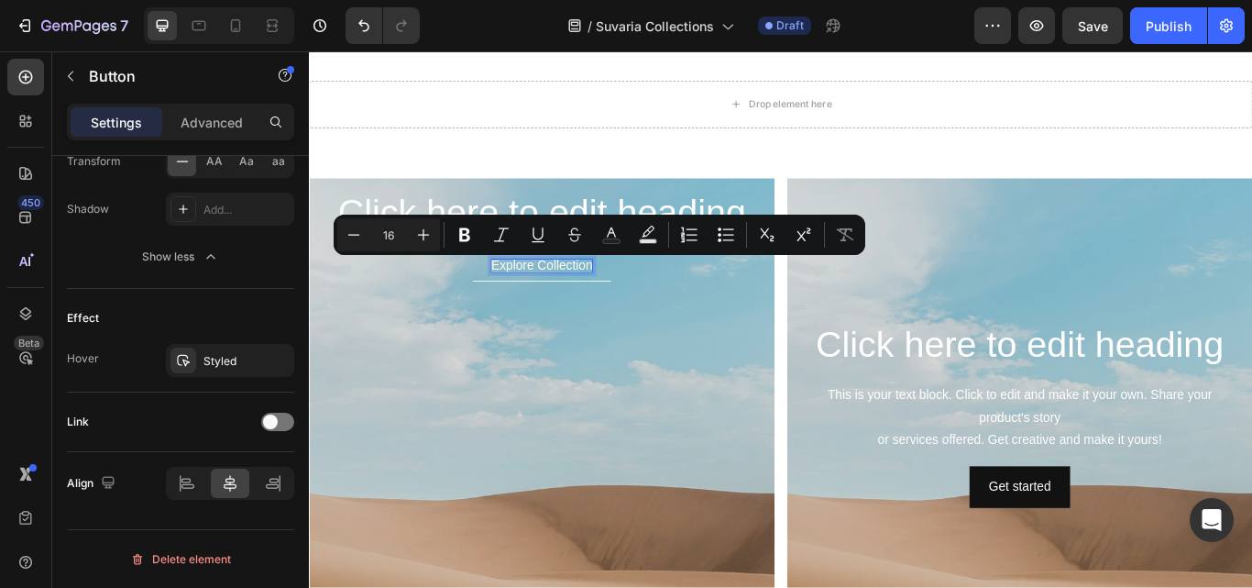
click at [558, 303] on p "Explore Collection" at bounding box center [581, 301] width 118 height 15
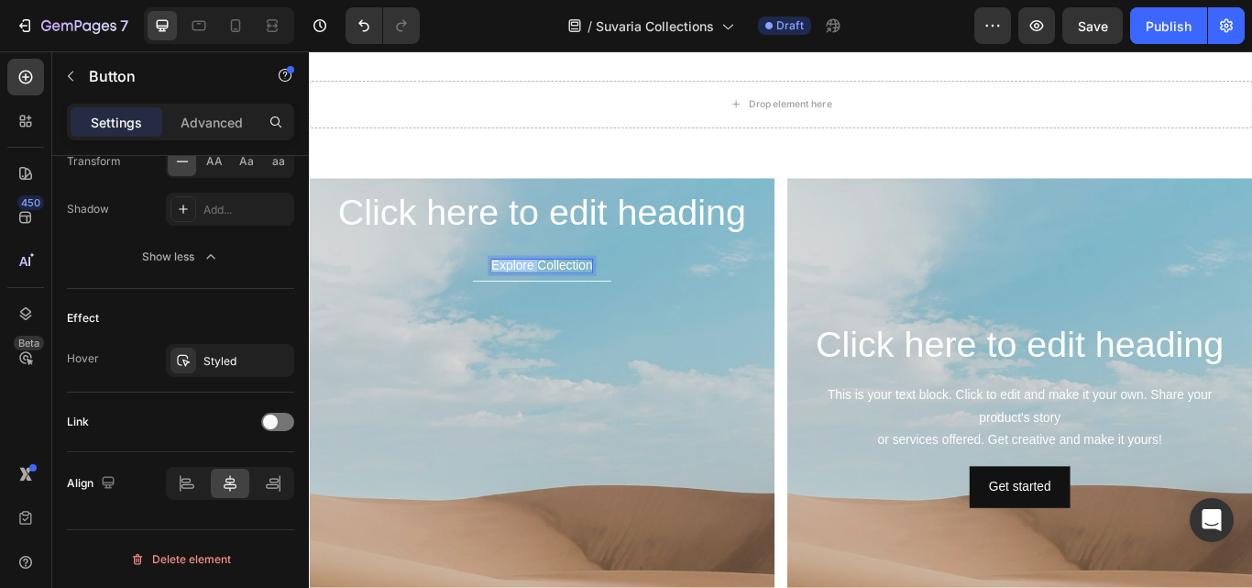
click at [558, 303] on p "Explore Collection" at bounding box center [581, 301] width 118 height 15
click at [496, 283] on button "Discover Collection" at bounding box center [581, 301] width 170 height 37
click at [485, 283] on button "Discover theCollection" at bounding box center [580, 301] width 190 height 37
click at [671, 369] on div "Background Image" at bounding box center [580, 585] width 543 height 825
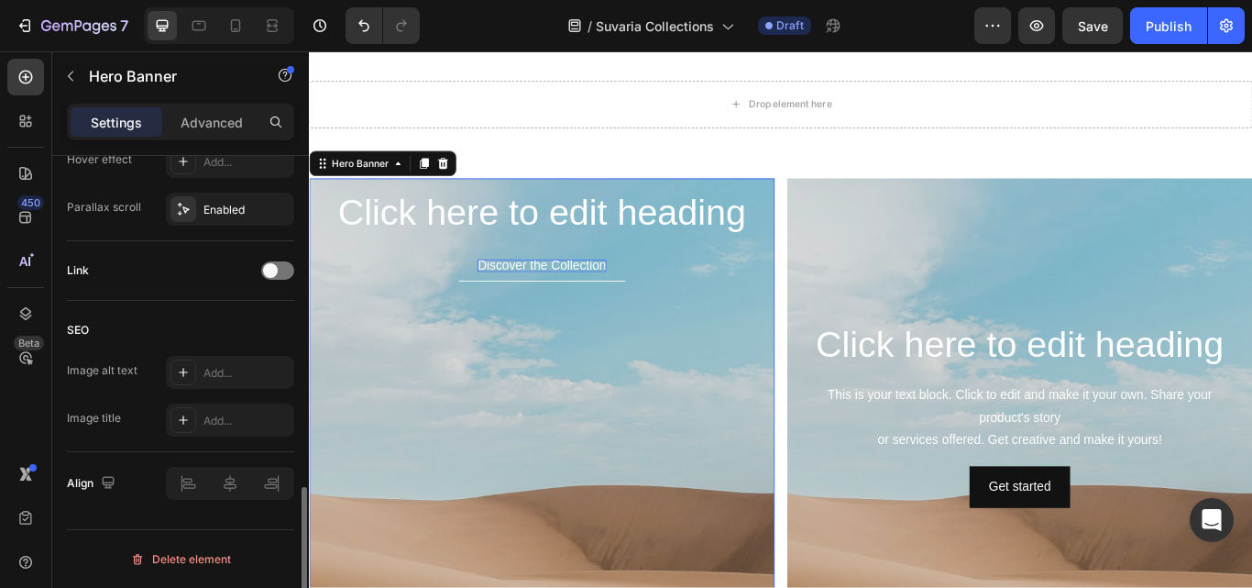
scroll to position [0, 0]
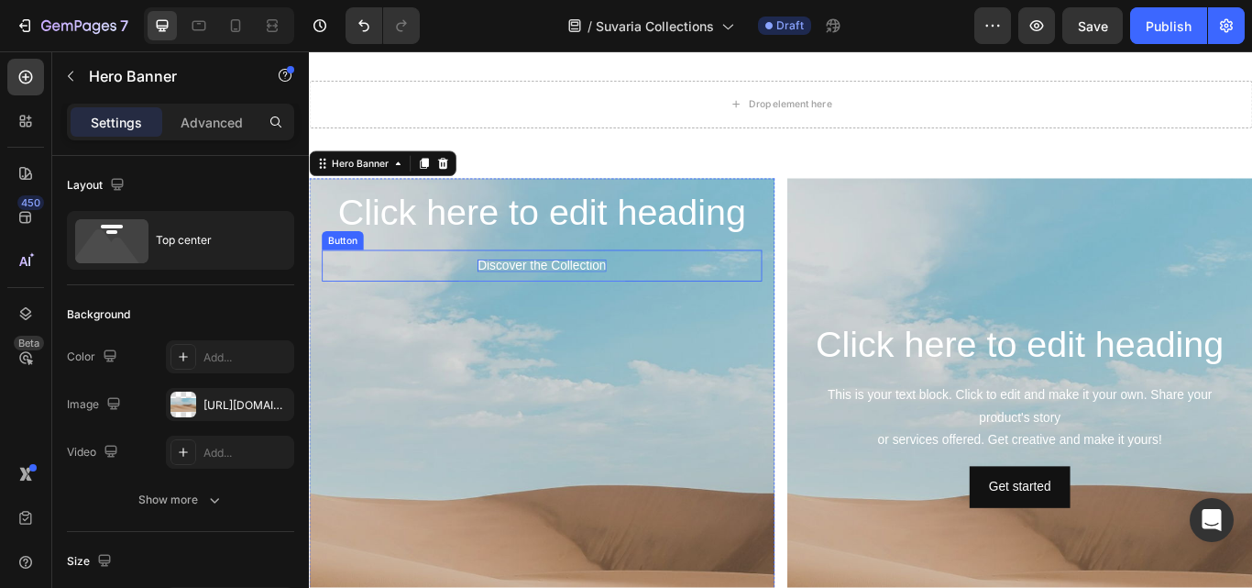
click at [646, 316] on button "Discover the Collection" at bounding box center [580, 301] width 194 height 37
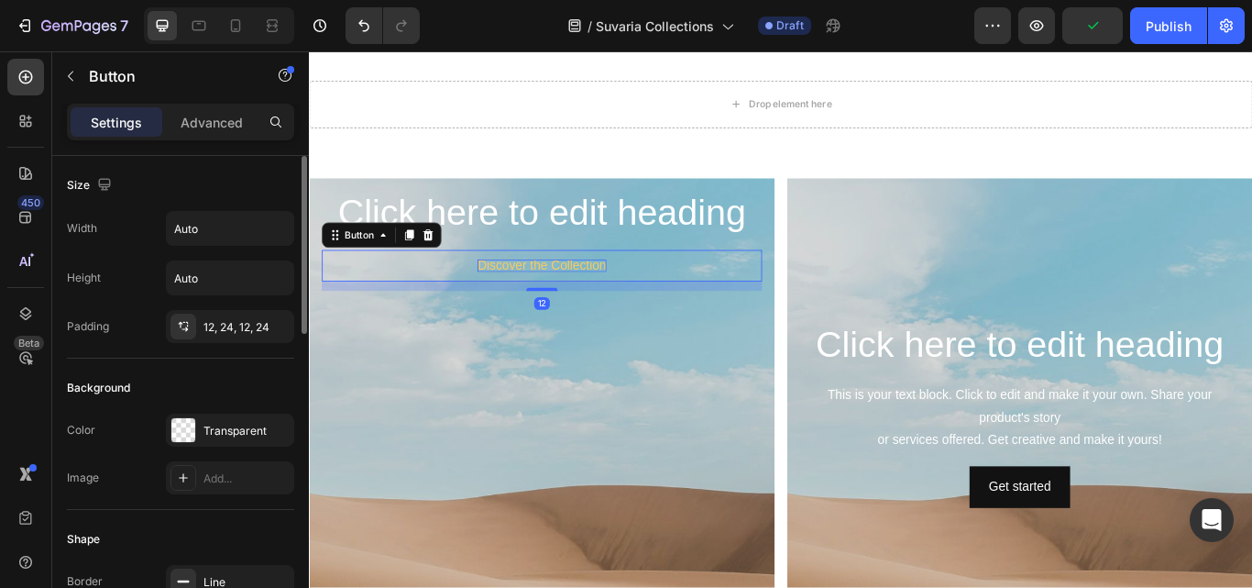
scroll to position [92, 0]
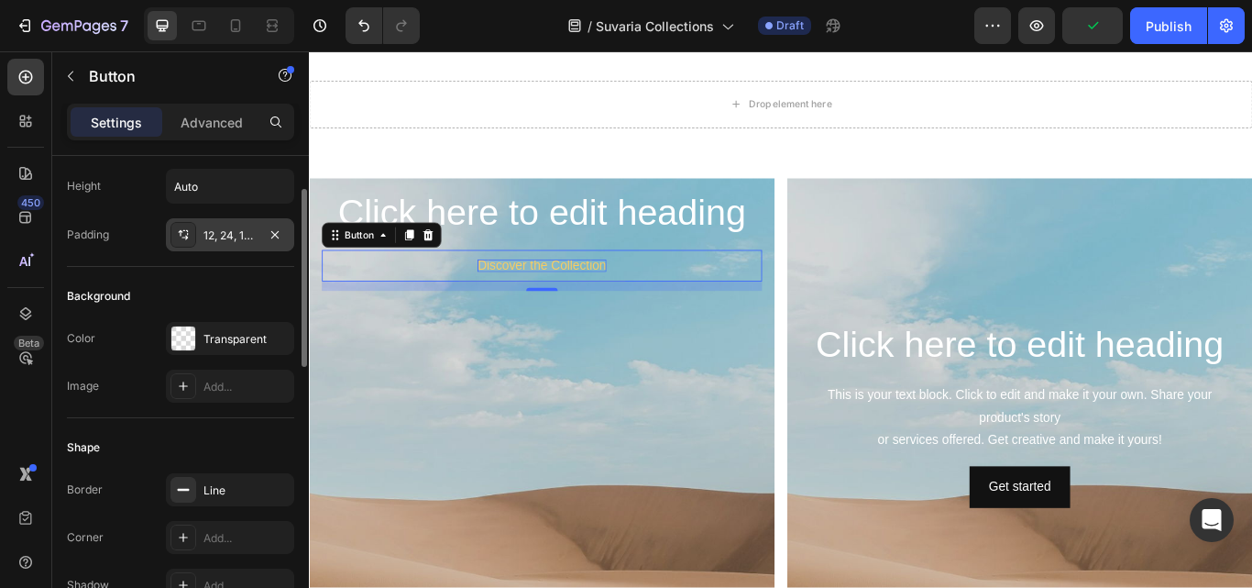
click at [228, 231] on div "12, 24, 12, 24" at bounding box center [230, 235] width 53 height 17
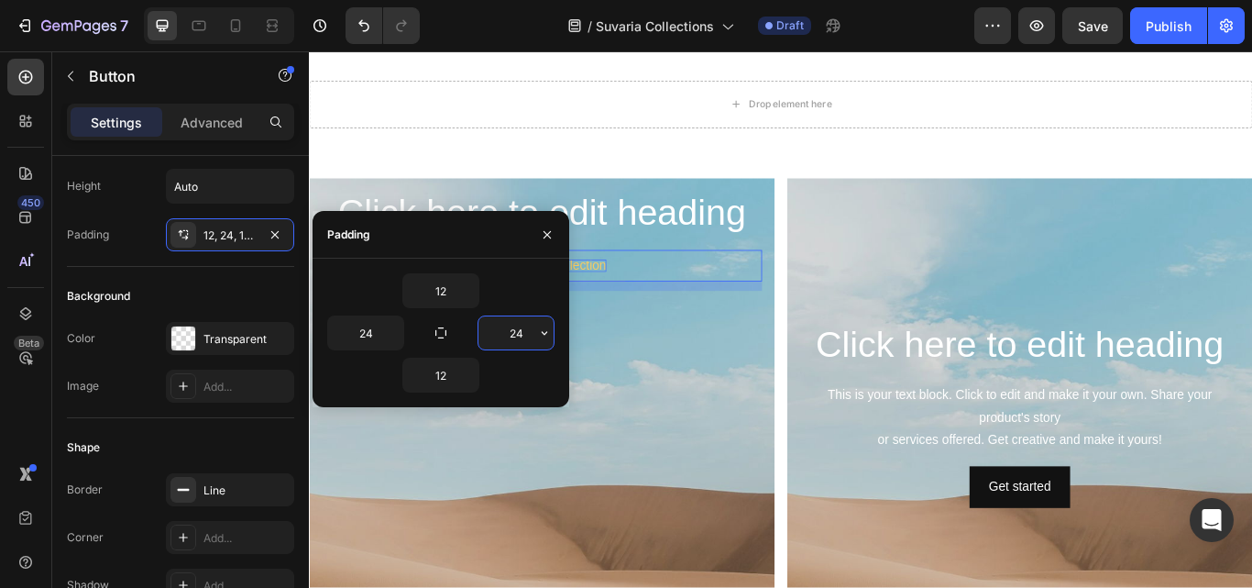
click at [517, 332] on input "24" at bounding box center [516, 332] width 75 height 33
click at [543, 334] on icon "button" at bounding box center [544, 332] width 15 height 15
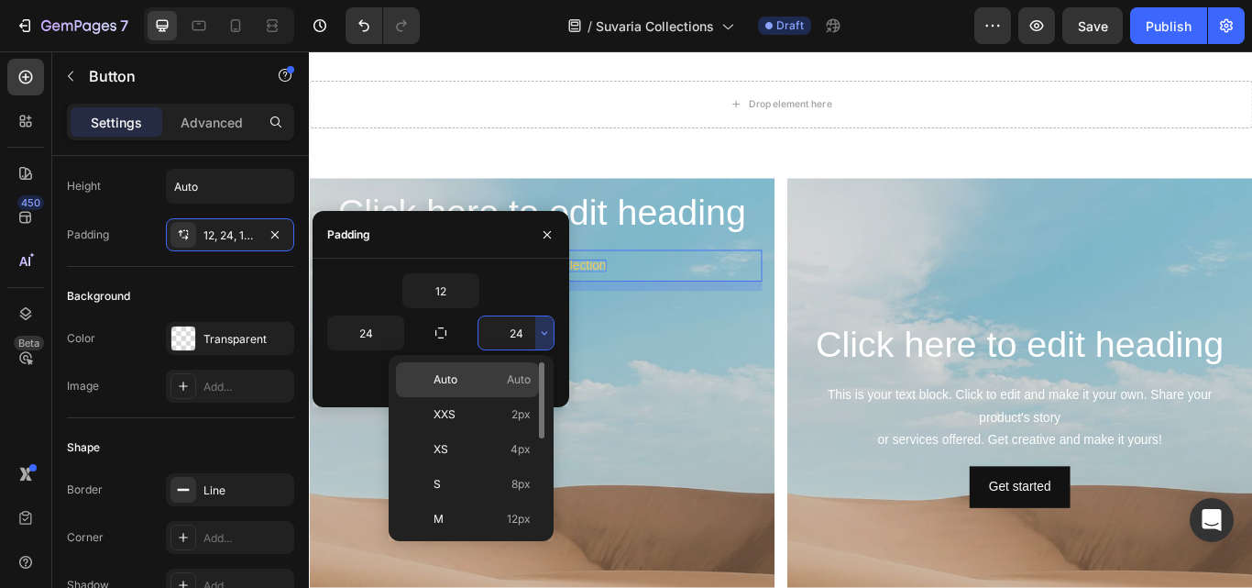
click at [527, 377] on span "Auto" at bounding box center [519, 379] width 24 height 17
type input "Auto"
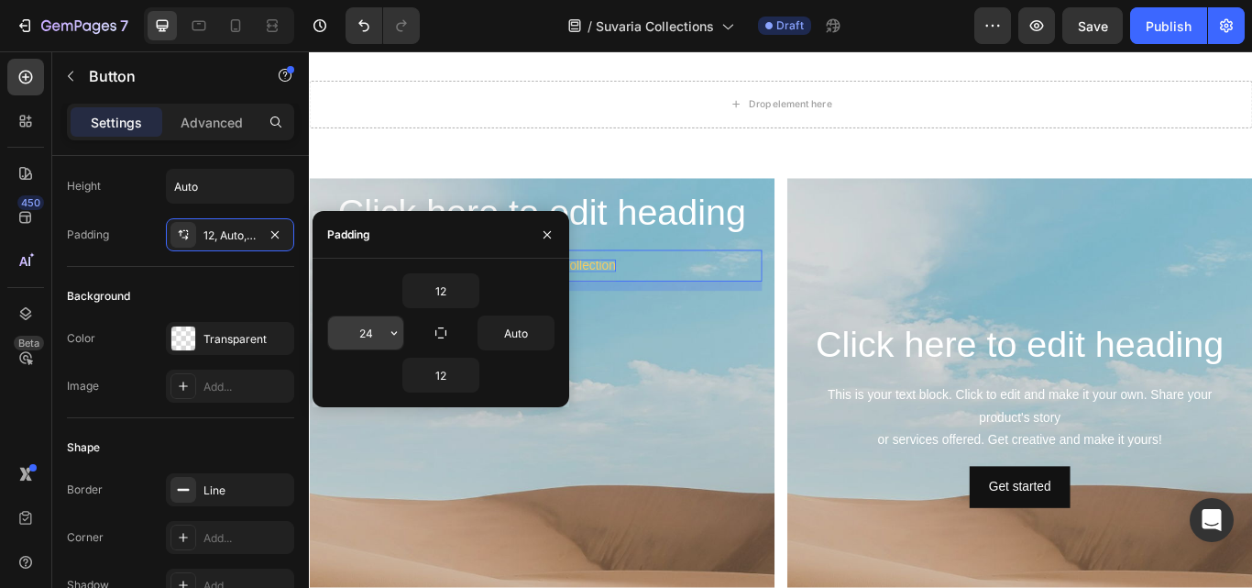
click at [375, 336] on input "24" at bounding box center [365, 332] width 75 height 33
click at [391, 336] on icon "button" at bounding box center [394, 332] width 15 height 15
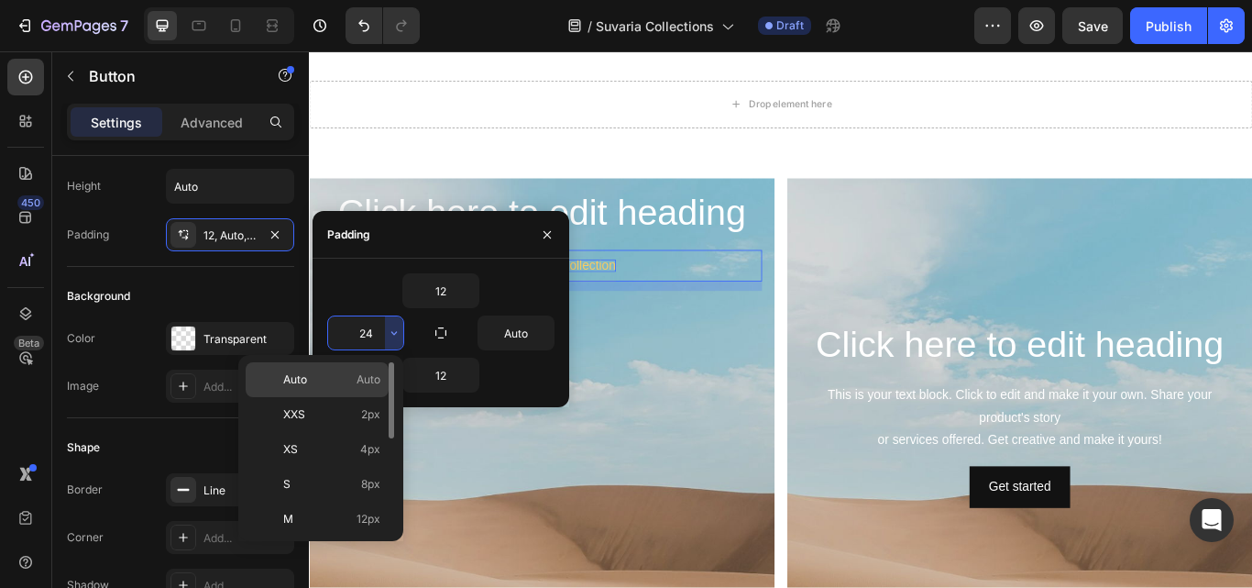
click at [357, 378] on span "Auto" at bounding box center [369, 379] width 24 height 17
type input "Auto"
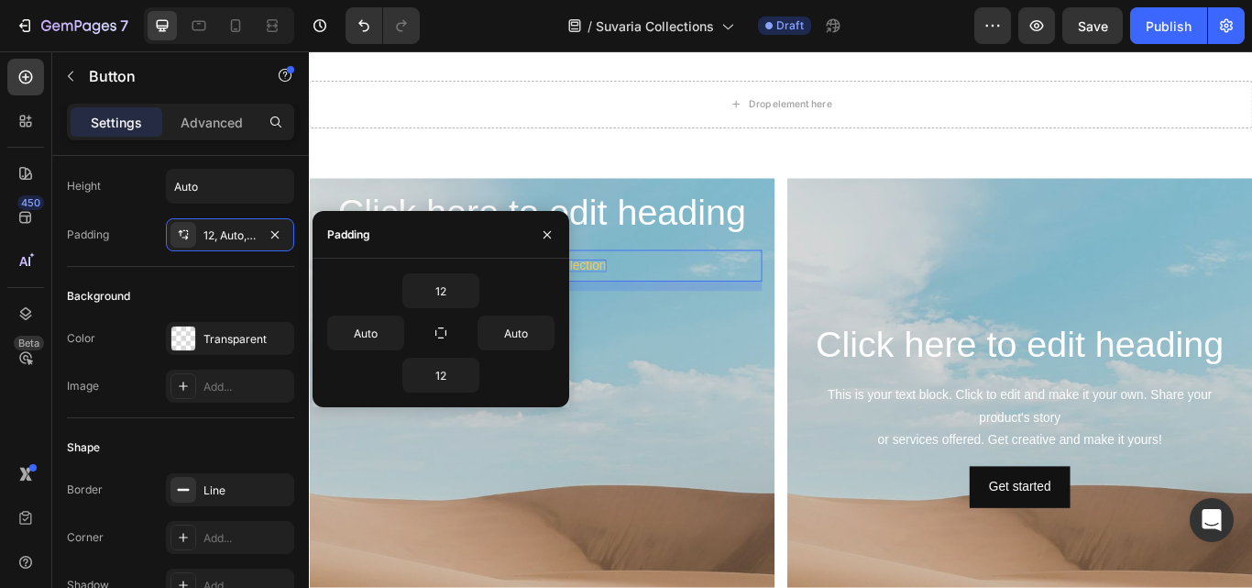
click at [719, 388] on div "Background Image" at bounding box center [580, 585] width 543 height 825
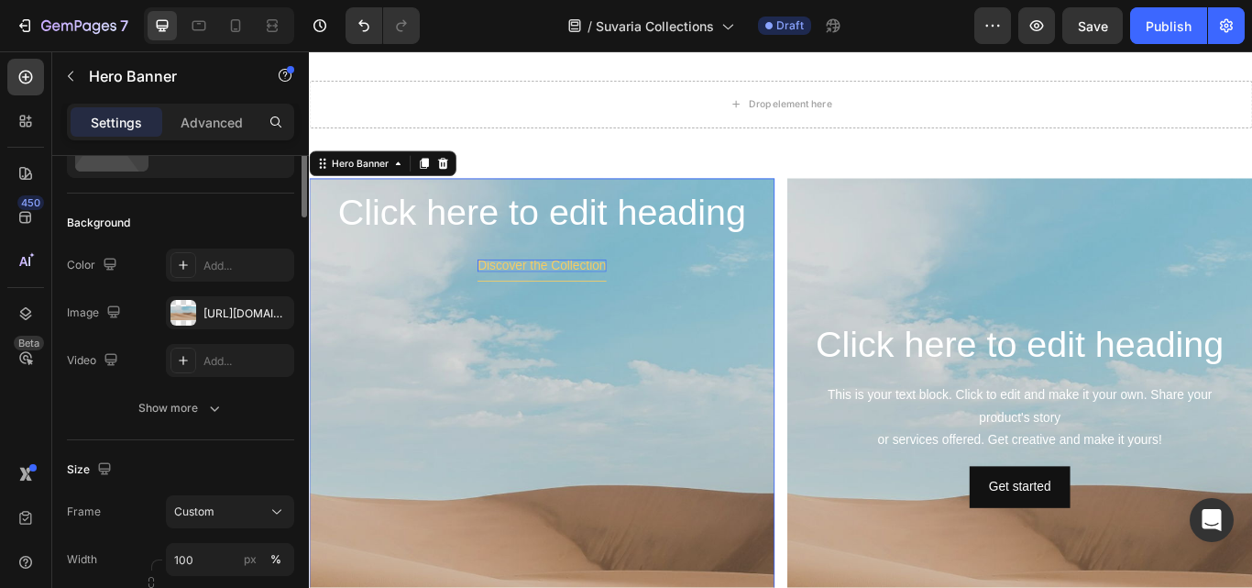
scroll to position [0, 0]
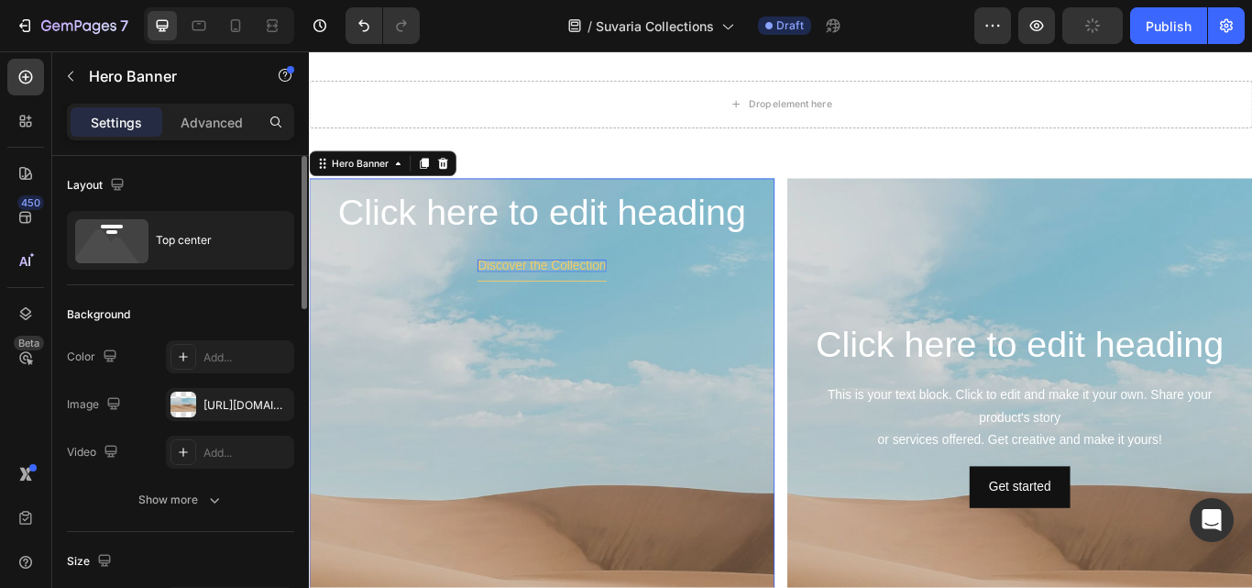
click at [266, 300] on div "Background" at bounding box center [180, 314] width 227 height 29
click at [545, 304] on p "Discover the Collection" at bounding box center [580, 301] width 150 height 15
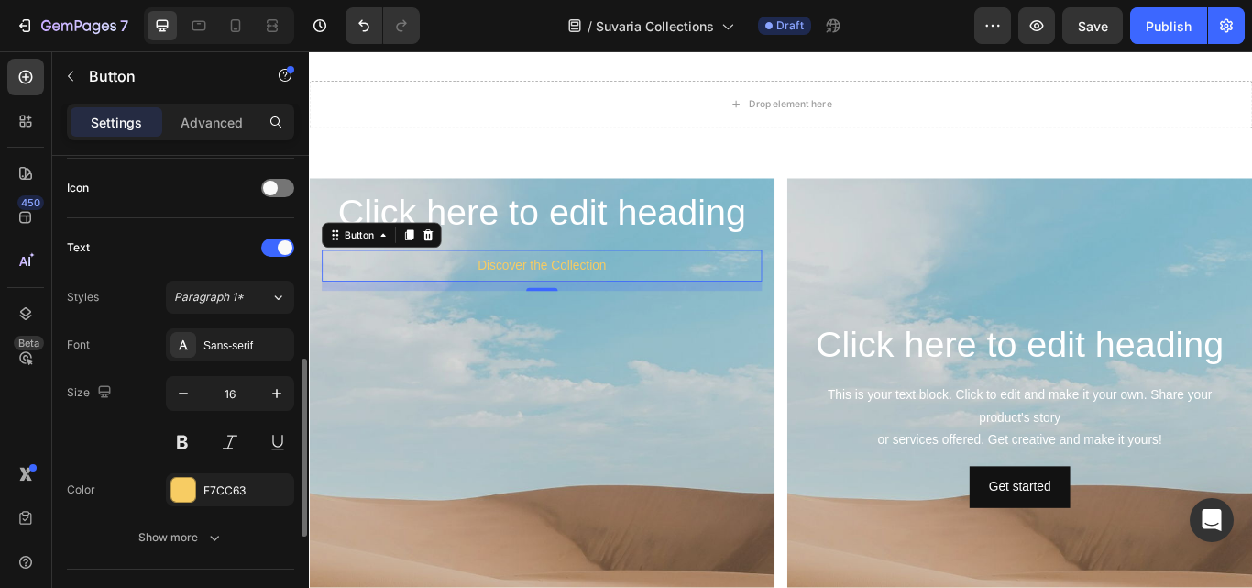
scroll to position [831, 0]
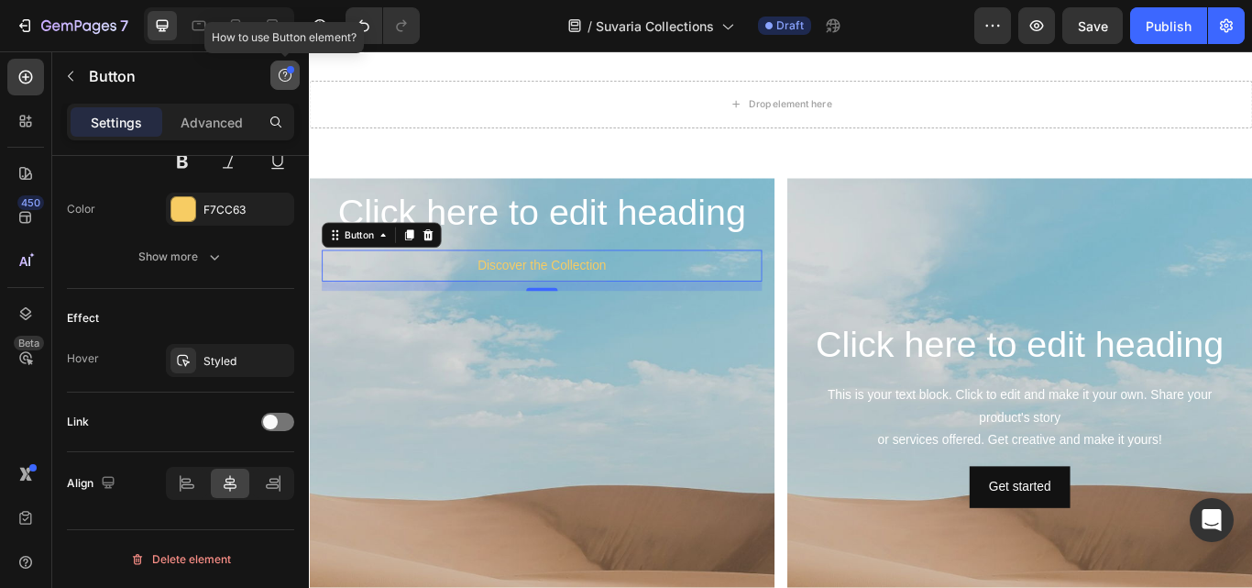
click at [283, 72] on icon "button" at bounding box center [285, 75] width 15 height 15
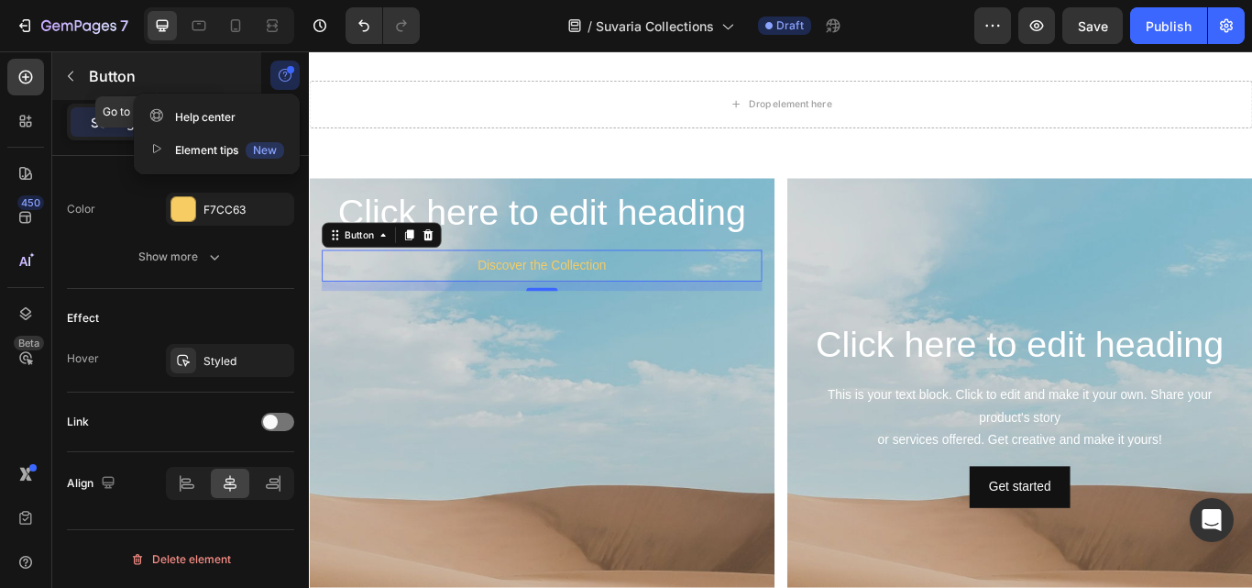
click at [235, 71] on p "Button" at bounding box center [167, 76] width 156 height 22
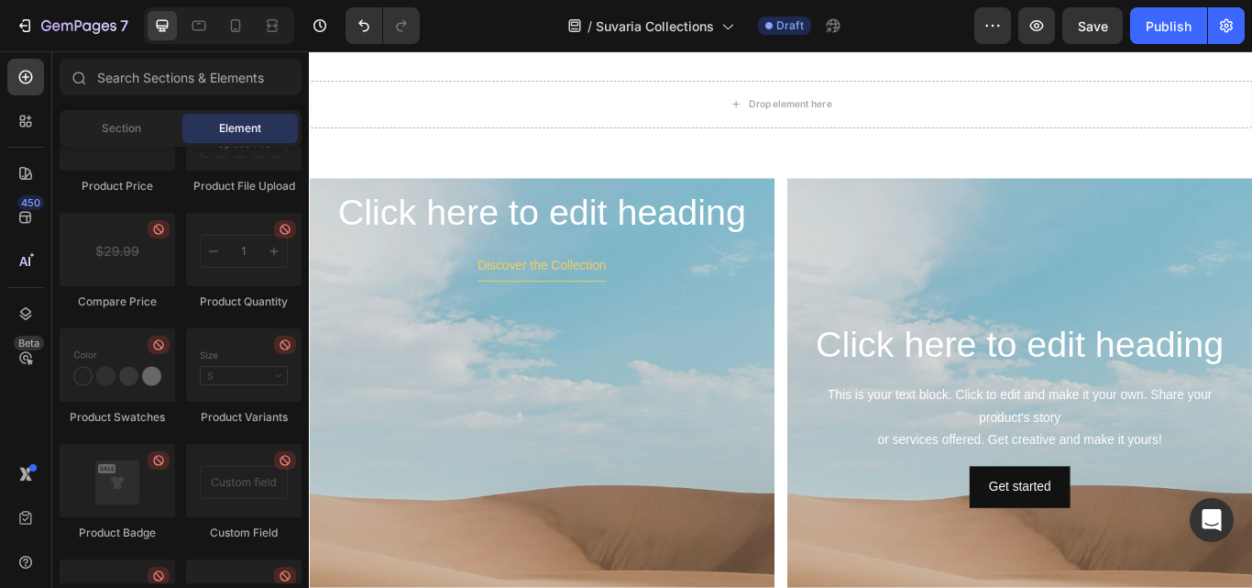
scroll to position [3850, 0]
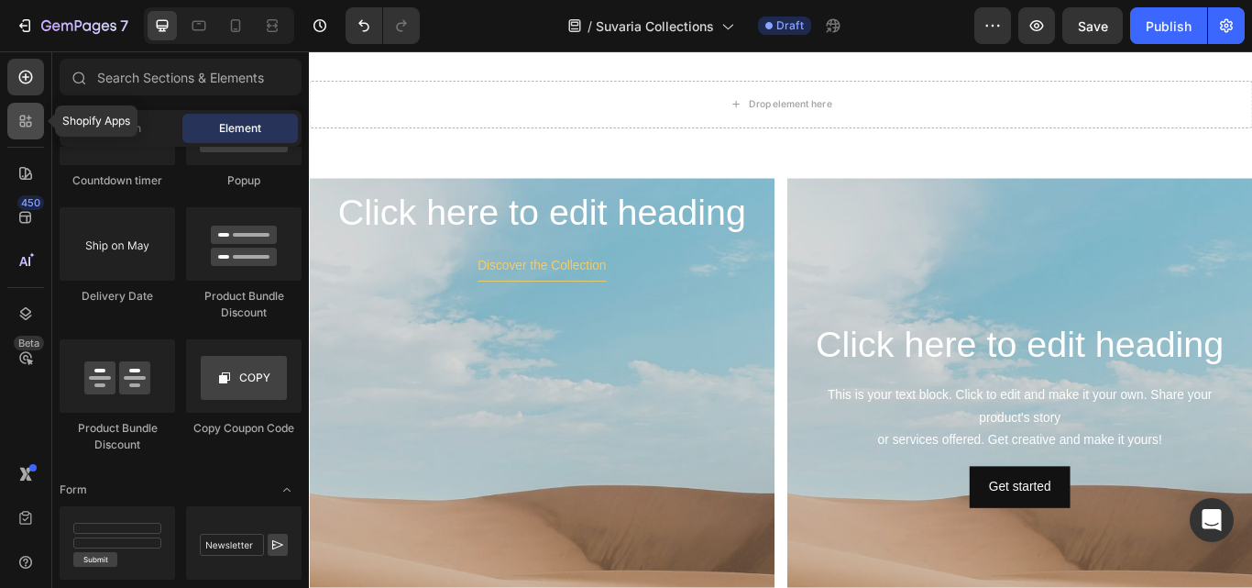
click at [24, 120] on icon at bounding box center [23, 119] width 6 height 6
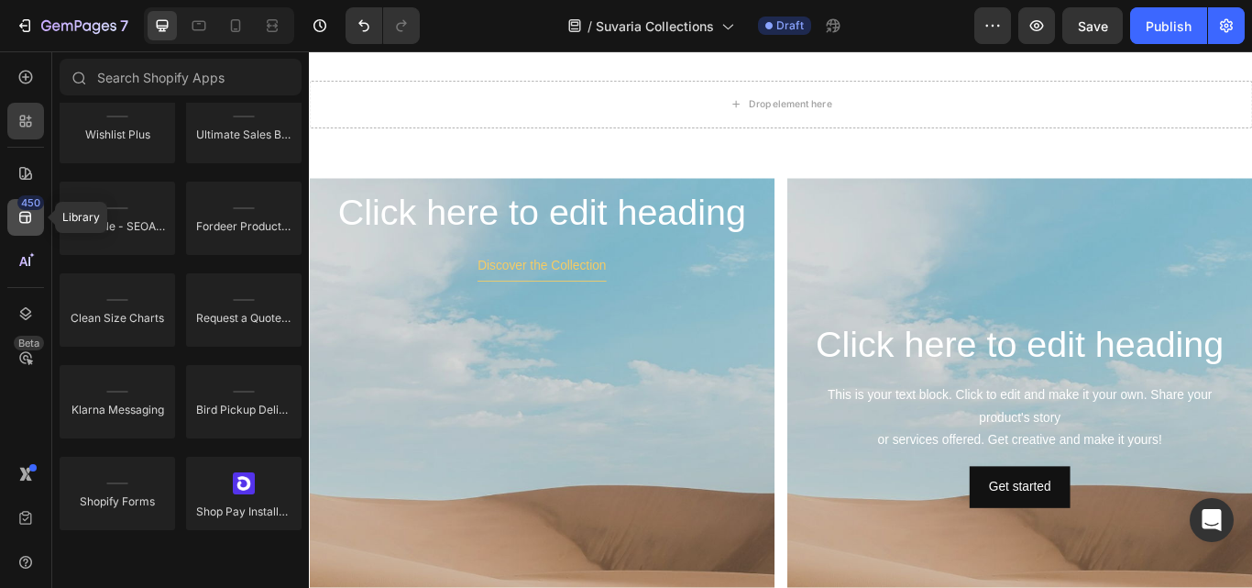
click at [28, 224] on icon at bounding box center [26, 217] width 18 height 18
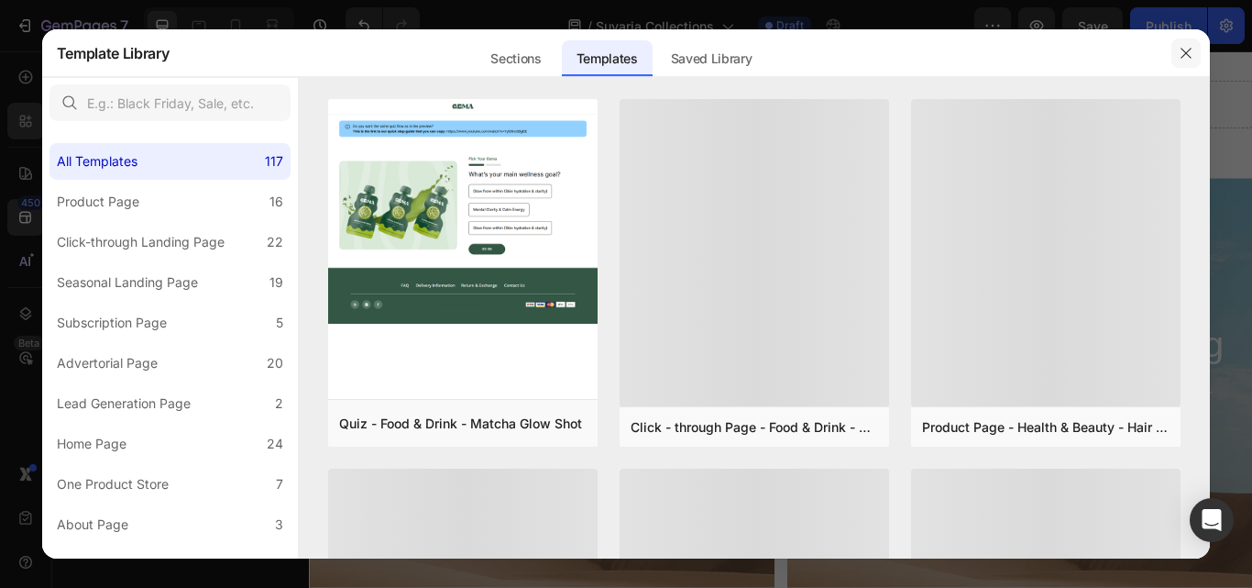
click at [1187, 56] on icon "button" at bounding box center [1186, 53] width 15 height 15
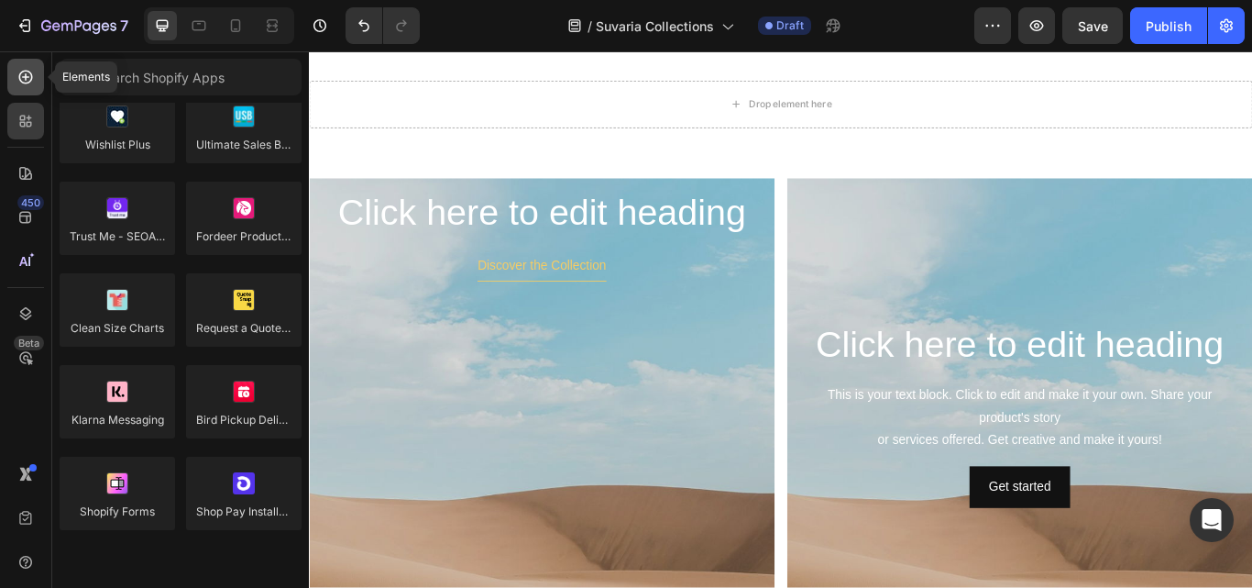
click at [28, 85] on icon at bounding box center [26, 77] width 18 height 18
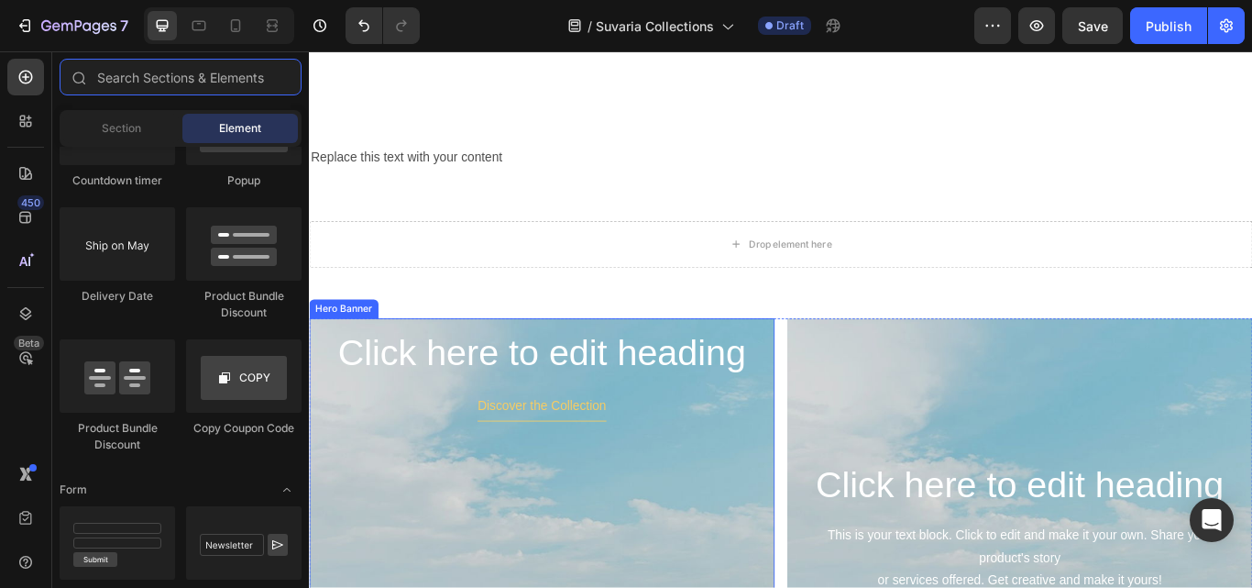
scroll to position [0, 0]
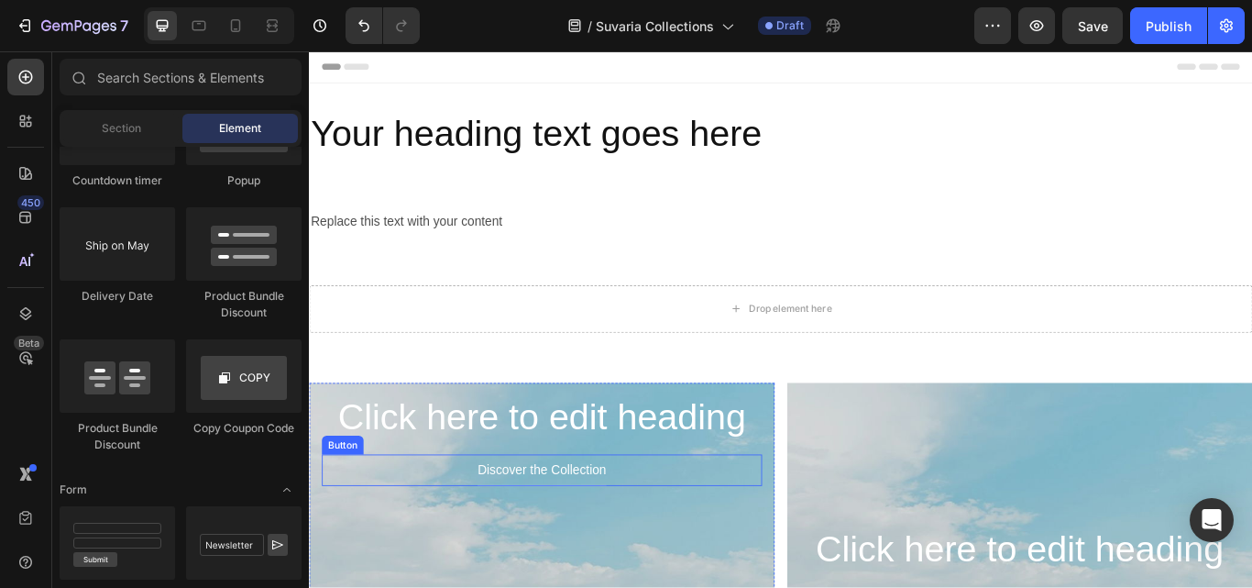
click at [516, 528] on button "Discover the Collection" at bounding box center [580, 540] width 150 height 37
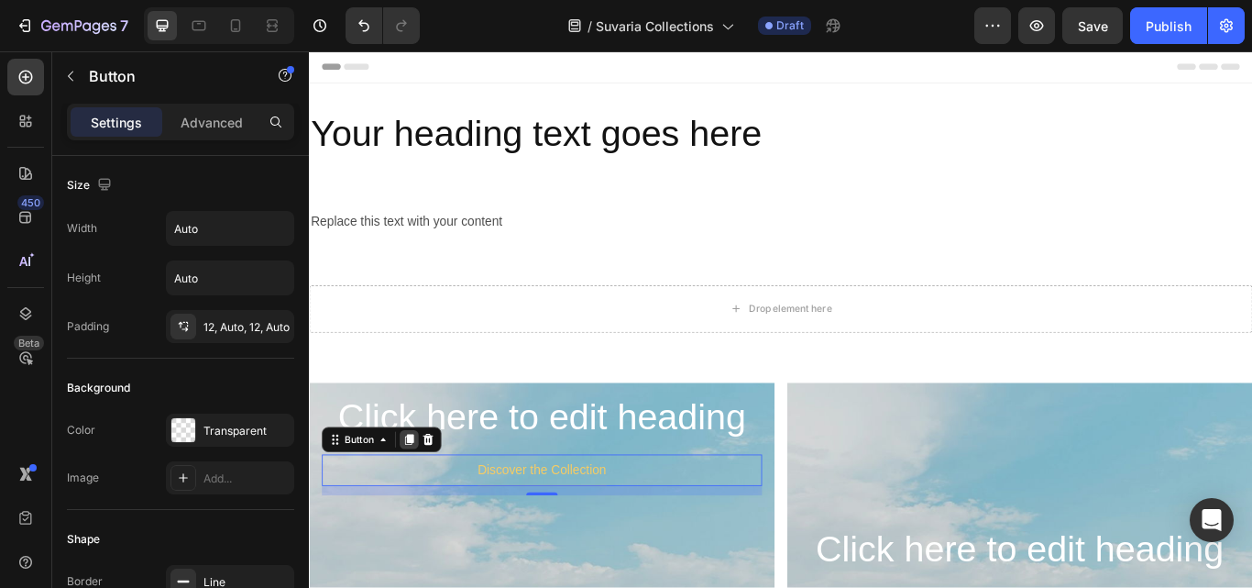
click at [427, 505] on icon at bounding box center [426, 505] width 10 height 13
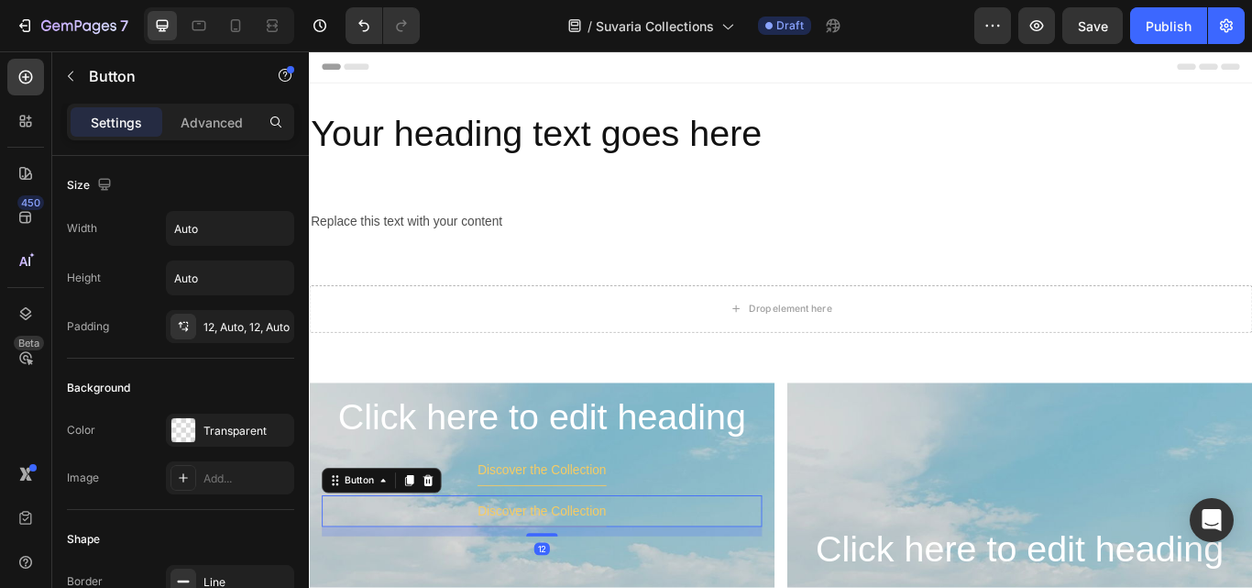
scroll to position [831, 0]
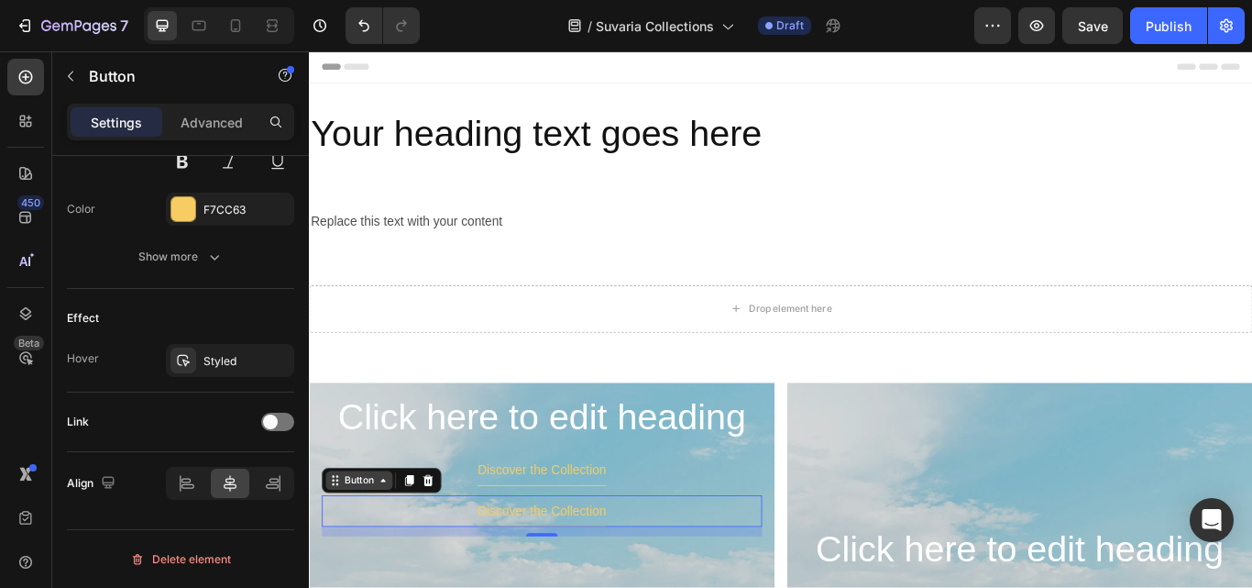
click at [396, 551] on icon at bounding box center [395, 552] width 6 height 4
click at [691, 587] on div "Discover the Collection Button Hero Banner Row 2 cols Section 12" at bounding box center [580, 587] width 513 height 37
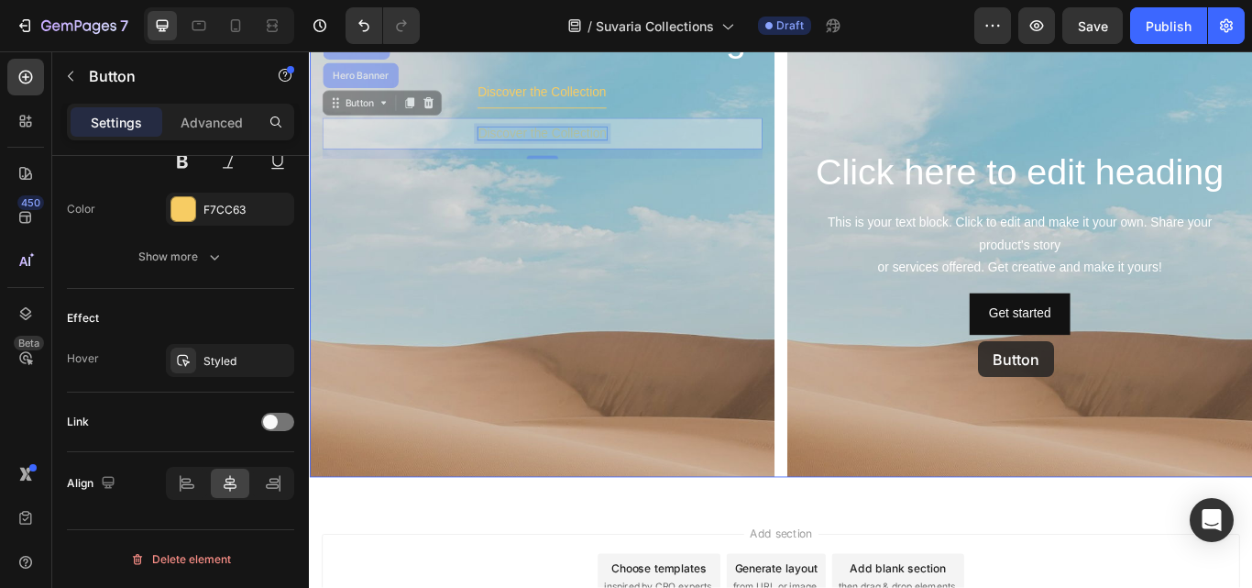
scroll to position [568, 0]
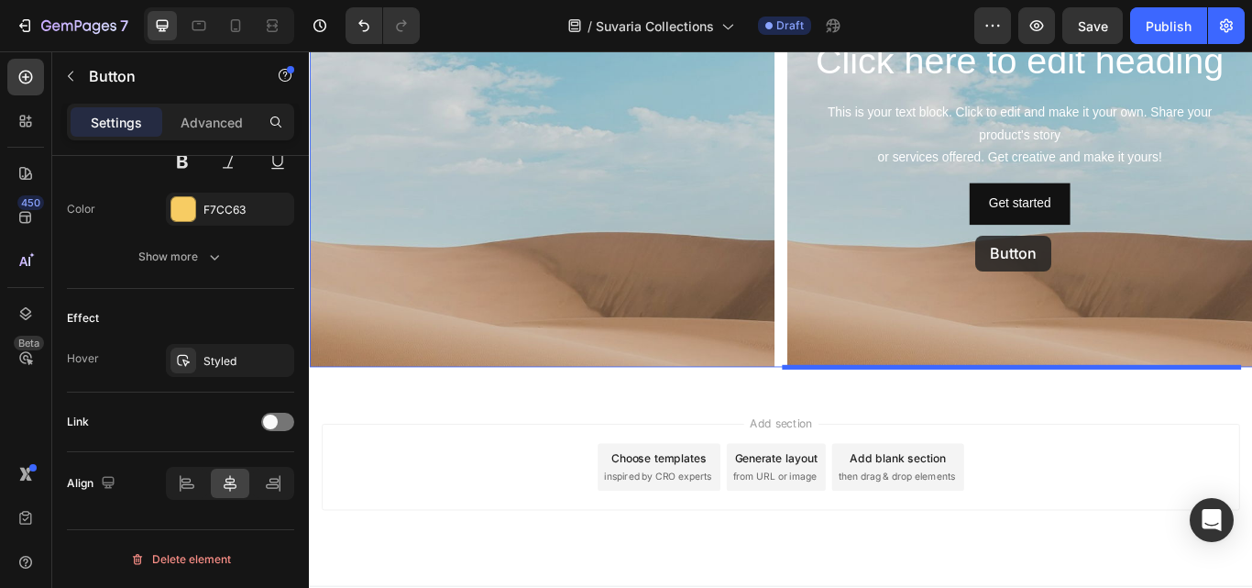
drag, startPoint x: 634, startPoint y: 592, endPoint x: 1086, endPoint y: 266, distance: 557.5
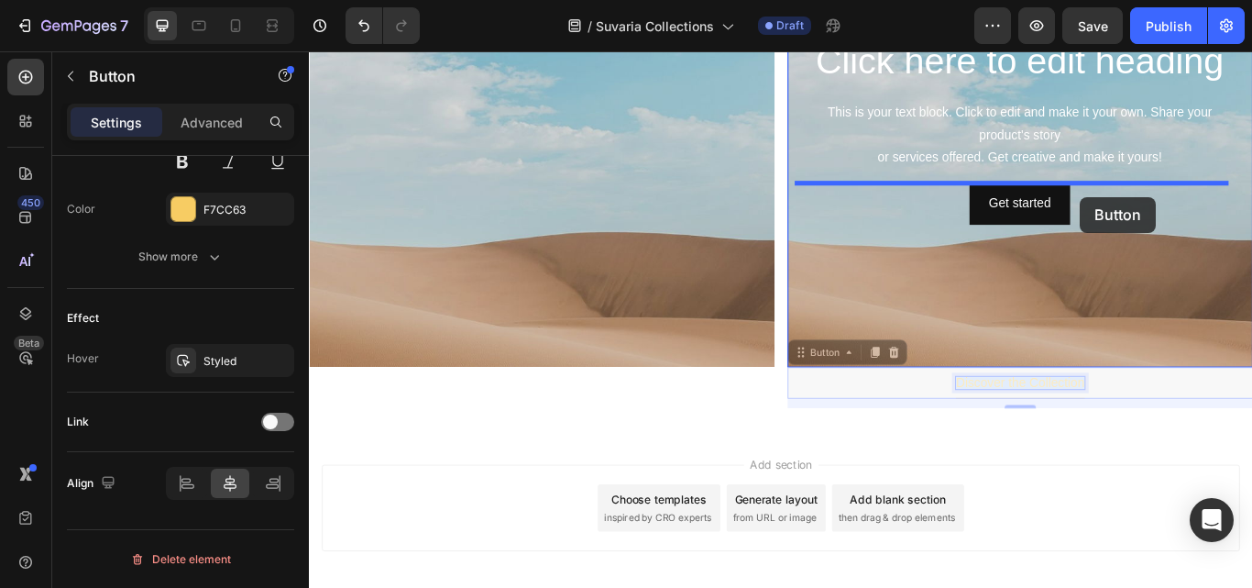
drag, startPoint x: 1140, startPoint y: 438, endPoint x: 1208, endPoint y: 221, distance: 227.9
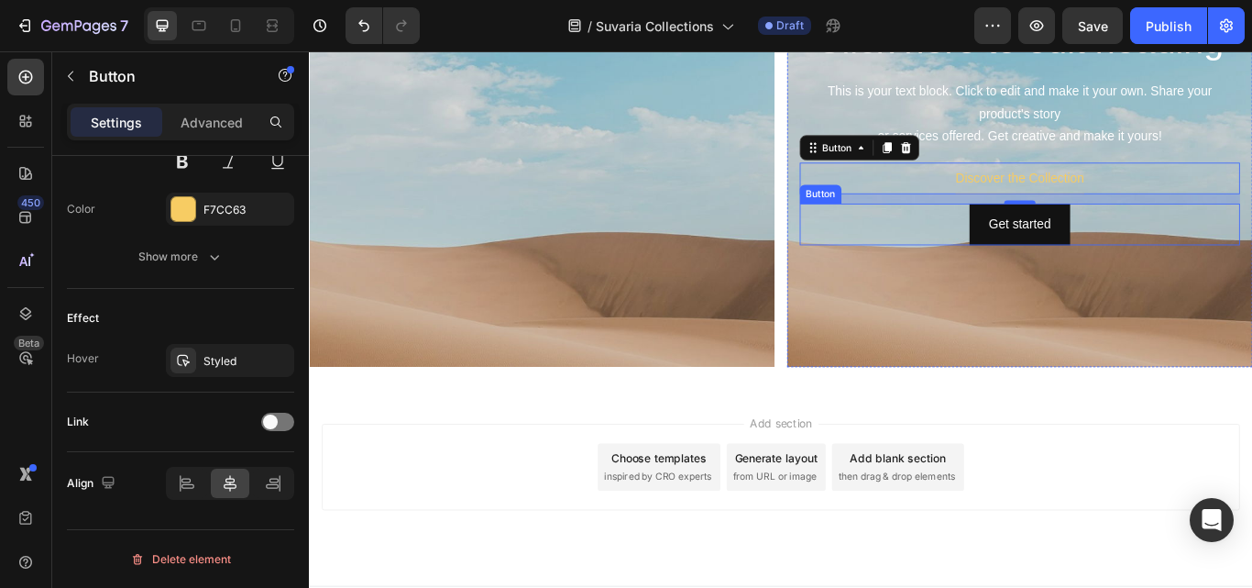
click at [1206, 254] on div "Get started Button" at bounding box center [1137, 253] width 513 height 49
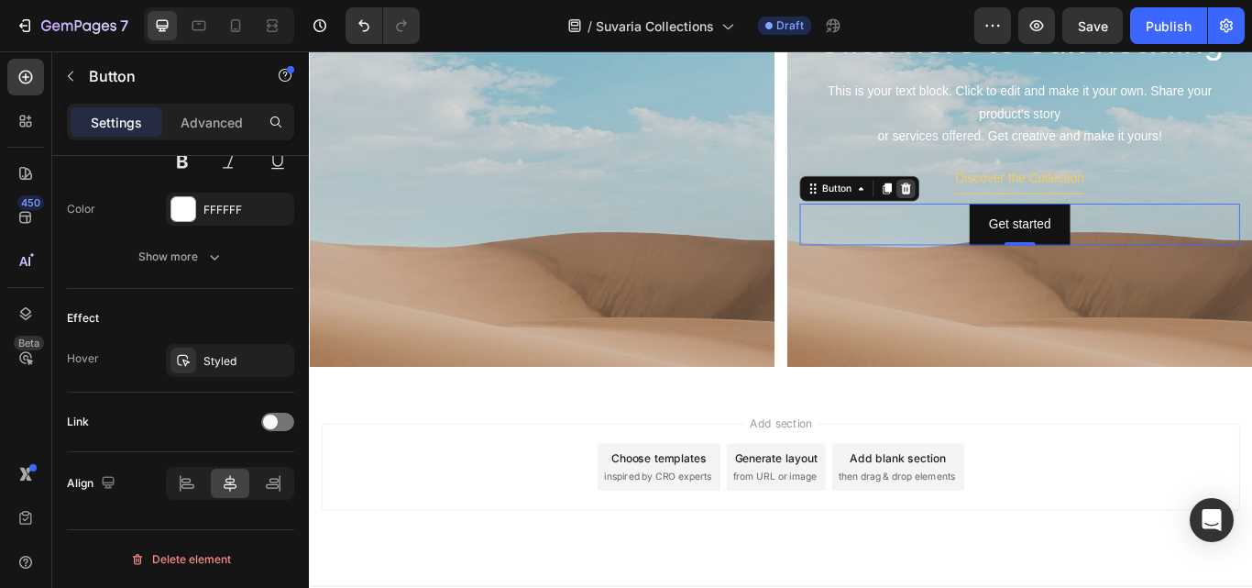
click at [1000, 214] on icon at bounding box center [1004, 211] width 15 height 15
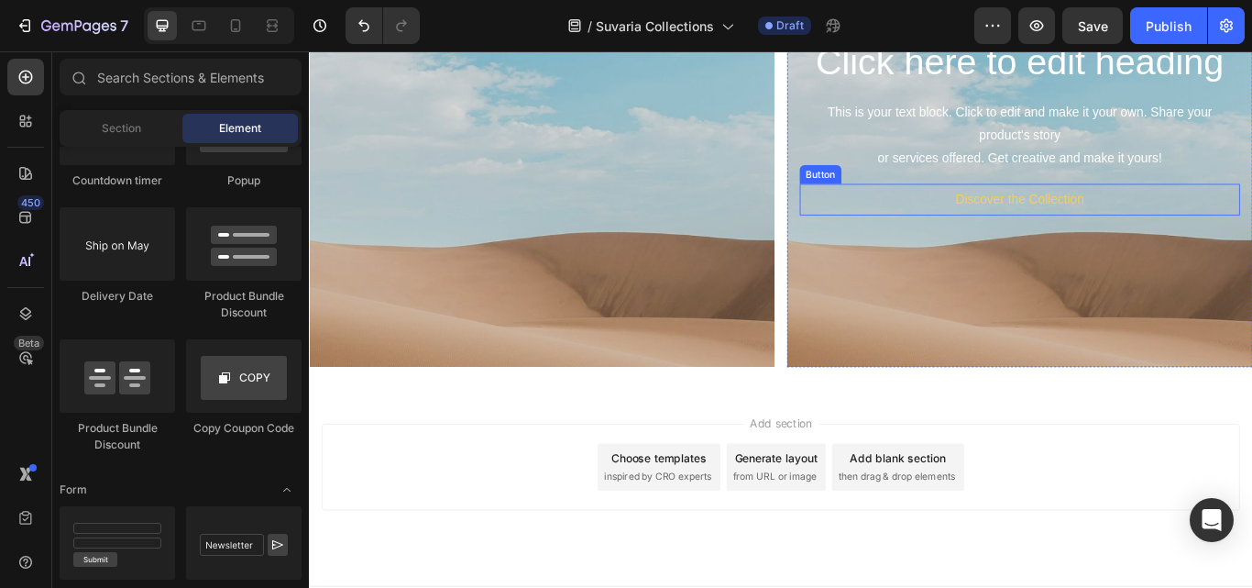
click at [1233, 226] on div "Discover the Collection Button" at bounding box center [1137, 224] width 513 height 37
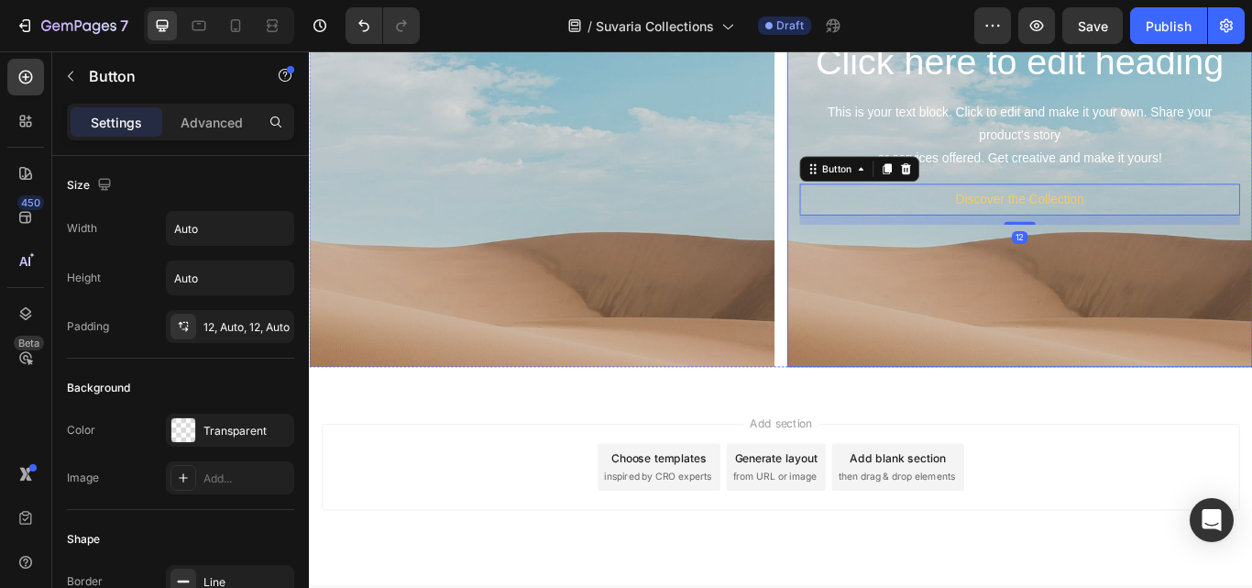
click at [1239, 310] on div "Background Image" at bounding box center [1137, 291] width 543 height 825
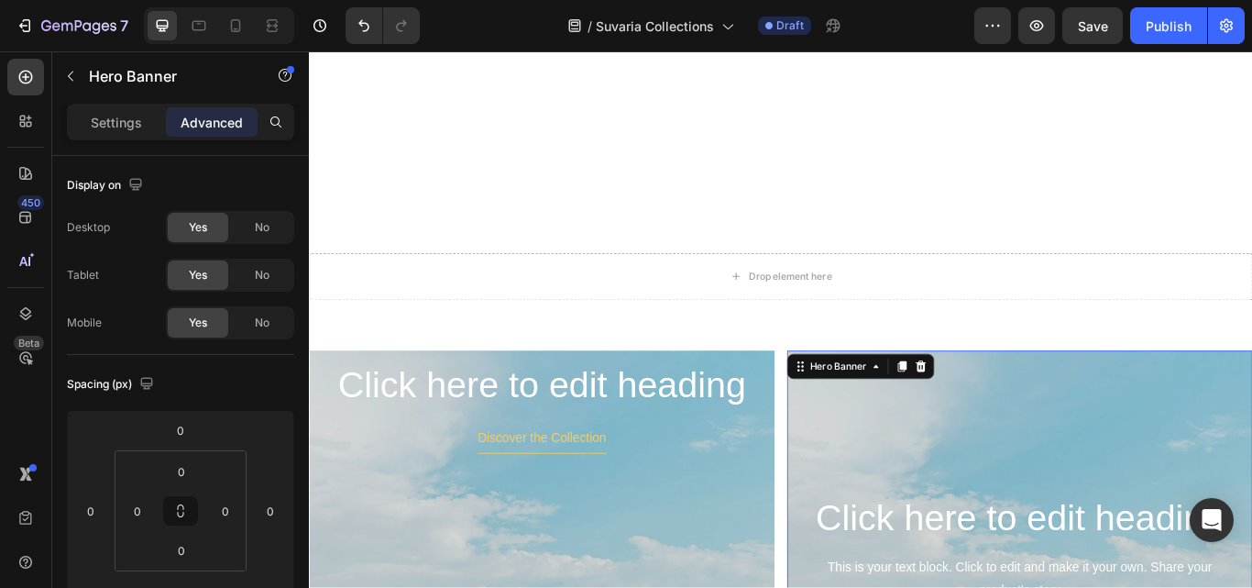
scroll to position [367, 0]
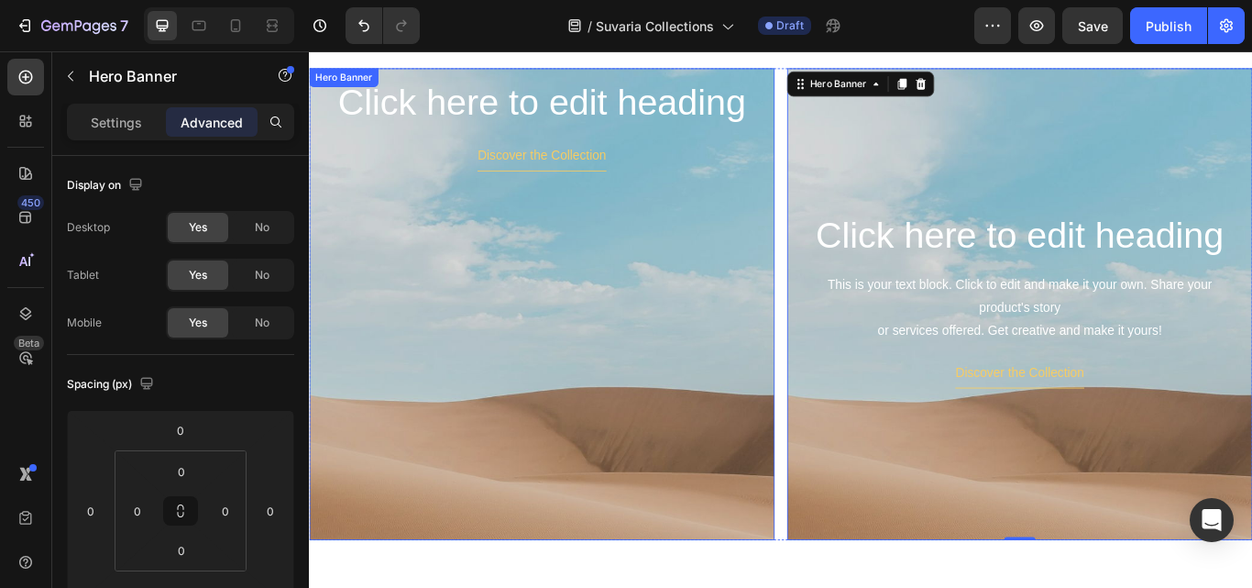
click at [689, 439] on div "Background Image" at bounding box center [580, 472] width 543 height 825
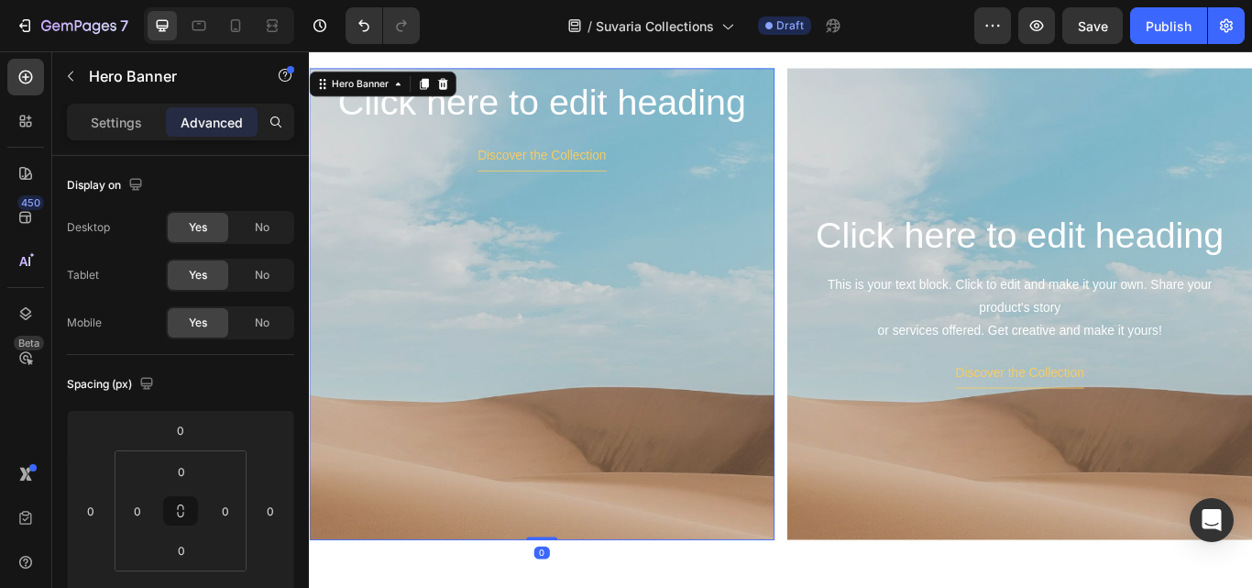
scroll to position [788, 0]
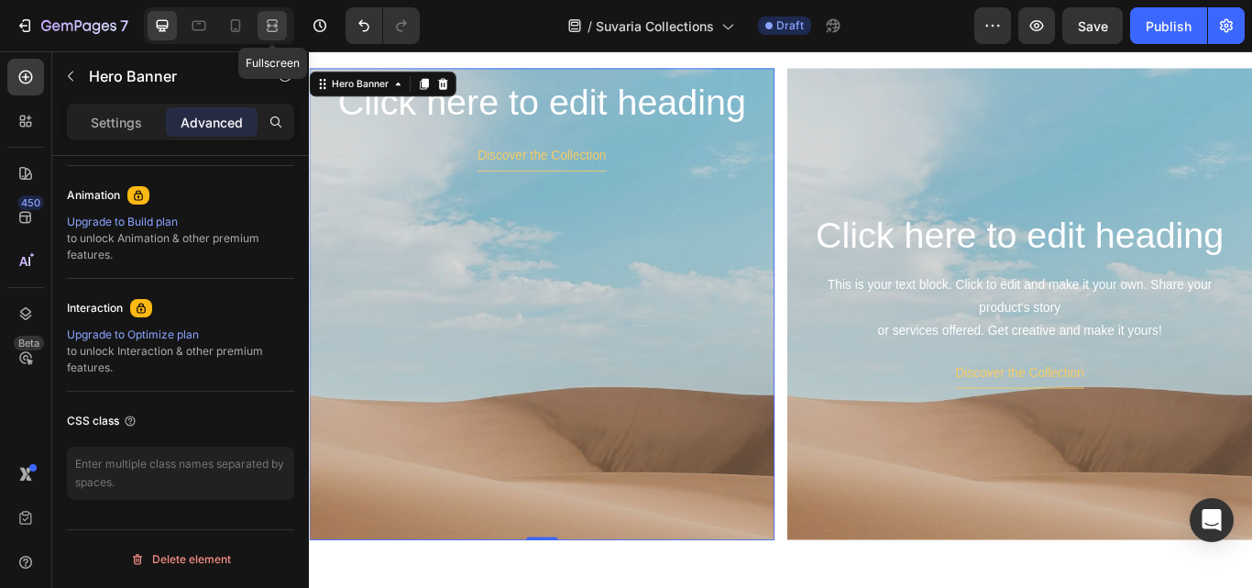
click at [278, 38] on div at bounding box center [272, 25] width 29 height 29
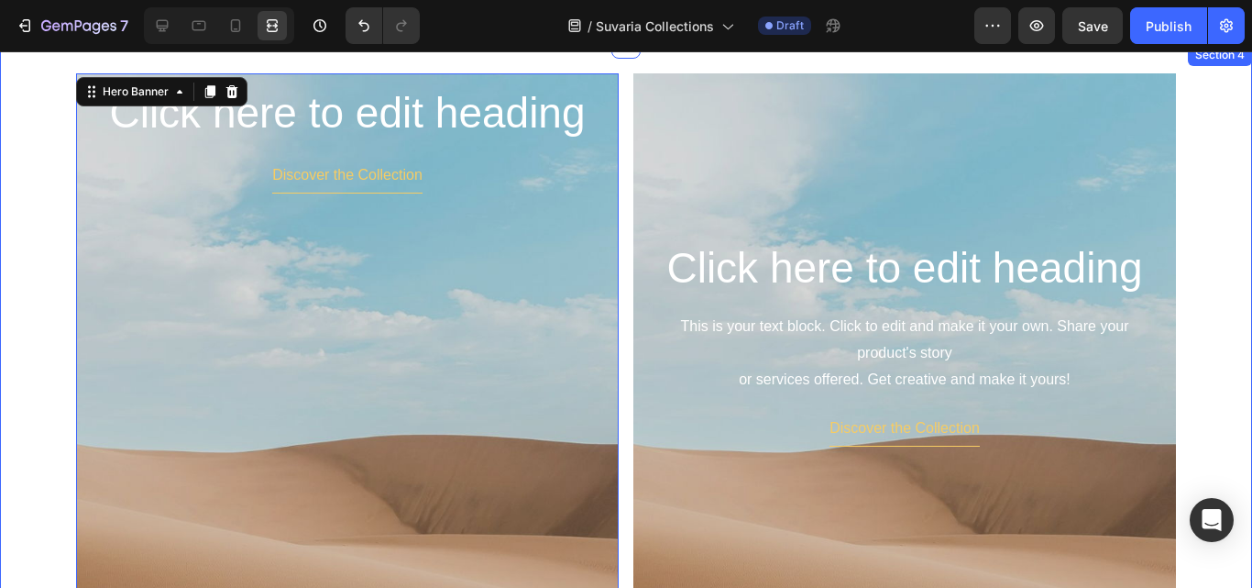
scroll to position [327, 0]
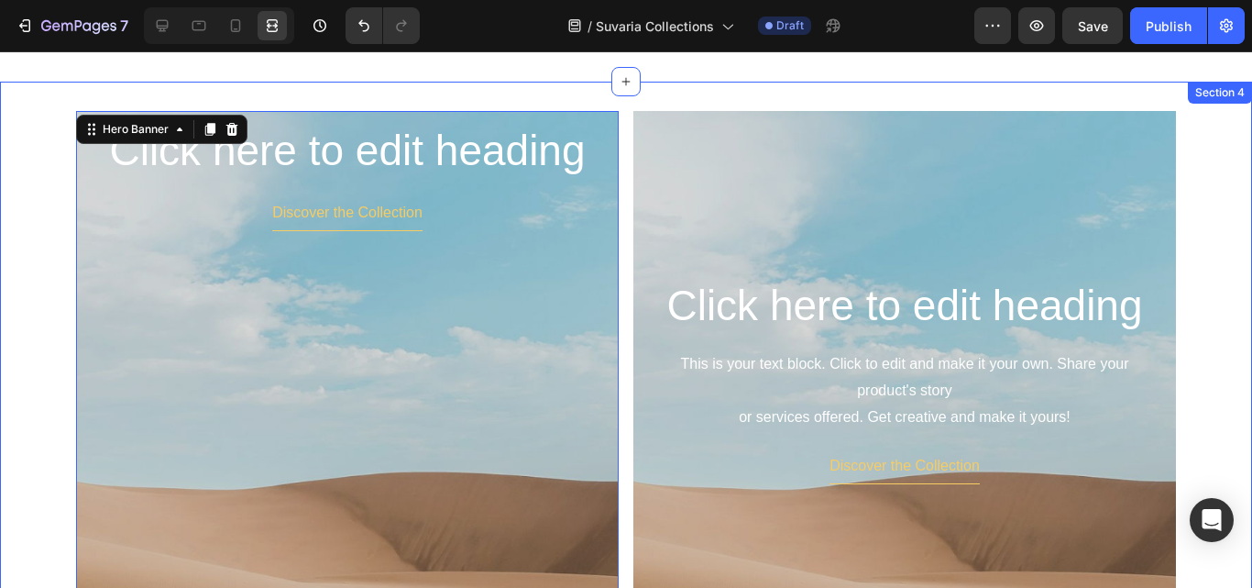
click at [491, 368] on div "Background Image" at bounding box center [347, 500] width 543 height 825
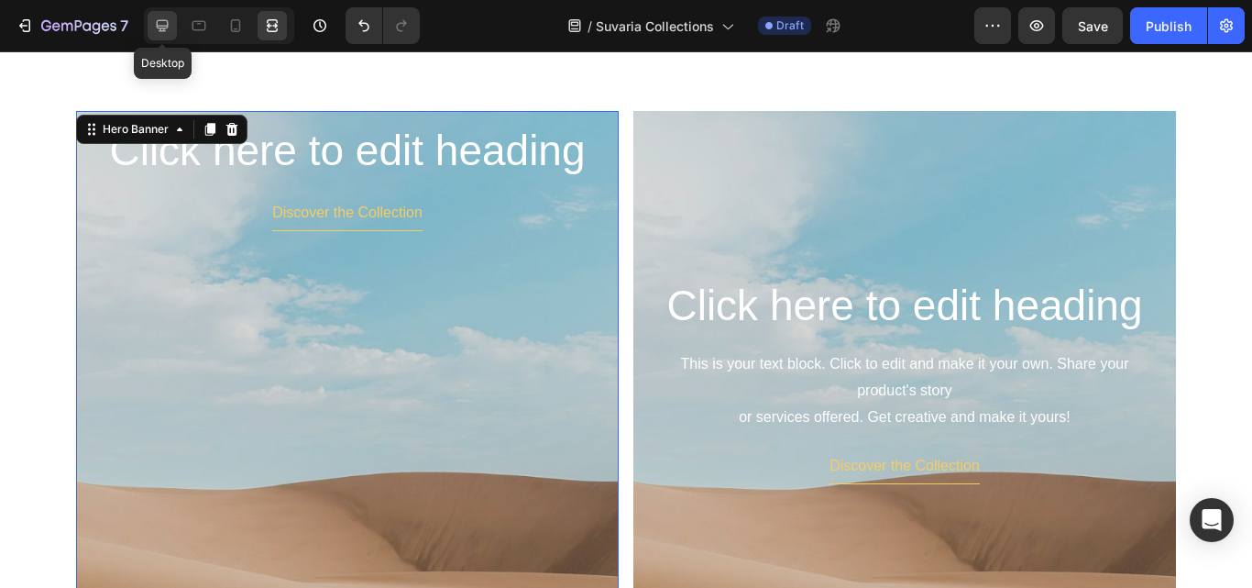
click at [164, 21] on icon at bounding box center [163, 26] width 12 height 12
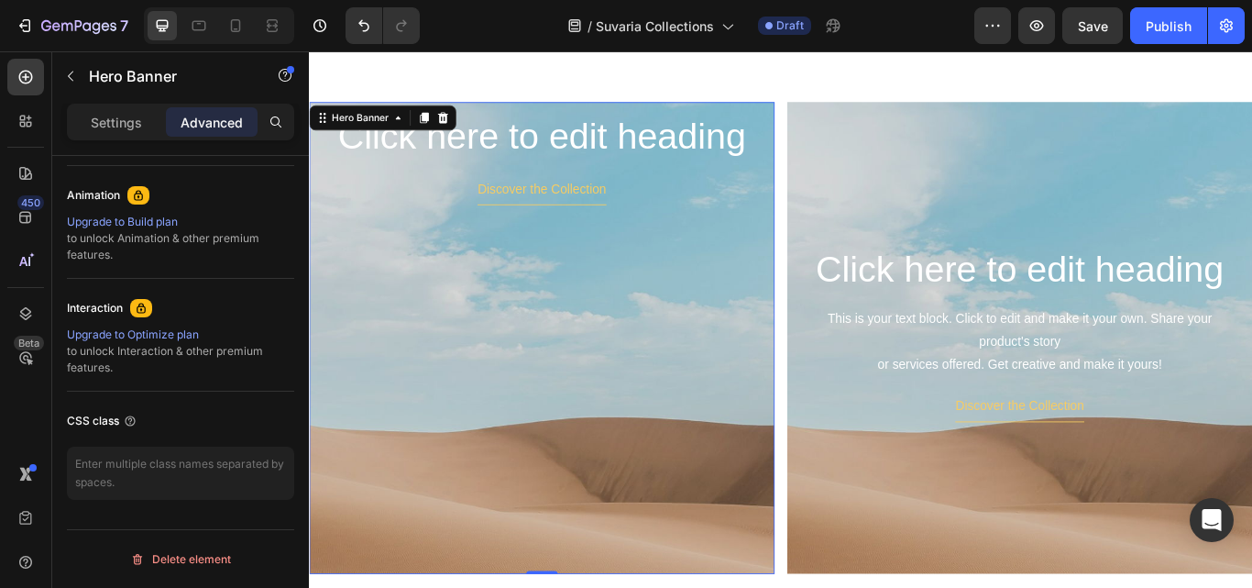
click at [461, 307] on div "Background Image" at bounding box center [580, 506] width 543 height 825
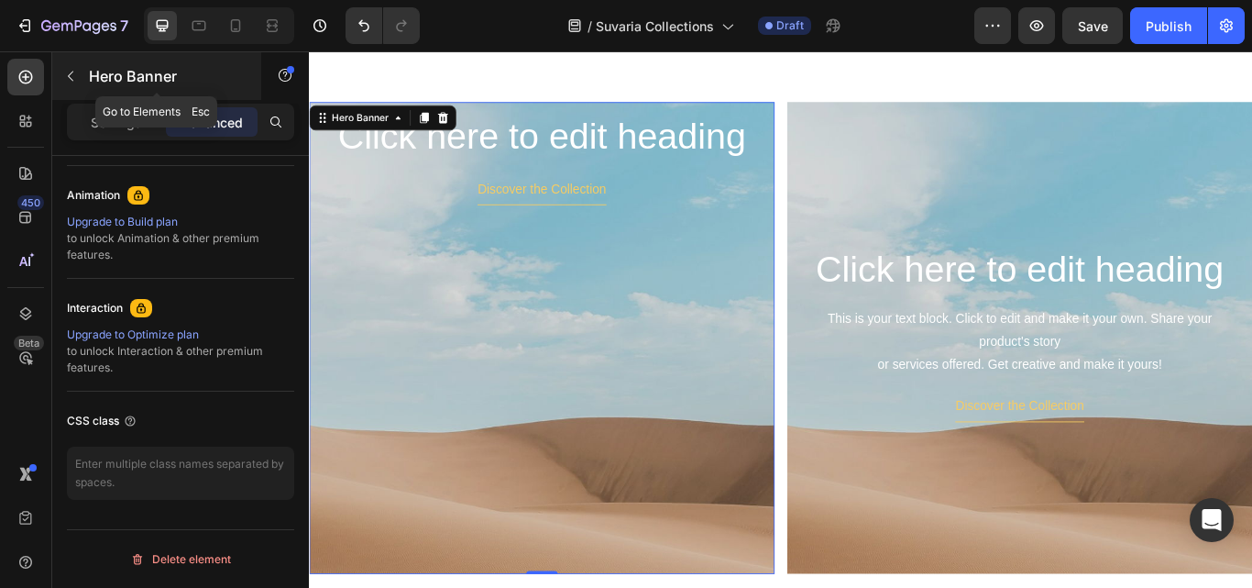
click at [66, 72] on icon "button" at bounding box center [70, 76] width 15 height 15
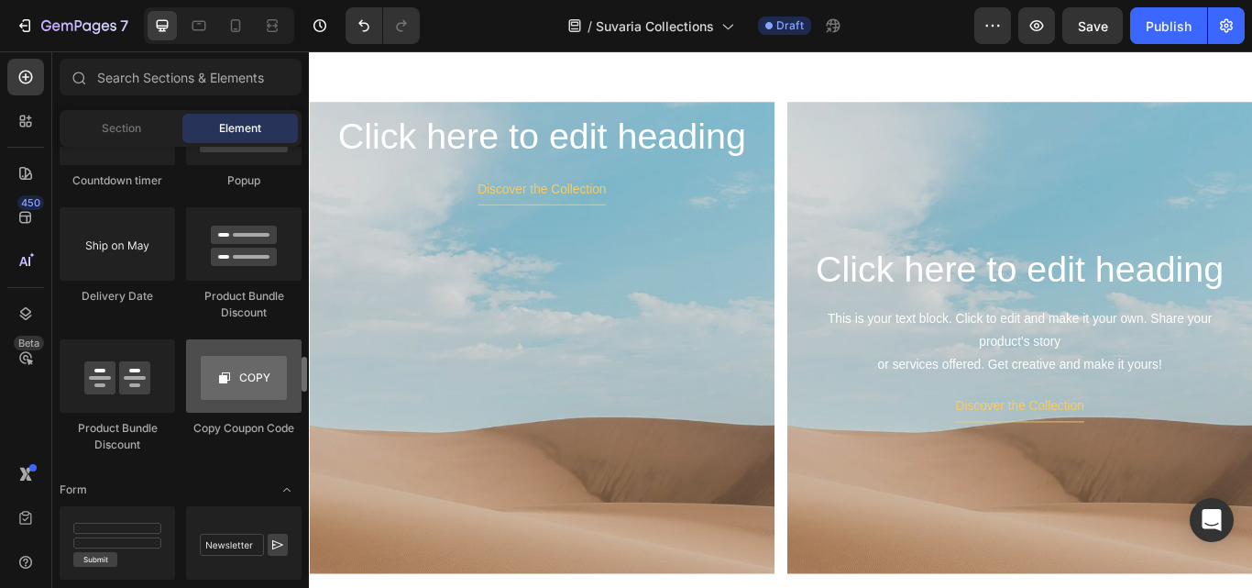
scroll to position [3759, 0]
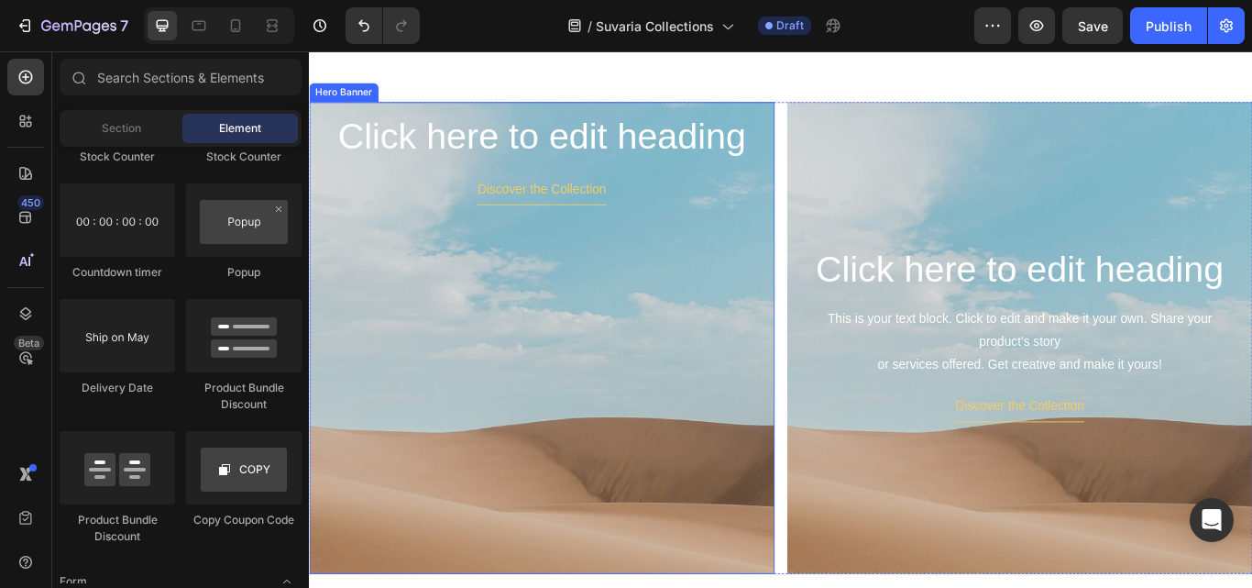
click at [567, 297] on div "Background Image" at bounding box center [580, 506] width 543 height 825
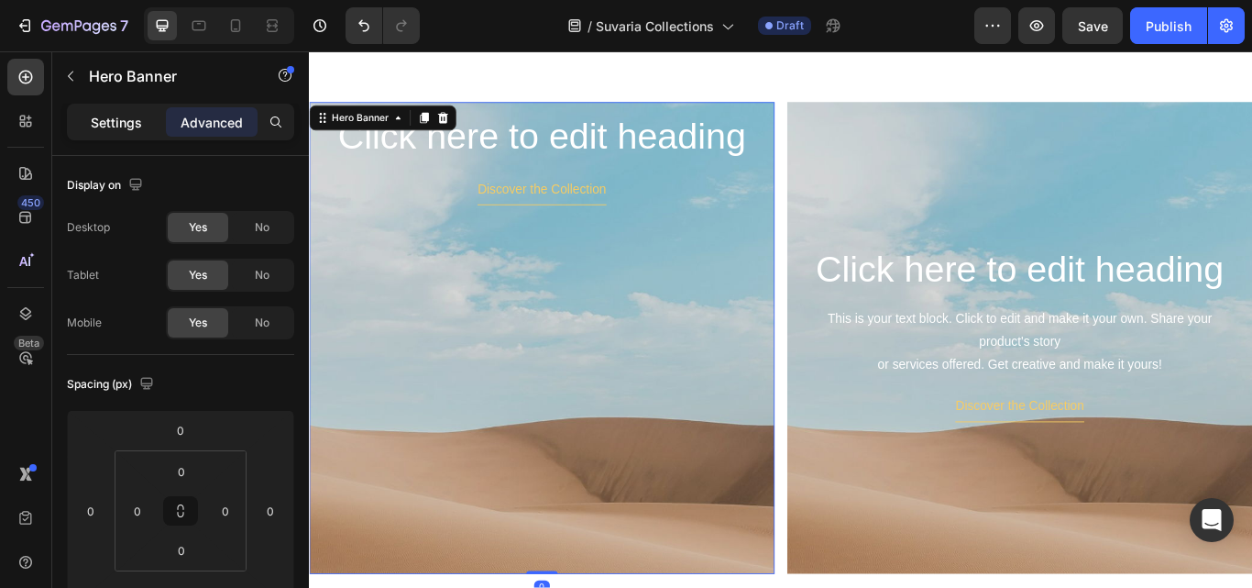
click at [121, 133] on div "Settings" at bounding box center [117, 121] width 92 height 29
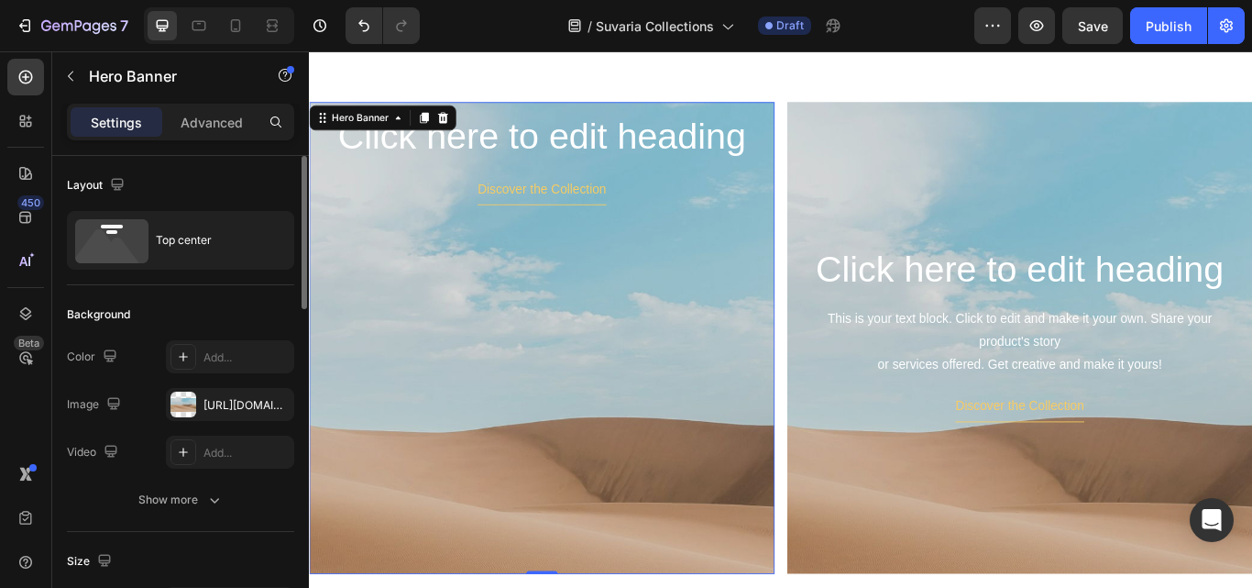
scroll to position [183, 0]
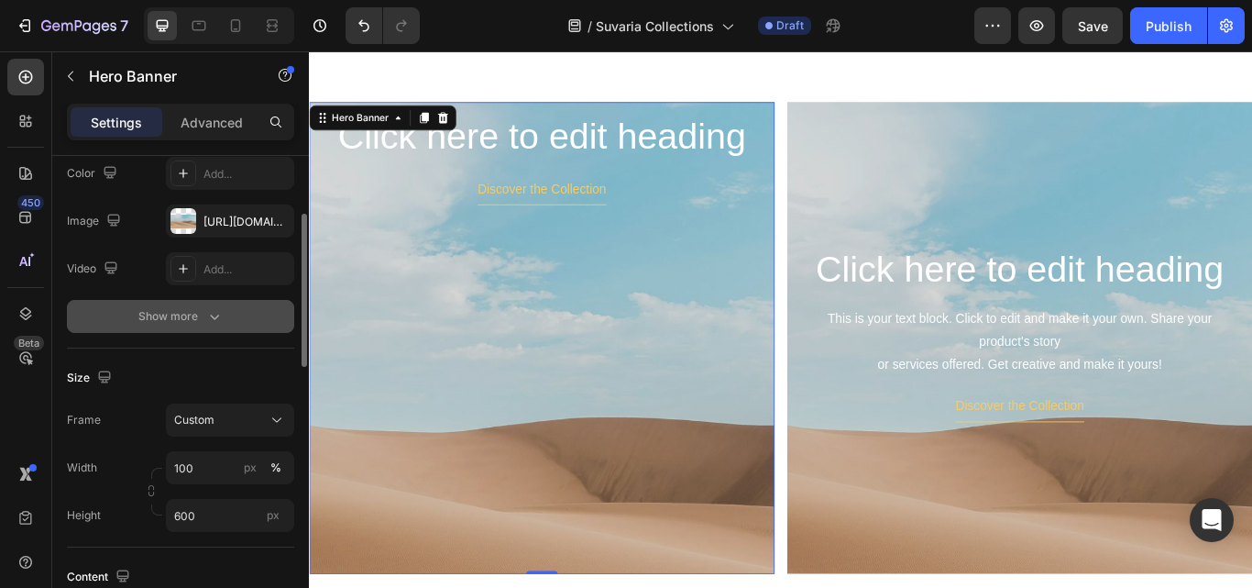
click at [250, 308] on button "Show more" at bounding box center [180, 316] width 227 height 33
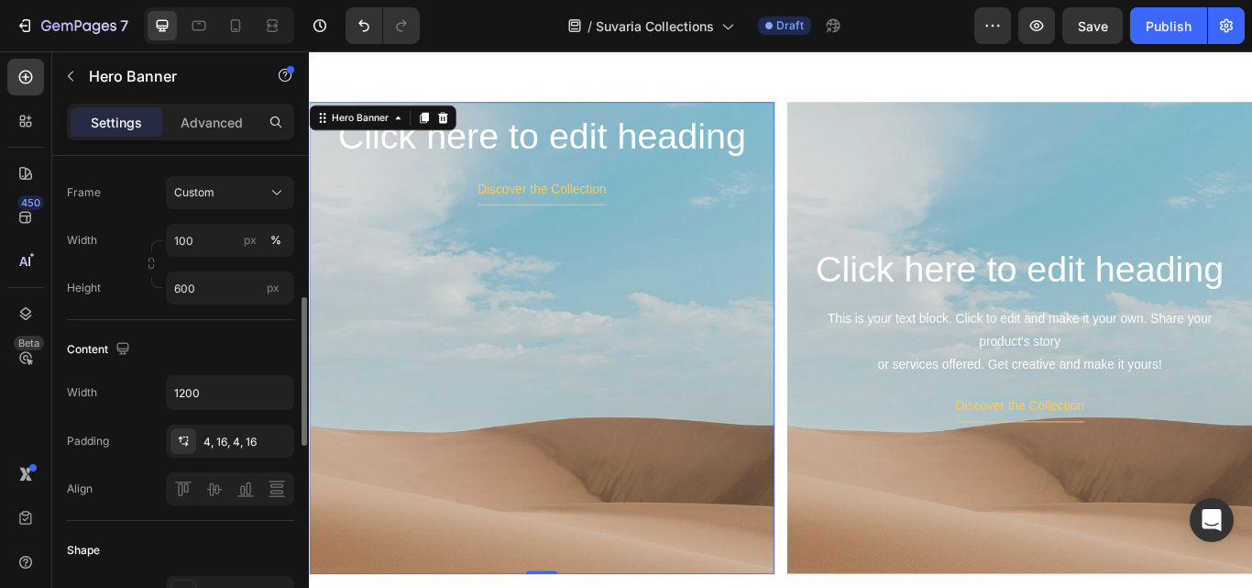
scroll to position [367, 0]
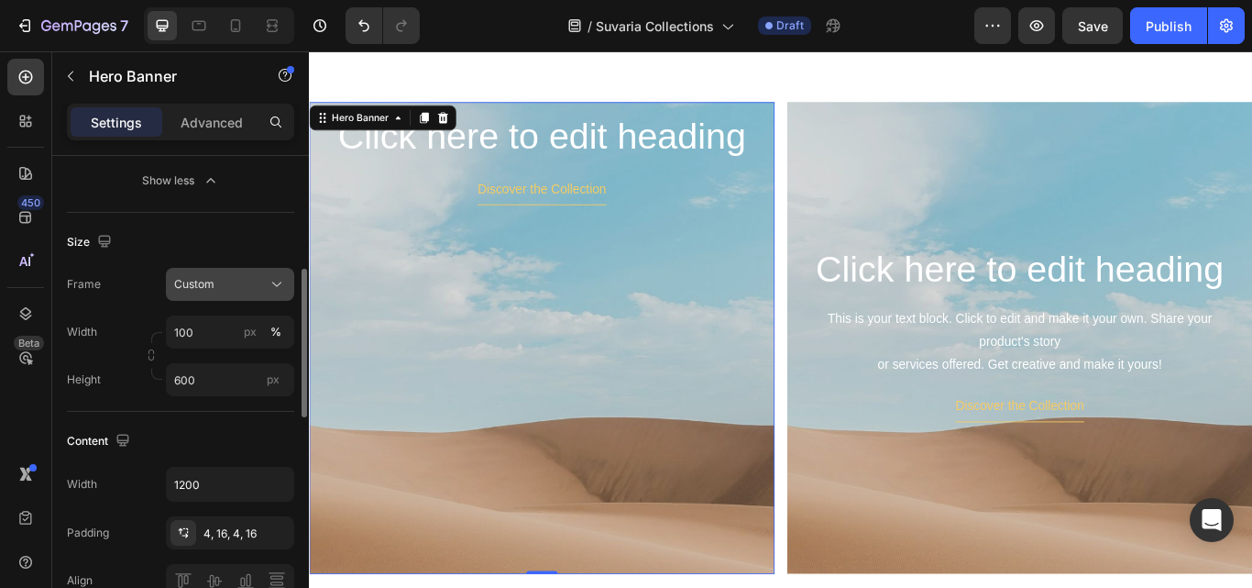
click at [248, 278] on div "Custom" at bounding box center [219, 284] width 90 height 17
click at [251, 280] on div "Custom" at bounding box center [219, 284] width 90 height 17
click at [257, 334] on button "px" at bounding box center [250, 332] width 22 height 22
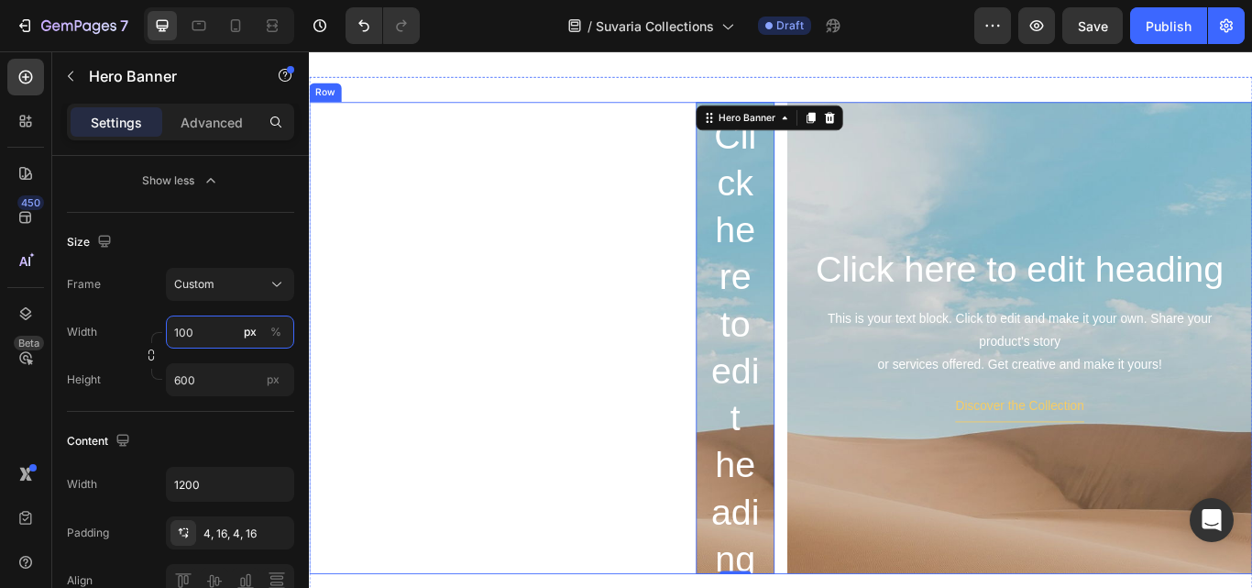
scroll to position [419, 0]
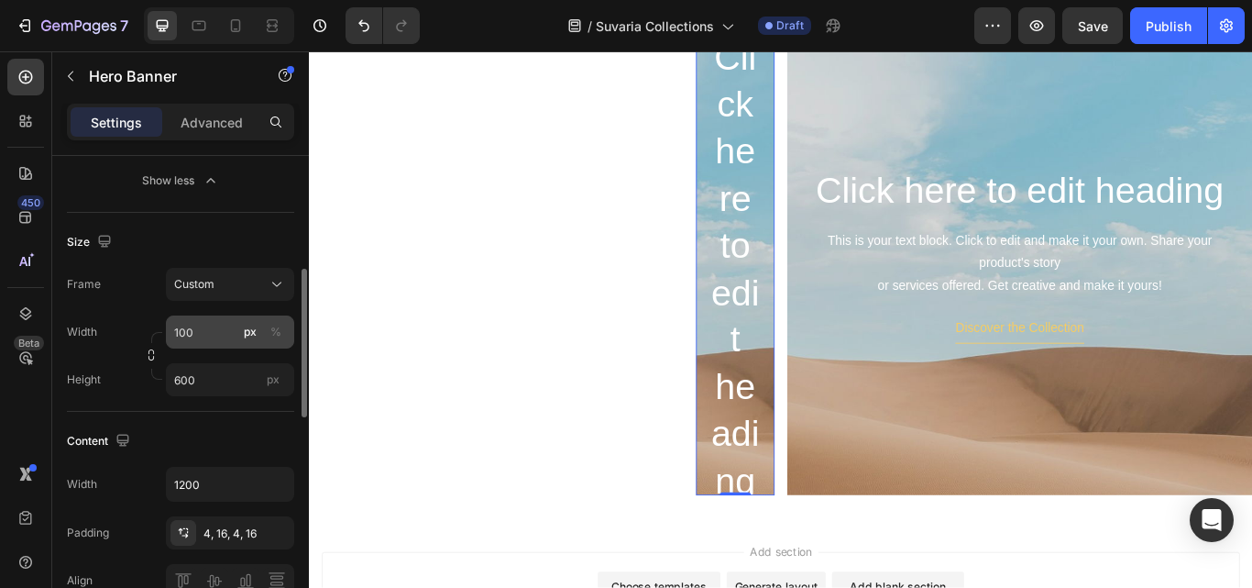
click at [248, 336] on div "px" at bounding box center [250, 332] width 13 height 17
click at [151, 355] on icon "button" at bounding box center [151, 354] width 13 height 13
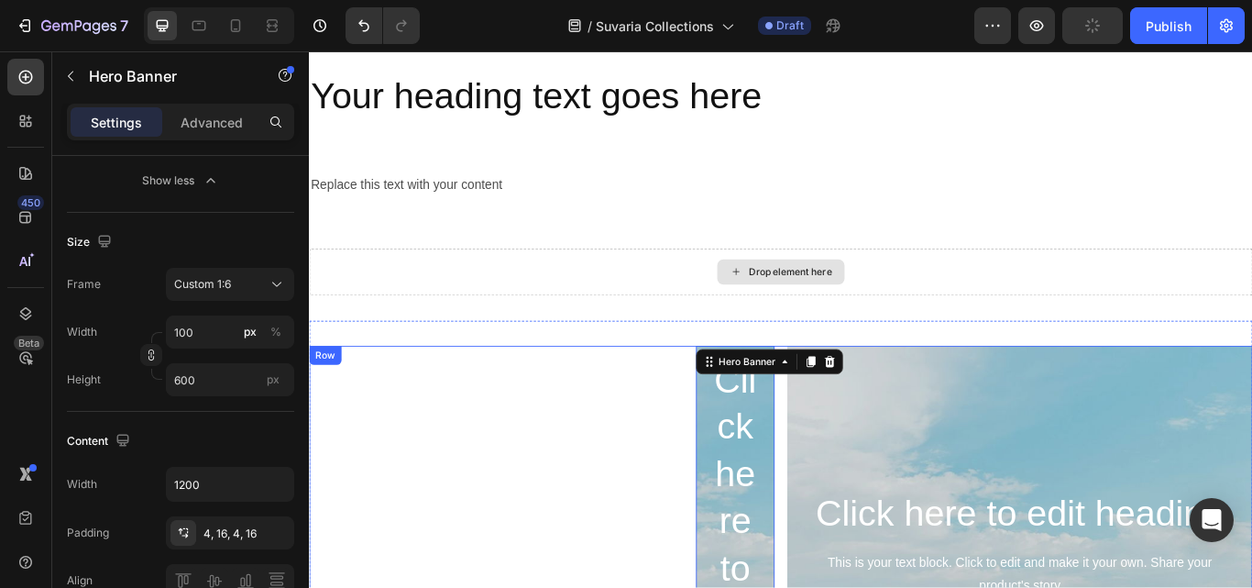
scroll to position [0, 0]
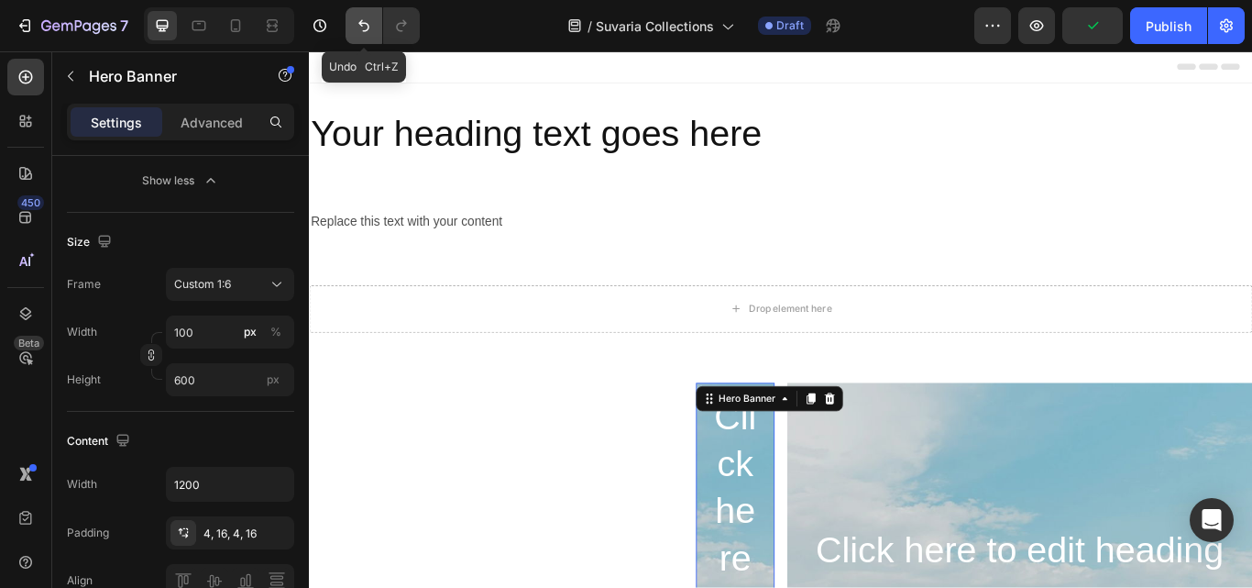
click at [369, 25] on icon "Undo/Redo" at bounding box center [364, 26] width 18 height 18
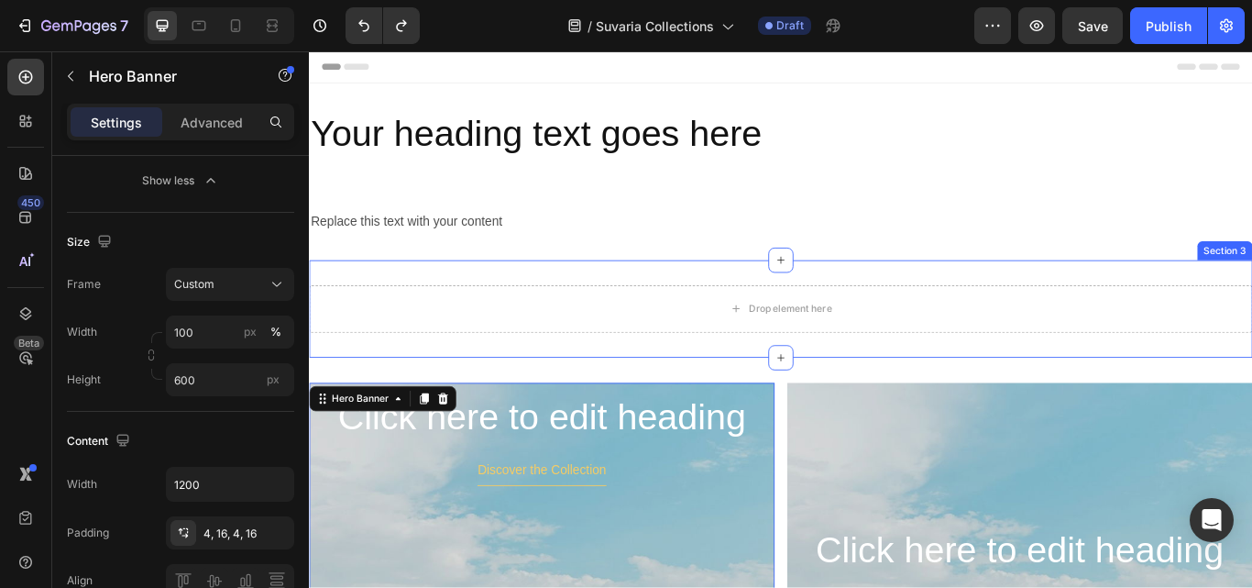
scroll to position [183, 0]
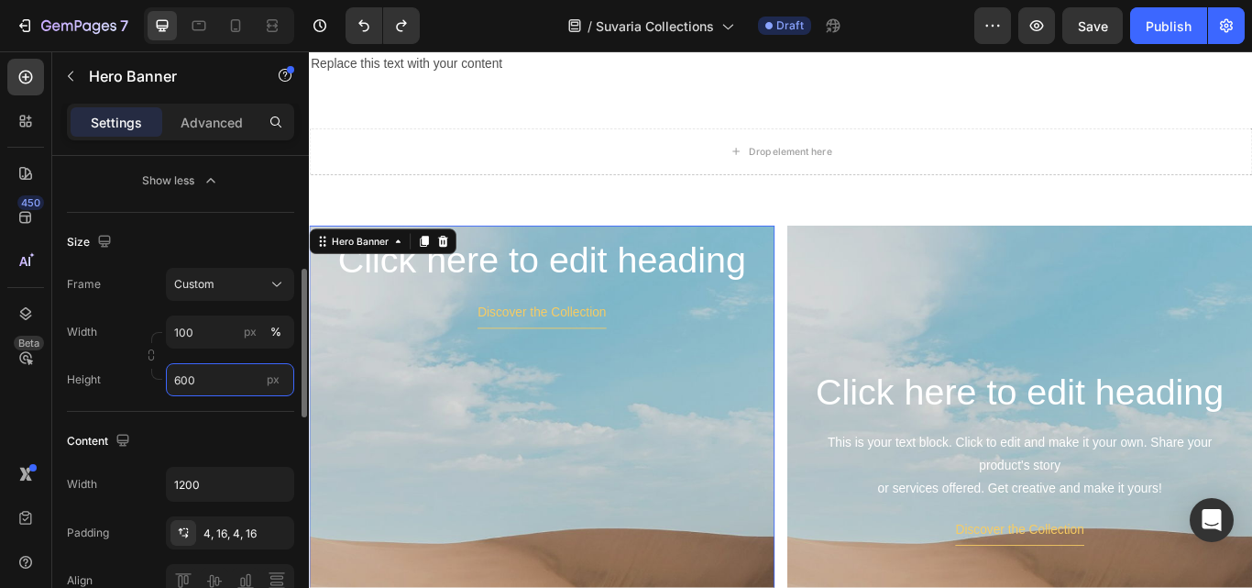
click at [197, 374] on input "600" at bounding box center [230, 379] width 128 height 33
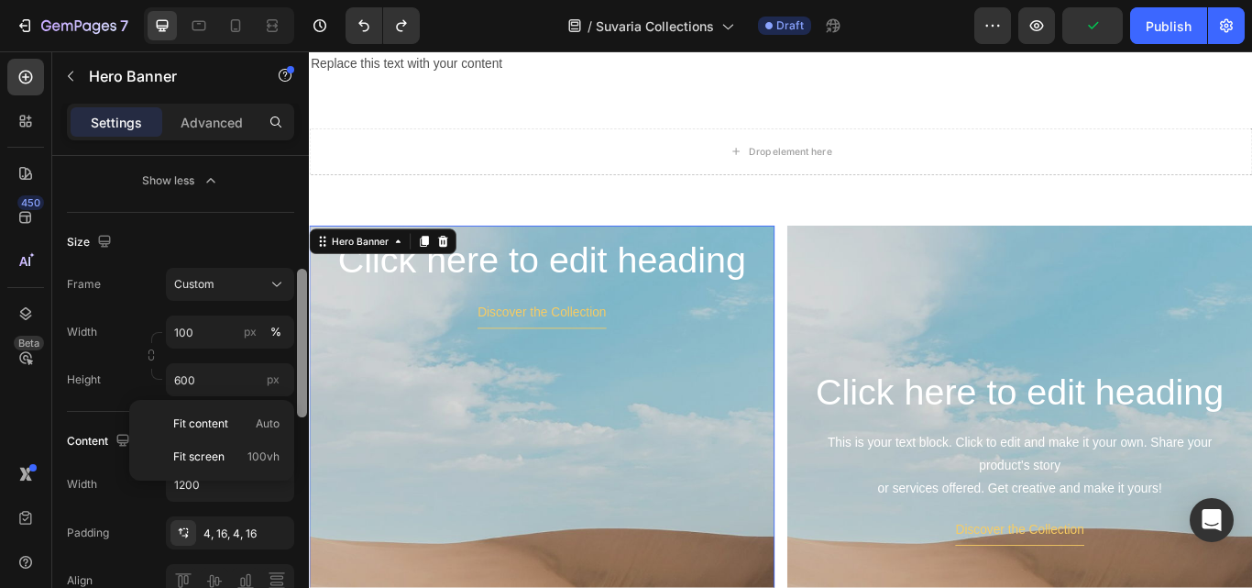
click at [295, 227] on div at bounding box center [302, 398] width 14 height 484
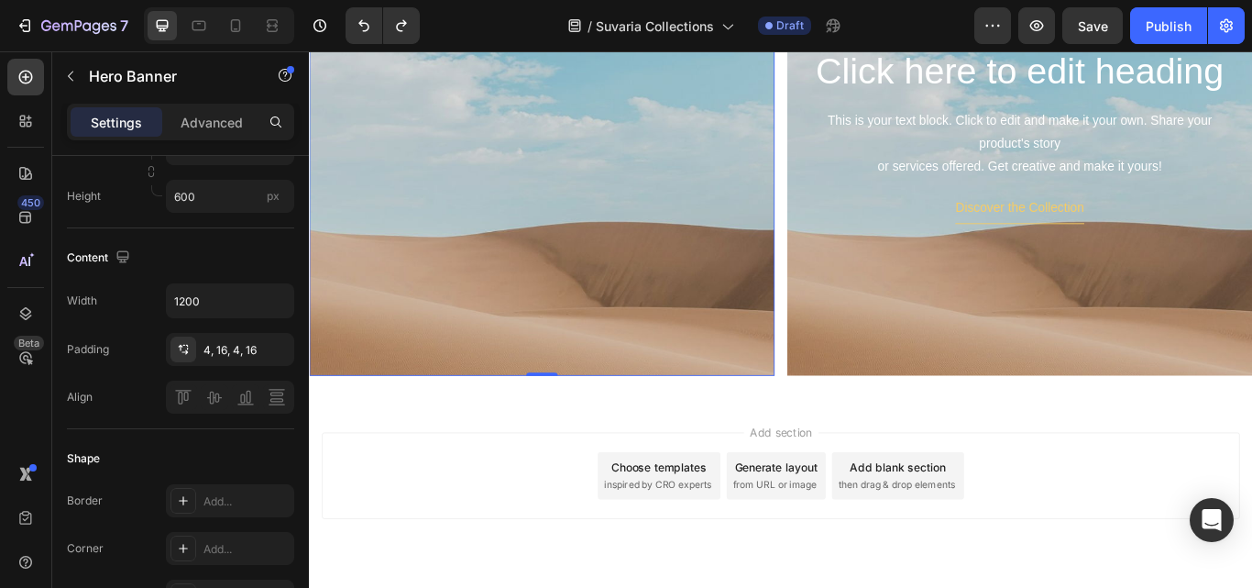
scroll to position [330, 0]
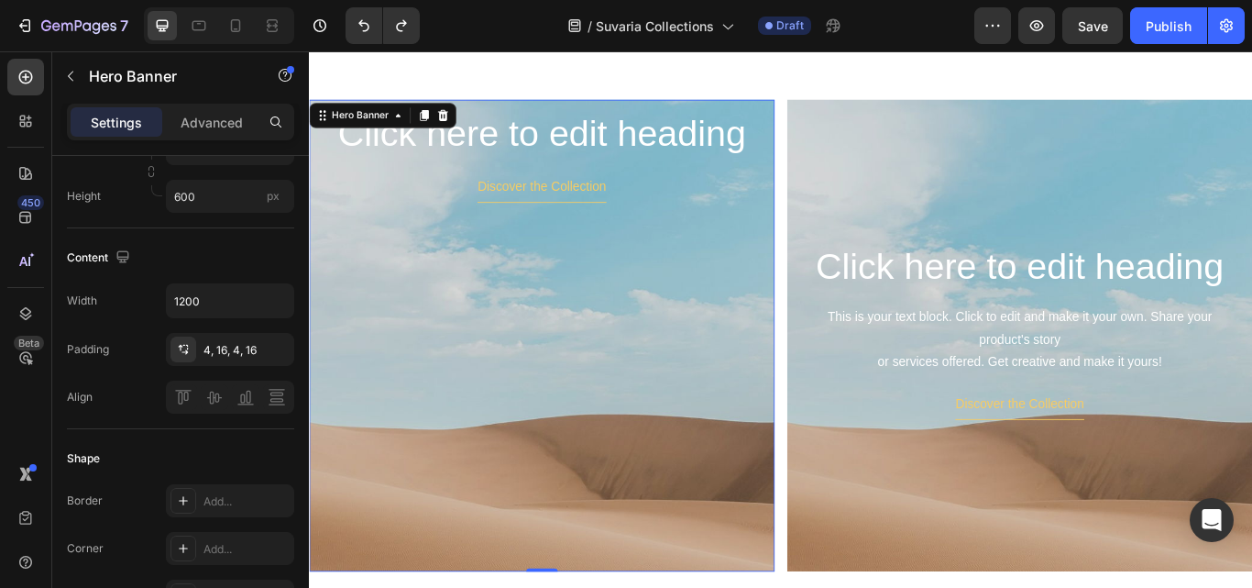
click at [768, 448] on div "Background Image" at bounding box center [580, 503] width 543 height 825
click at [600, 363] on div "Background Image" at bounding box center [580, 503] width 543 height 825
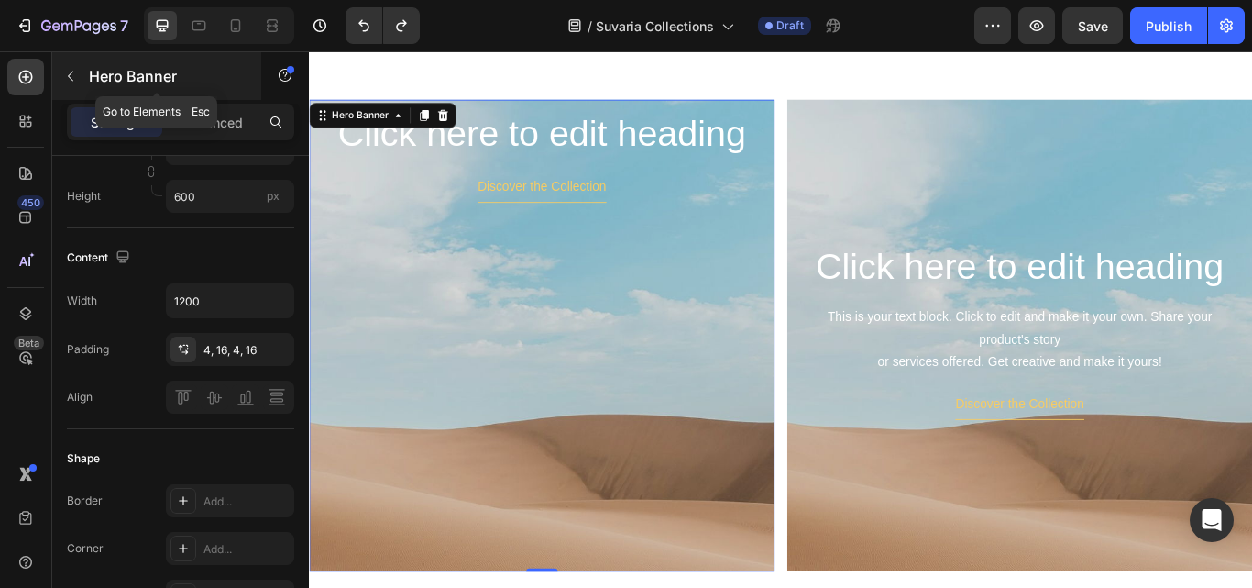
click at [79, 72] on button "button" at bounding box center [70, 75] width 29 height 29
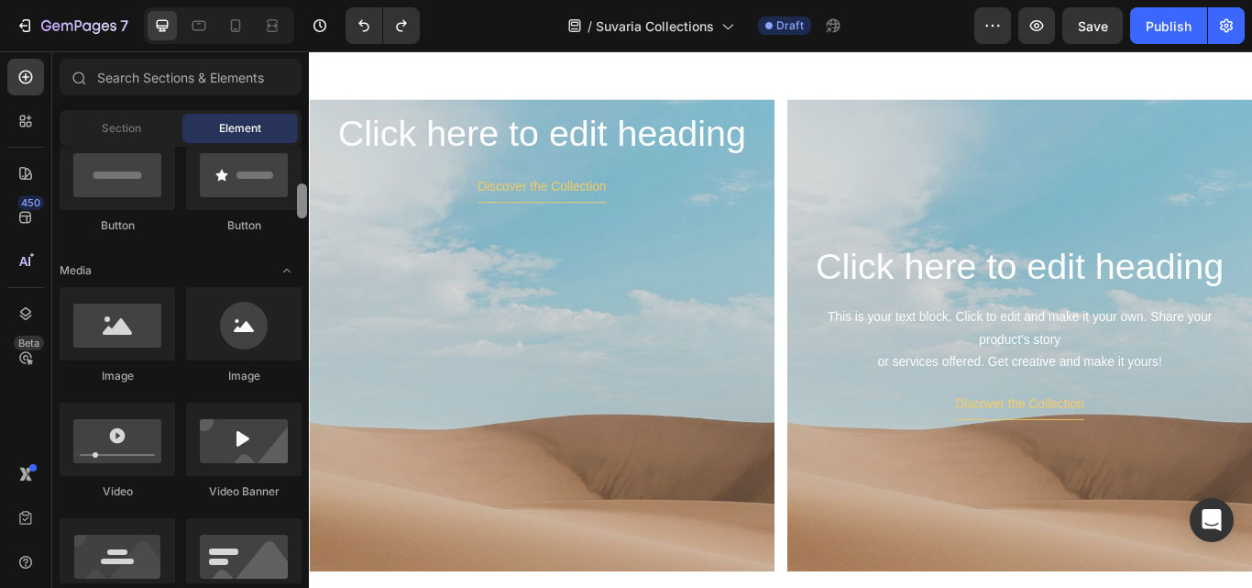
scroll to position [490, 0]
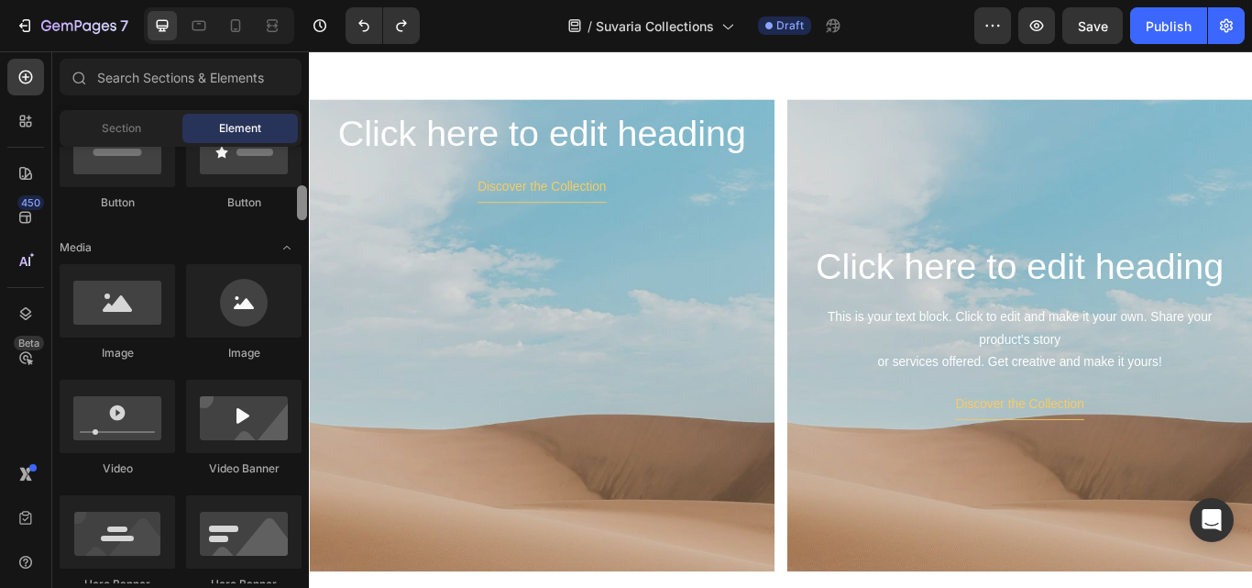
drag, startPoint x: 304, startPoint y: 340, endPoint x: 299, endPoint y: 208, distance: 132.1
click at [299, 208] on div at bounding box center [302, 202] width 10 height 35
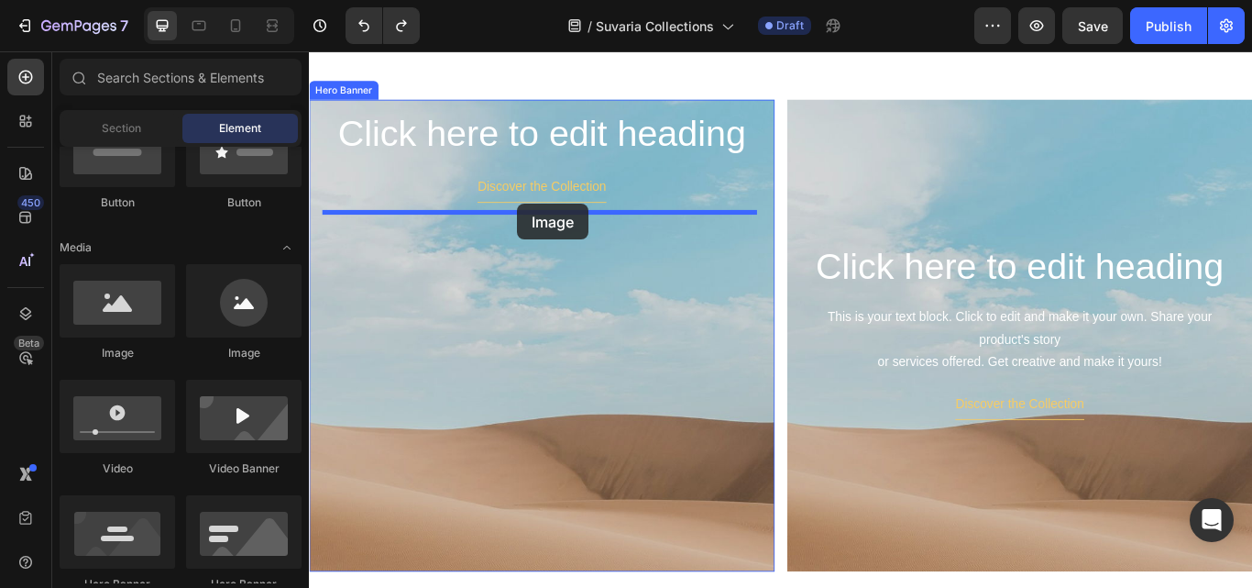
drag, startPoint x: 428, startPoint y: 358, endPoint x: 552, endPoint y: 229, distance: 178.3
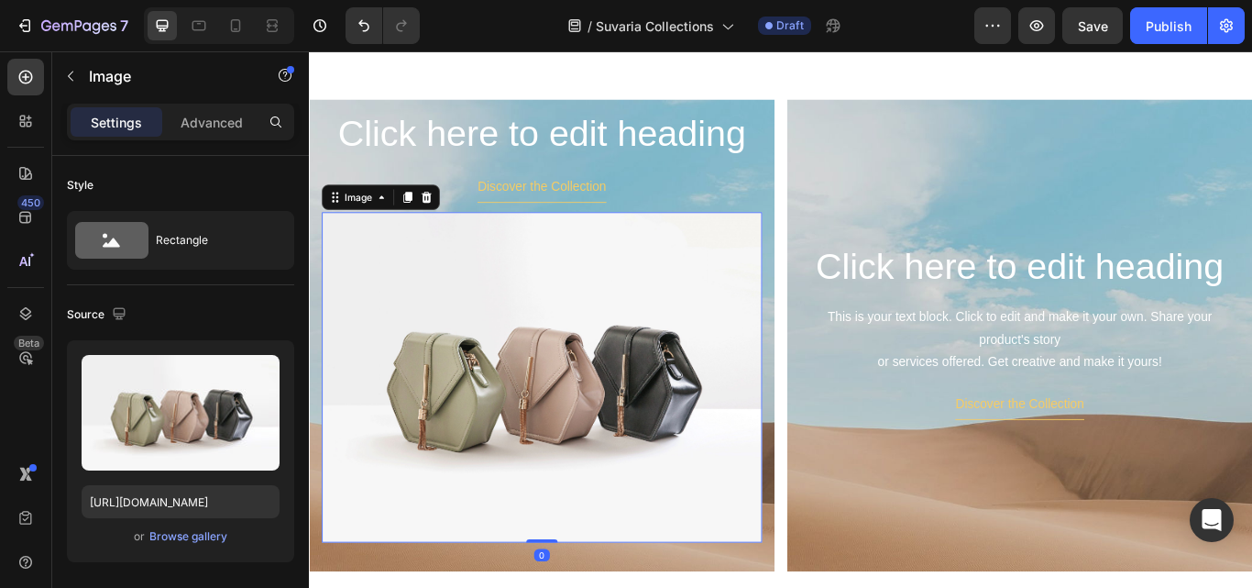
click at [554, 363] on img at bounding box center [580, 431] width 513 height 385
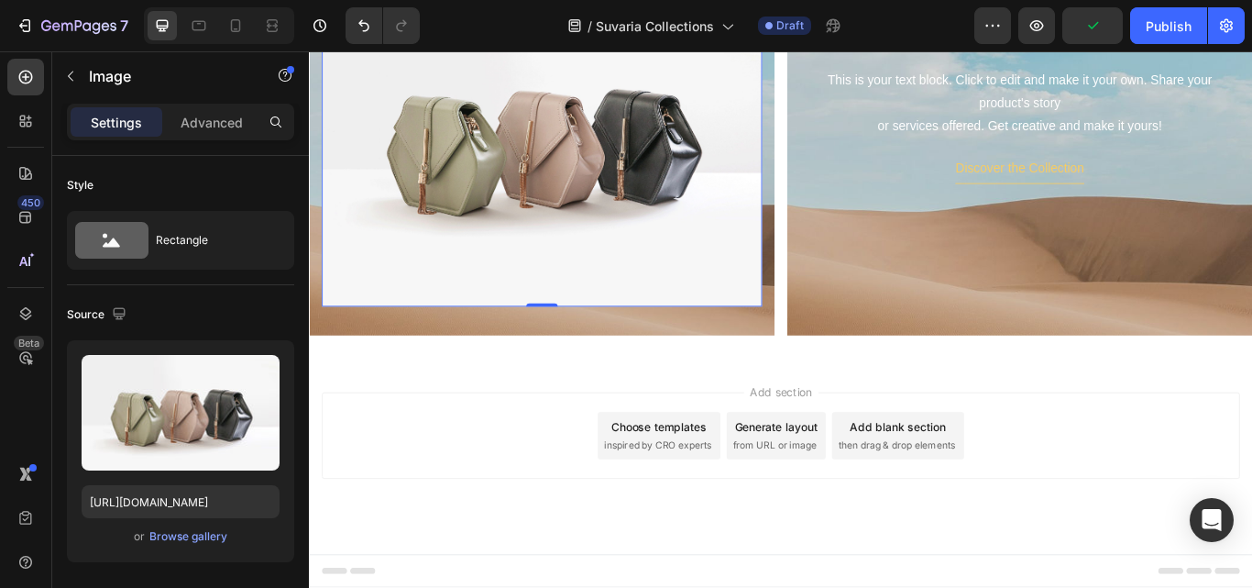
scroll to position [422, 0]
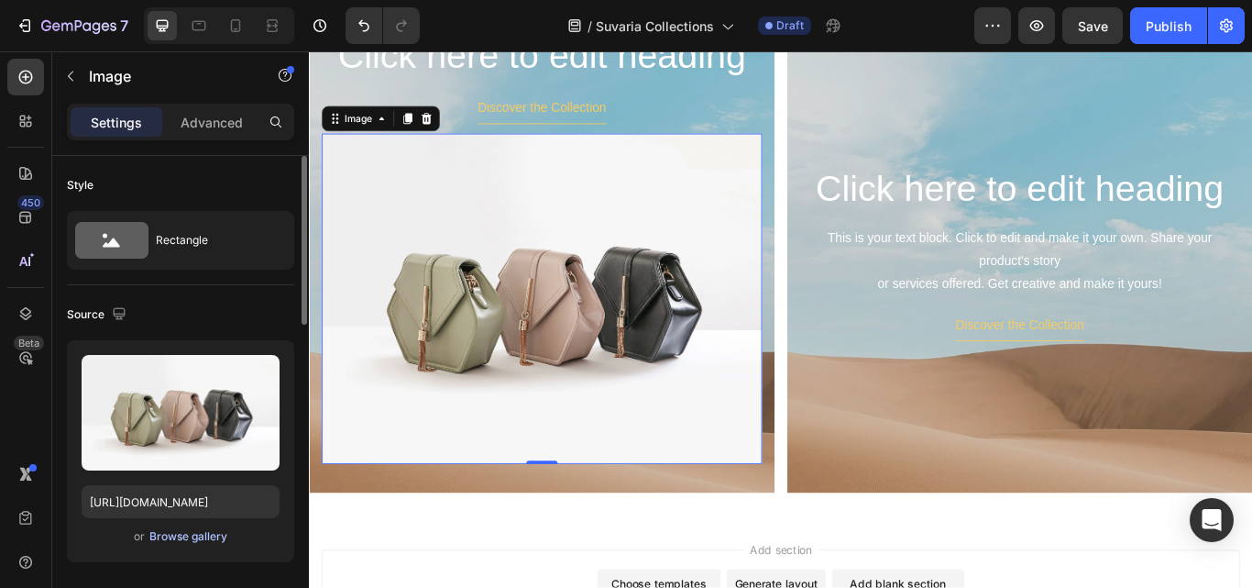
click at [170, 536] on div "Browse gallery" at bounding box center [188, 536] width 78 height 17
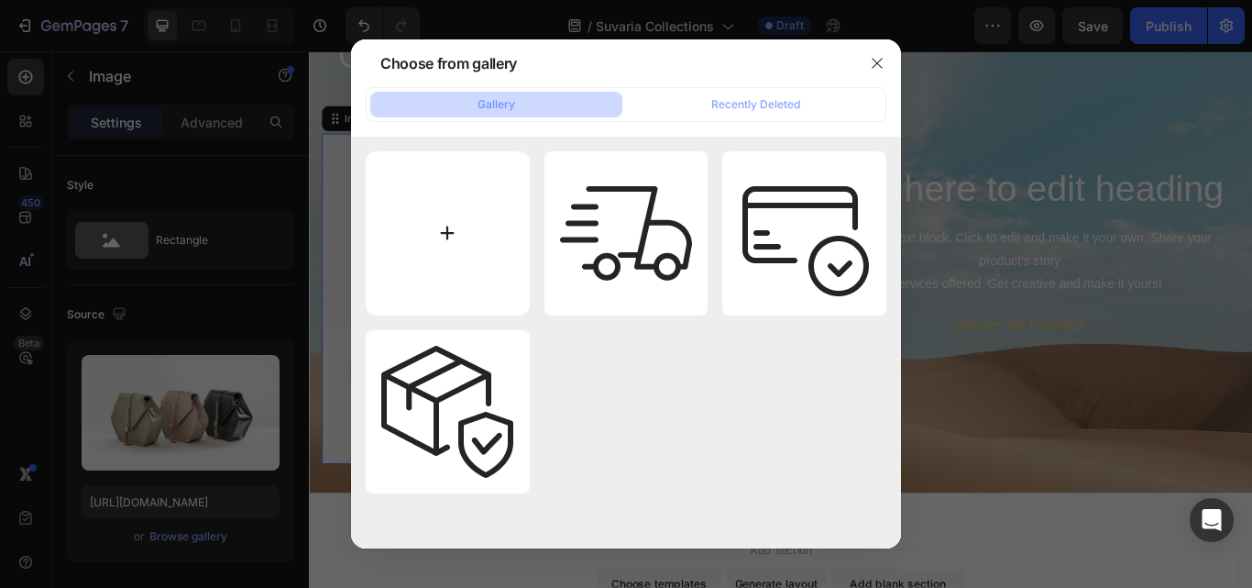
click at [432, 245] on input "file" at bounding box center [448, 233] width 164 height 164
type input "C:\fakepath\green-earrings.png"
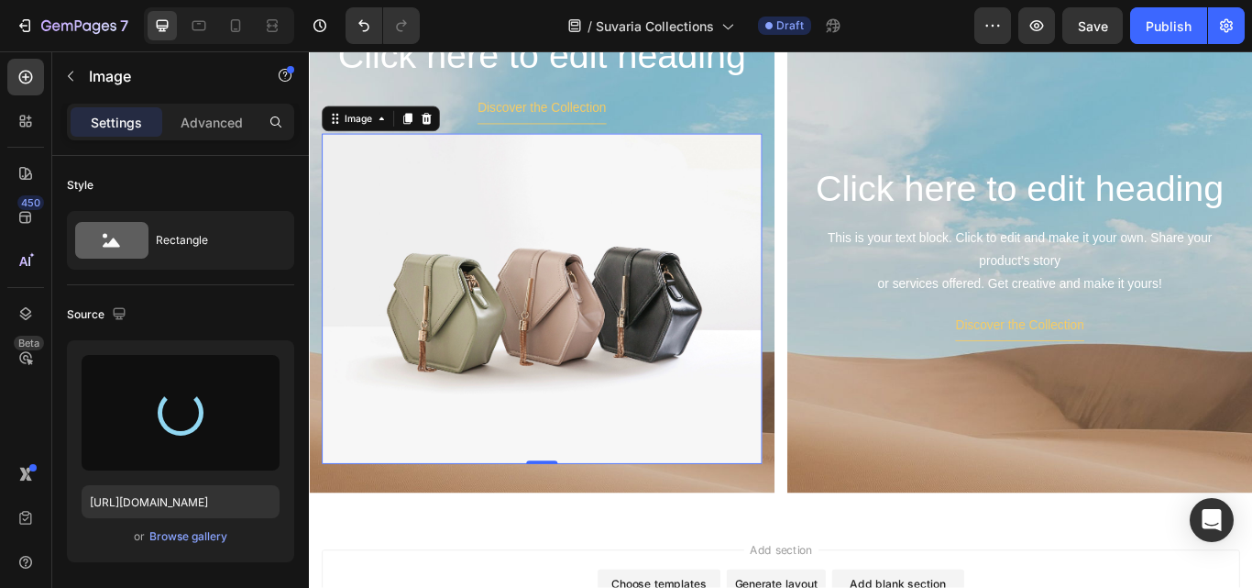
type input "[URL][DOMAIN_NAME]"
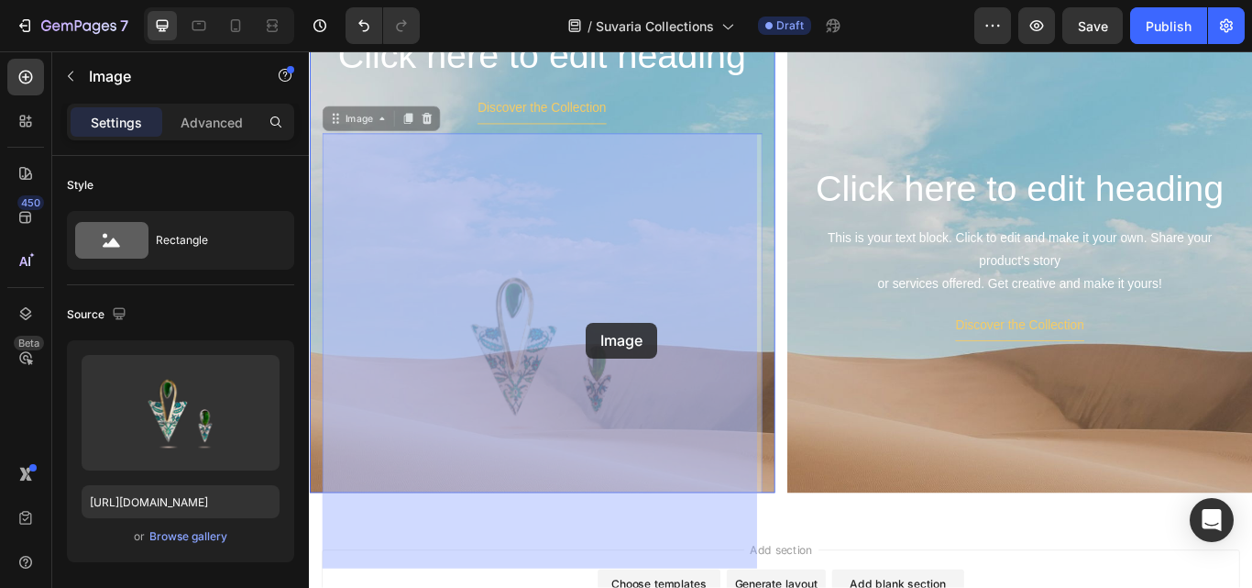
drag, startPoint x: 645, startPoint y: 428, endPoint x: 633, endPoint y: 388, distance: 42.3
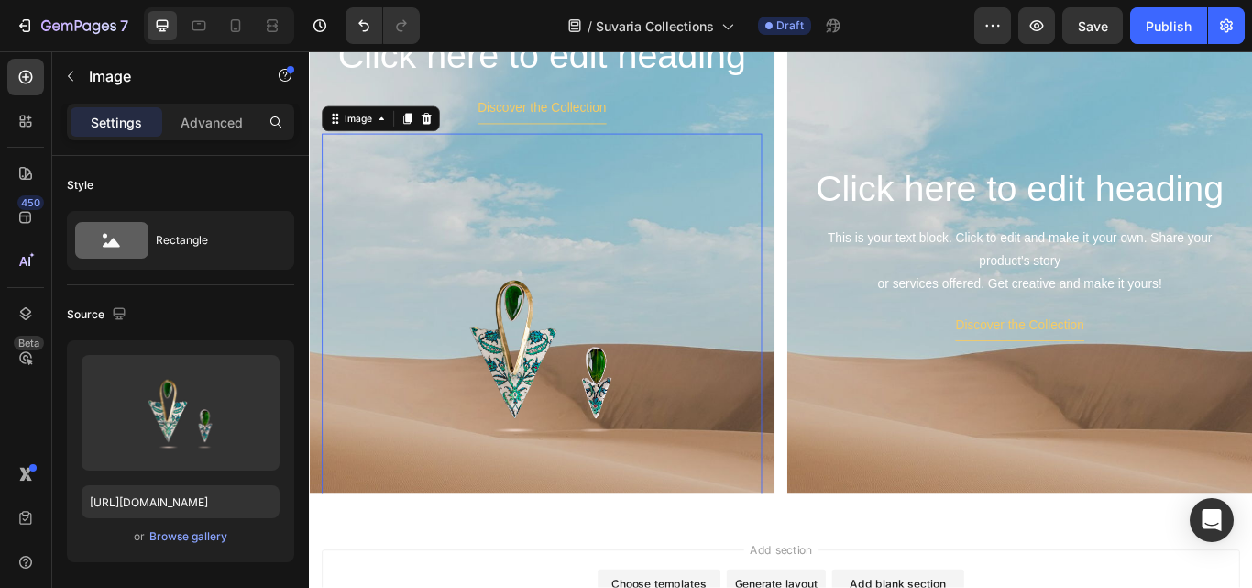
click at [637, 411] on img at bounding box center [580, 404] width 513 height 513
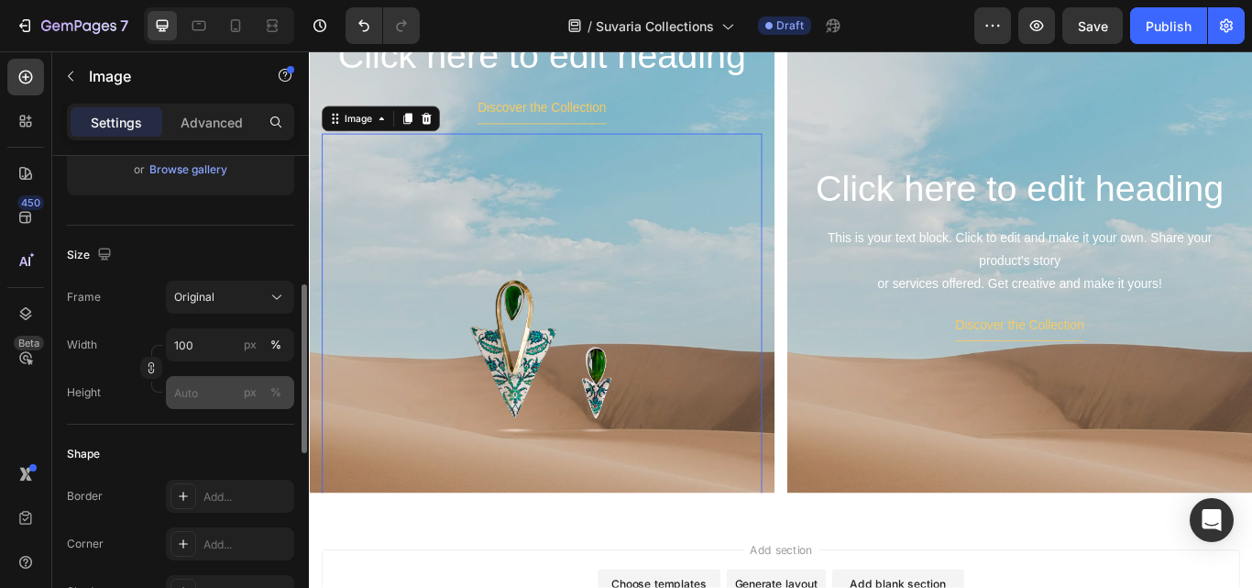
scroll to position [458, 0]
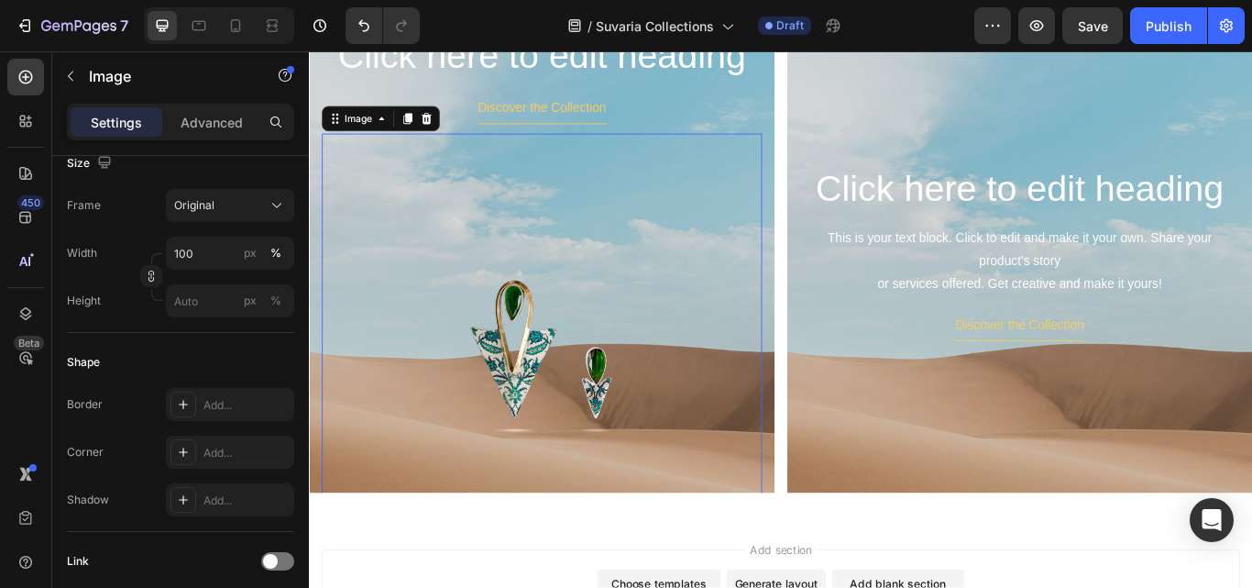
click at [538, 385] on img at bounding box center [580, 404] width 513 height 513
click at [580, 275] on img at bounding box center [580, 404] width 513 height 513
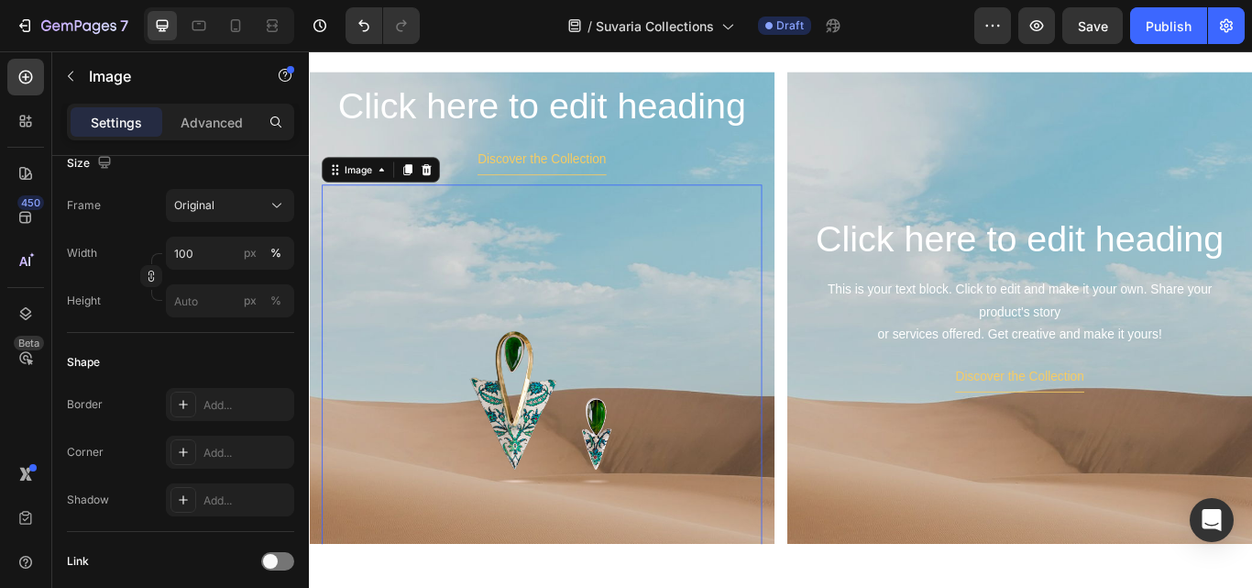
scroll to position [330, 0]
